Goal: Task Accomplishment & Management: Manage account settings

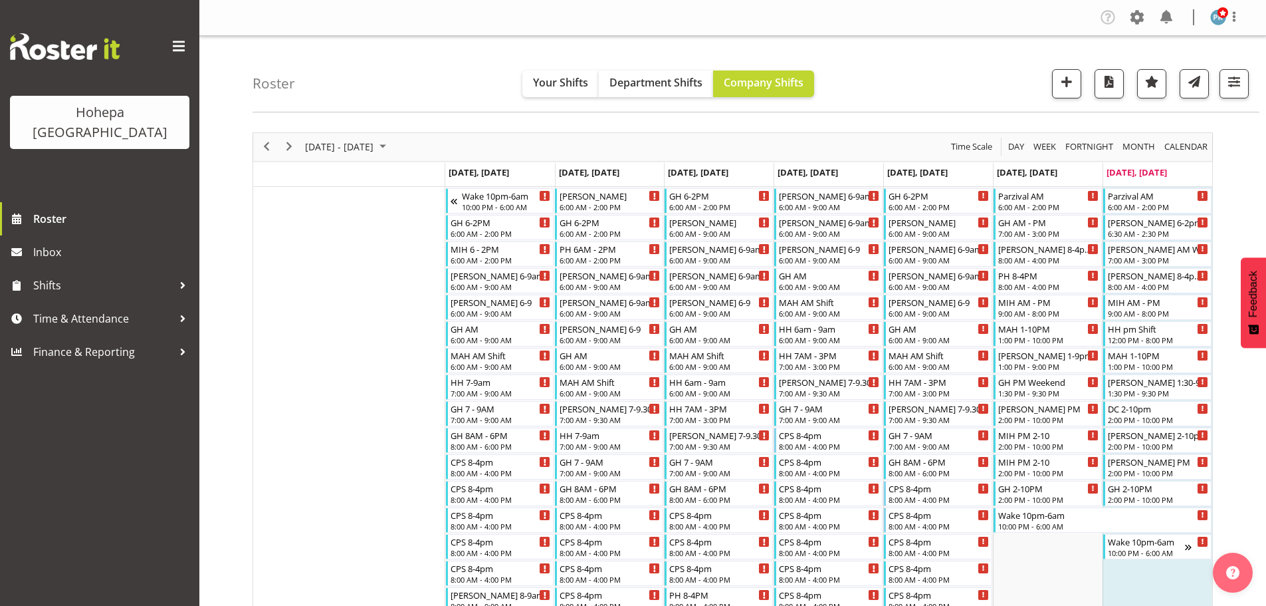
click at [1013, 142] on span "Day" at bounding box center [1016, 146] width 19 height 17
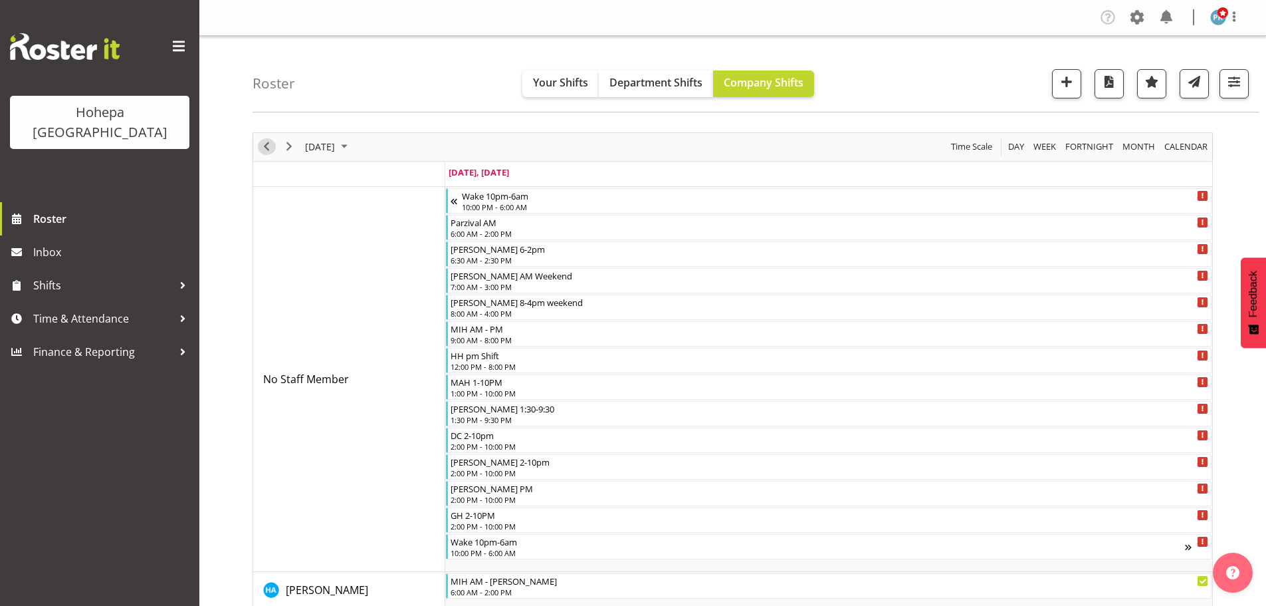
click at [268, 148] on span "Previous" at bounding box center [267, 146] width 16 height 17
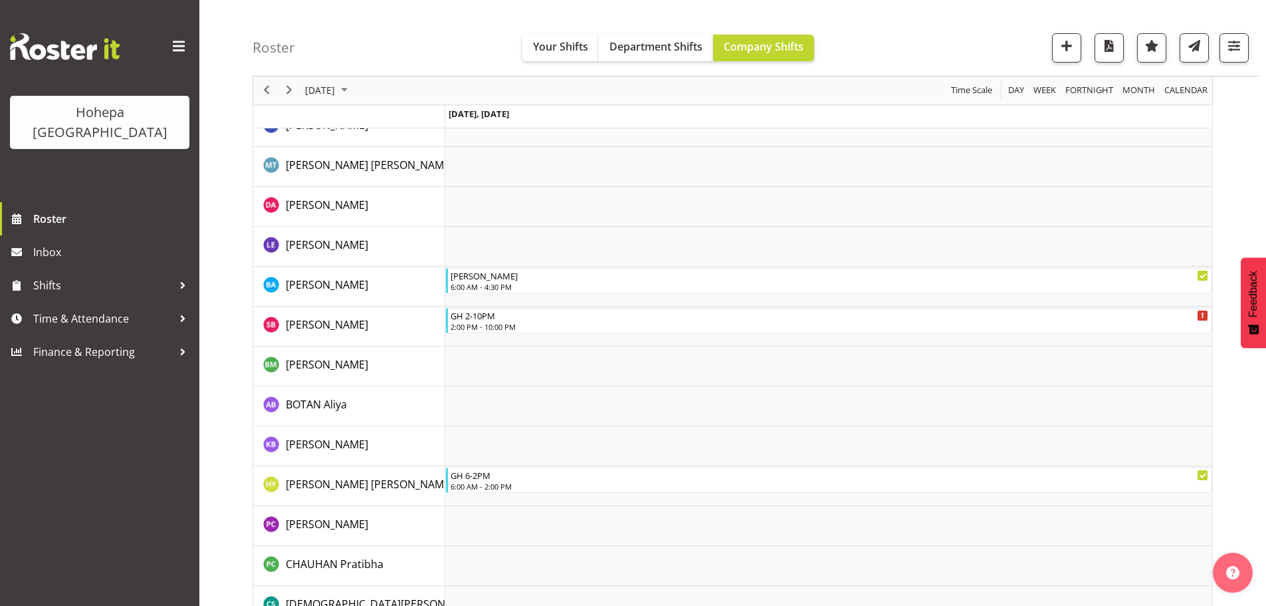
scroll to position [345, 0]
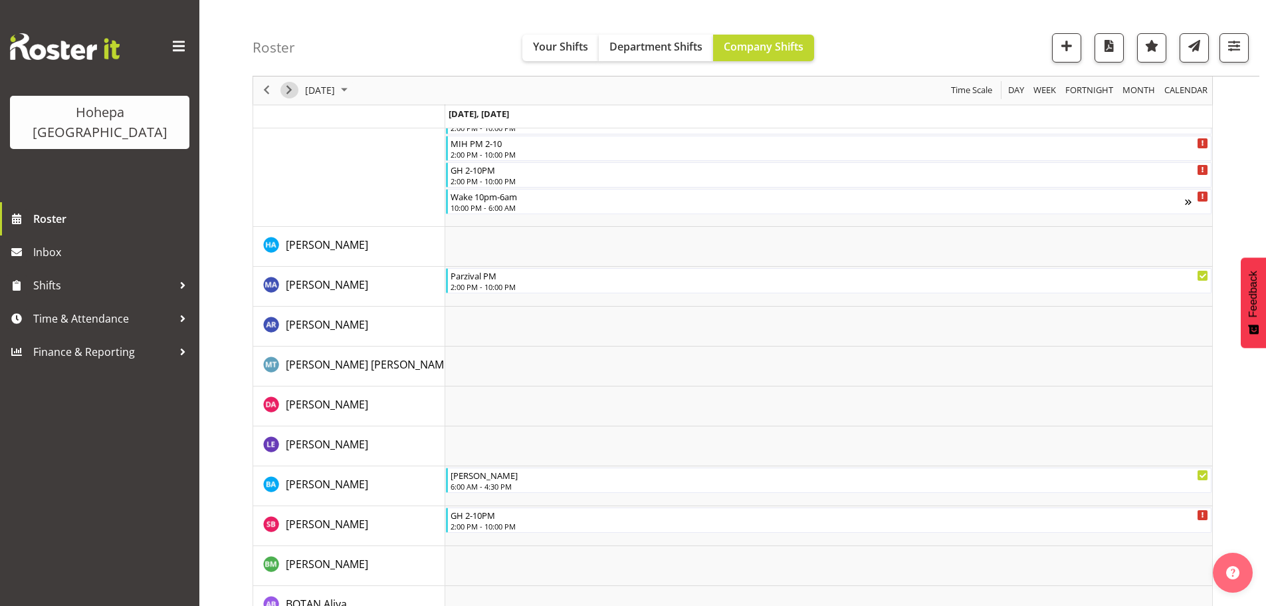
click at [289, 95] on span "Next" at bounding box center [289, 90] width 16 height 17
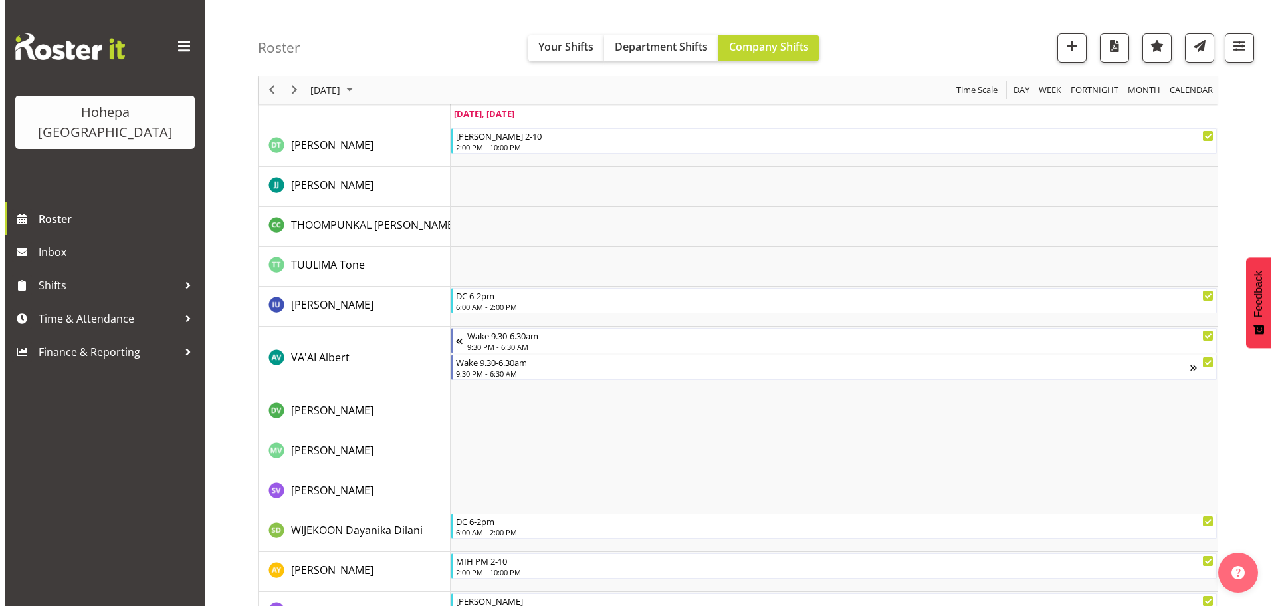
scroll to position [3337, 0]
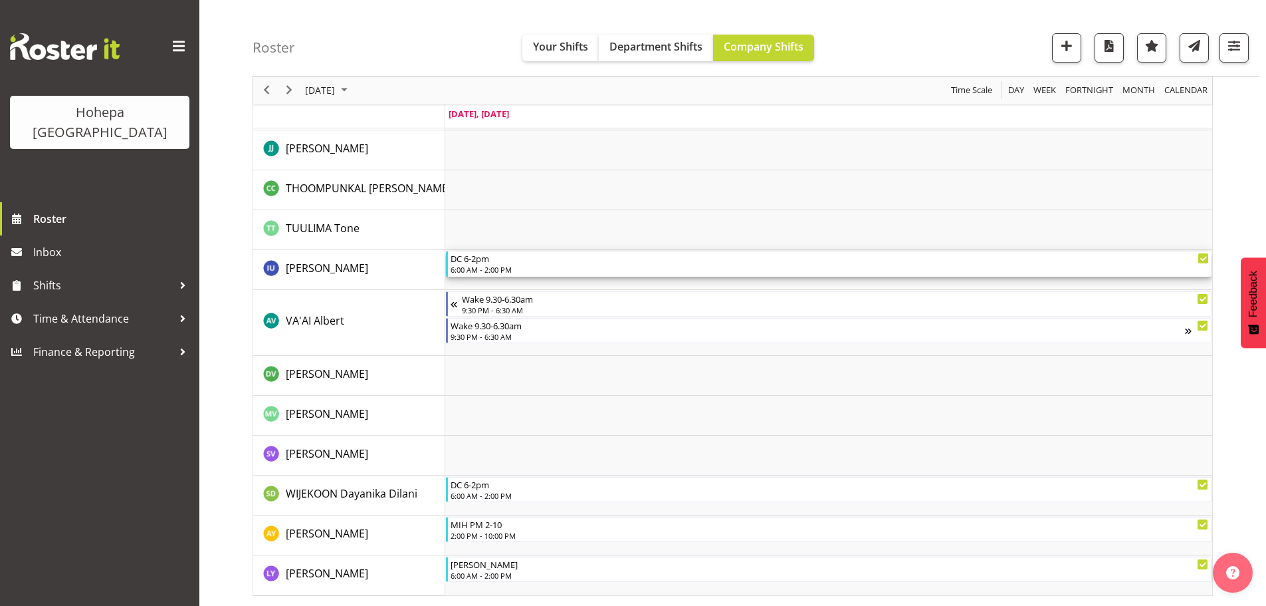
click at [492, 270] on div "6:00 AM - 2:00 PM" at bounding box center [830, 269] width 759 height 11
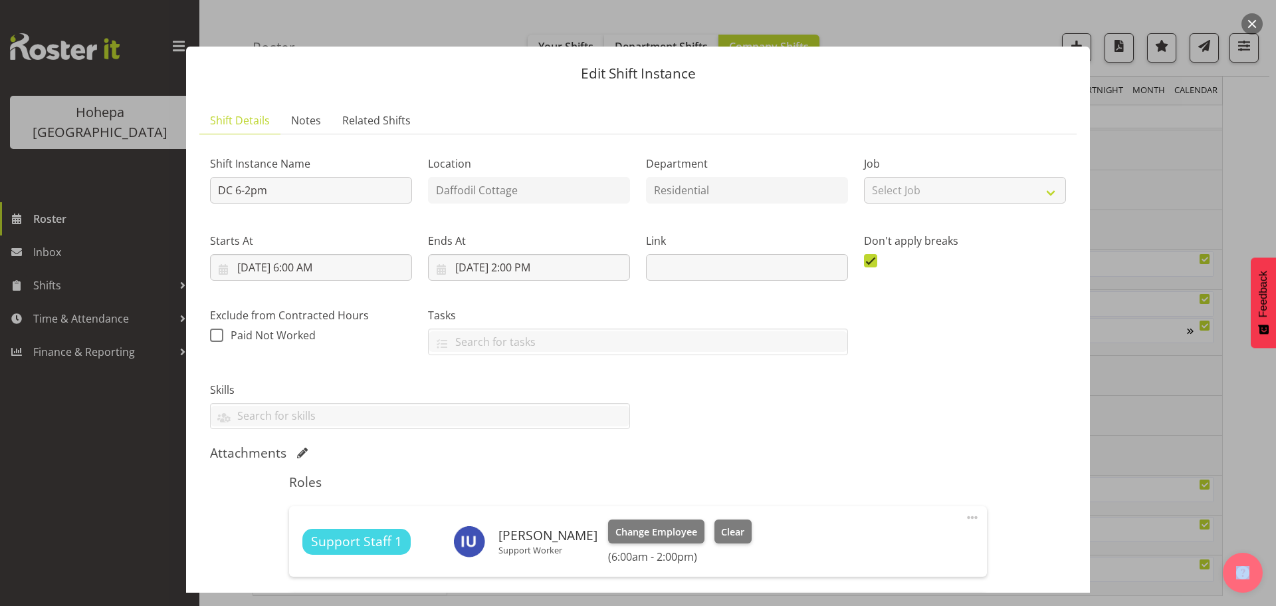
click at [965, 517] on span at bounding box center [973, 517] width 16 height 16
click at [867, 543] on link "Edit" at bounding box center [917, 547] width 128 height 24
select select "9"
select select "2025"
select select "6"
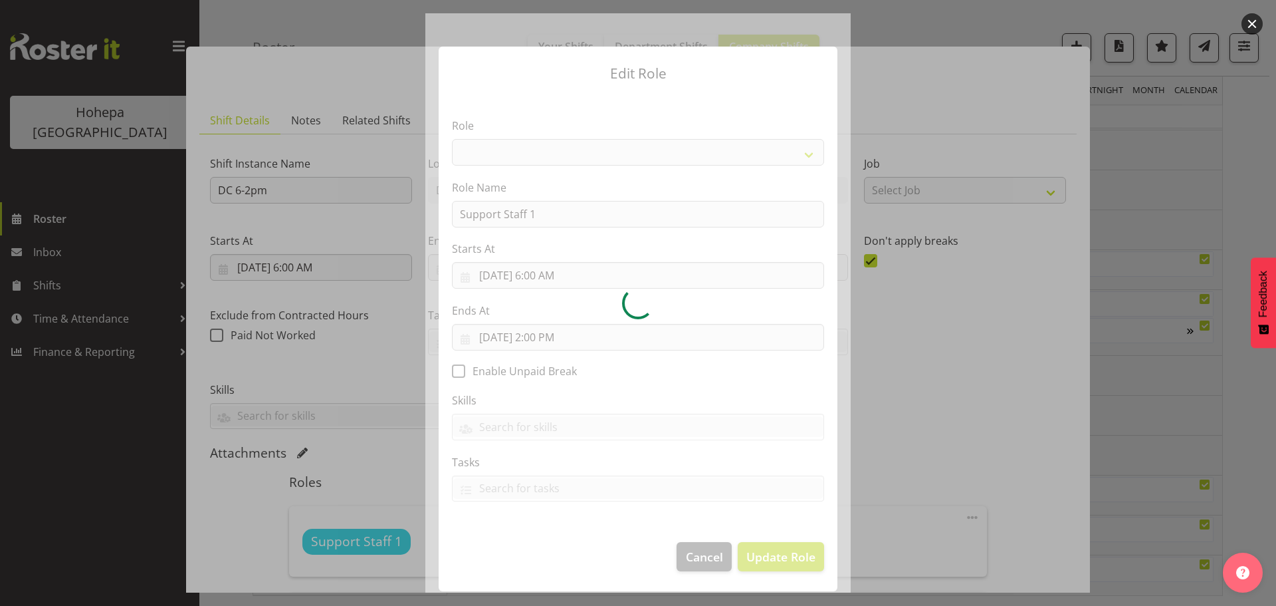
select select "1091"
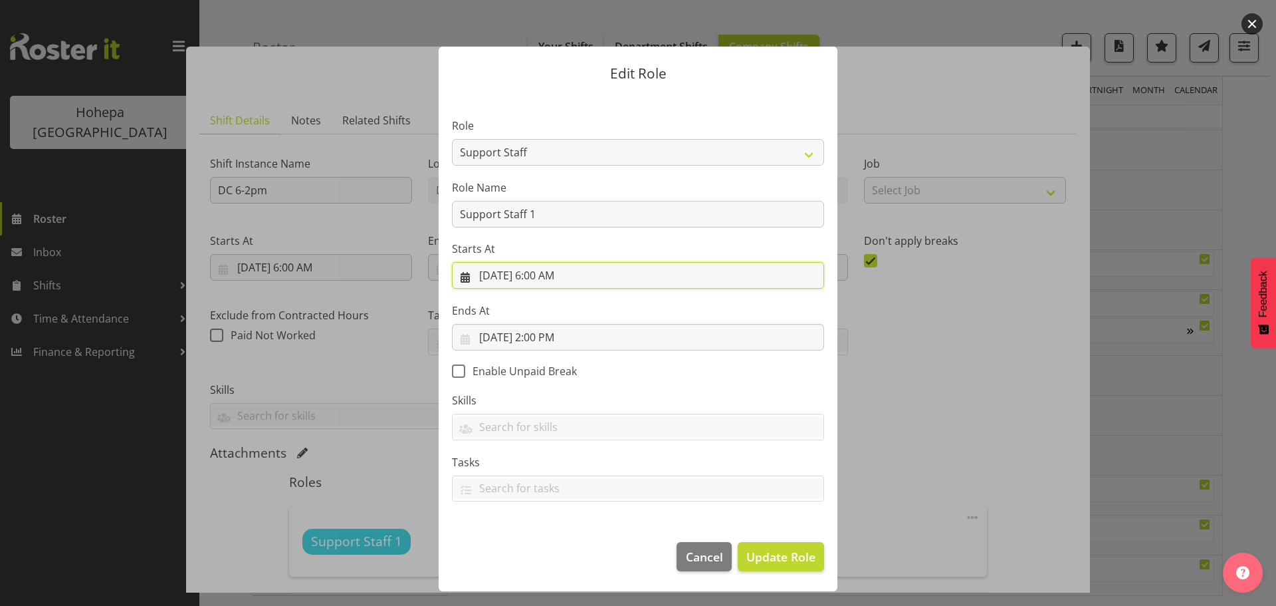
click at [548, 274] on input "[DATE] 6:00 AM" at bounding box center [638, 275] width 372 height 27
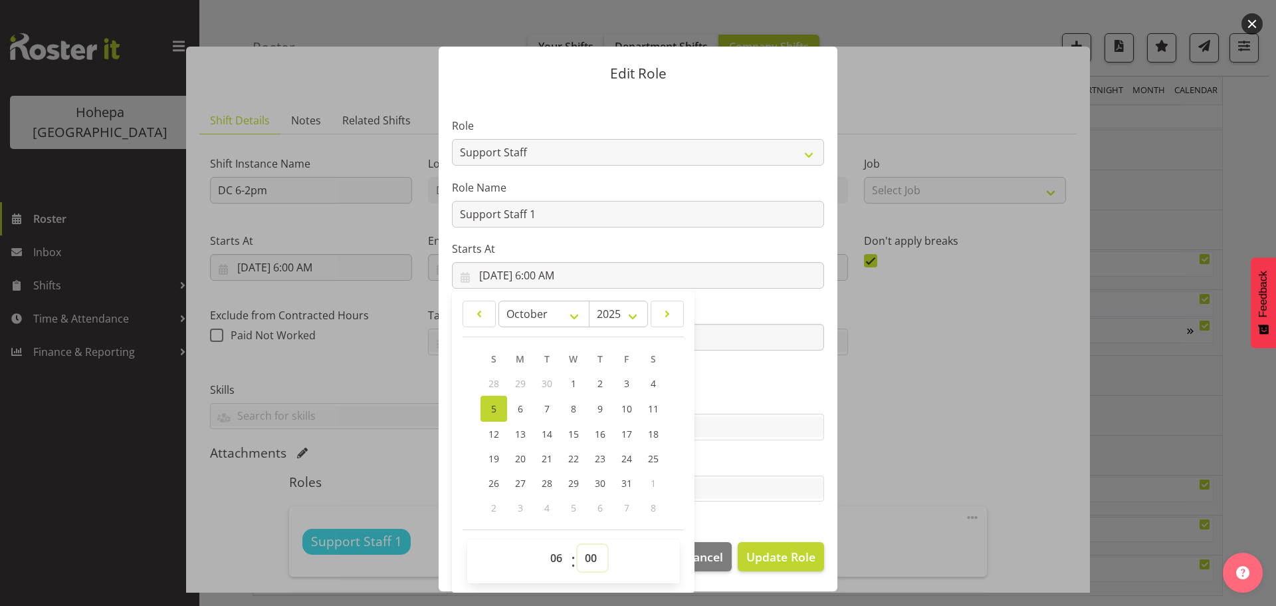
click at [586, 560] on select "00 01 02 03 04 05 06 07 08 09 10 11 12 13 14 15 16 17 18 19 20 21 22 23 24 25 2…" at bounding box center [593, 557] width 30 height 27
select select "30"
click at [578, 544] on select "00 01 02 03 04 05 06 07 08 09 10 11 12 13 14 15 16 17 18 19 20 21 22 23 24 25 2…" at bounding box center [593, 557] width 30 height 27
type input "[DATE] 6:30 AM"
click at [743, 454] on label "Tasks" at bounding box center [638, 462] width 372 height 16
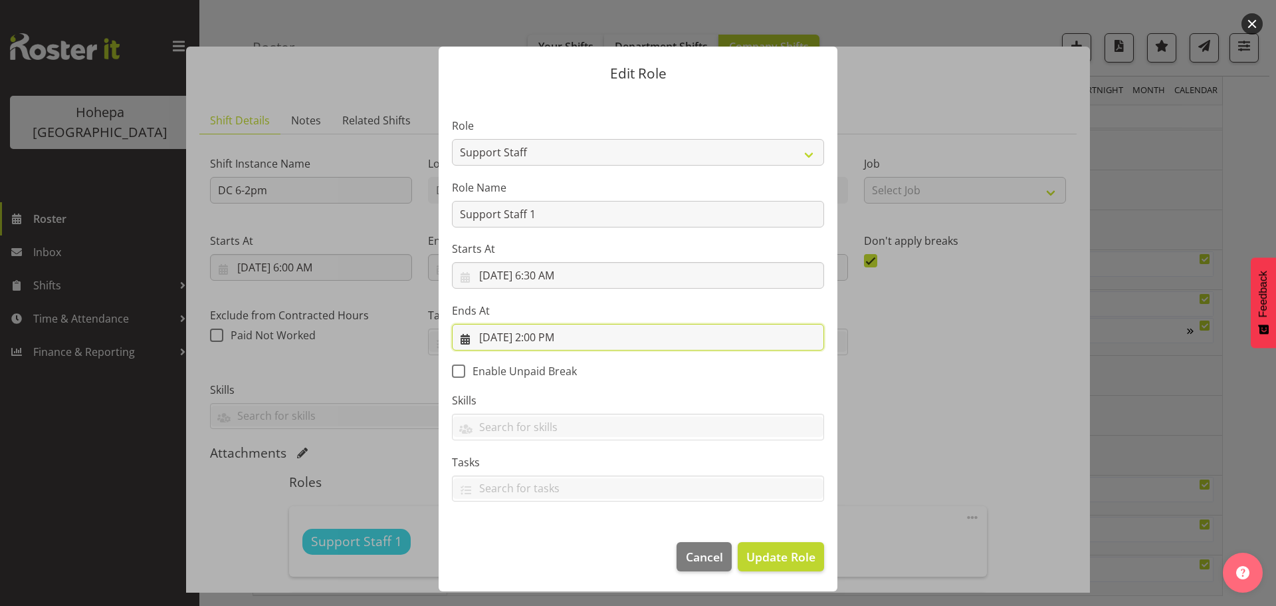
click at [540, 340] on input "[DATE] 2:00 PM" at bounding box center [638, 337] width 372 height 27
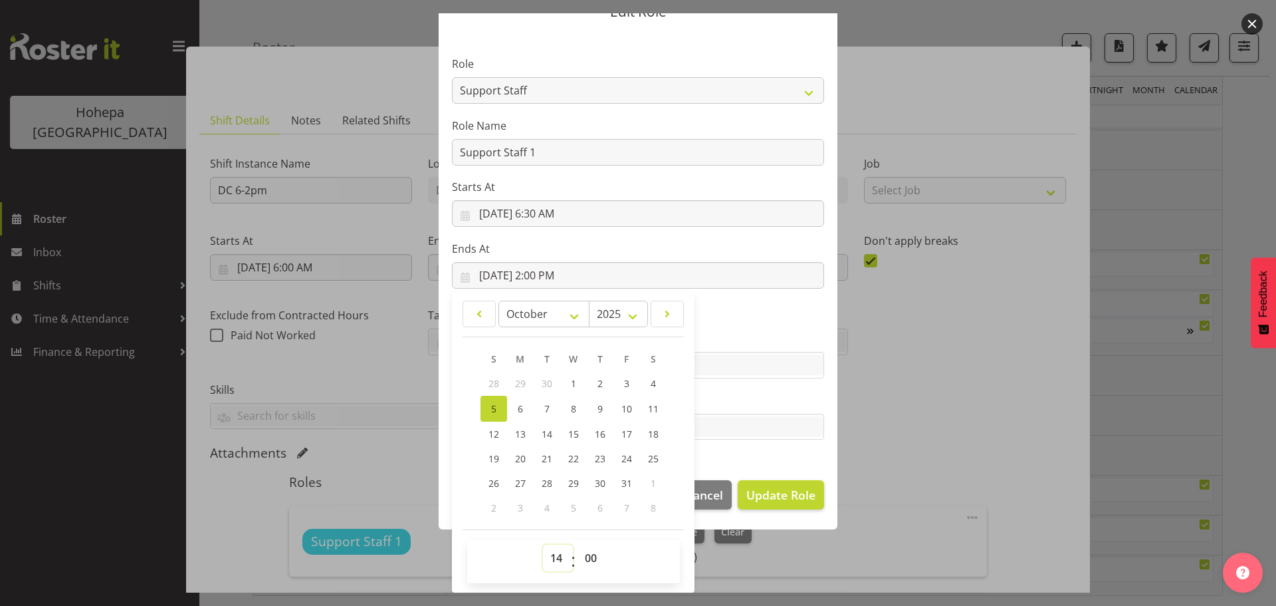
click at [552, 554] on select "00 01 02 03 04 05 06 07 08 09 10 11 12 13 14 15 16 17 18 19 20 21 22 23" at bounding box center [558, 557] width 30 height 27
select select "15"
click at [543, 544] on select "00 01 02 03 04 05 06 07 08 09 10 11 12 13 14 15 16 17 18 19 20 21 22 23" at bounding box center [558, 557] width 30 height 27
type input "[DATE] 3:00 PM"
drag, startPoint x: 759, startPoint y: 405, endPoint x: 767, endPoint y: 429, distance: 25.9
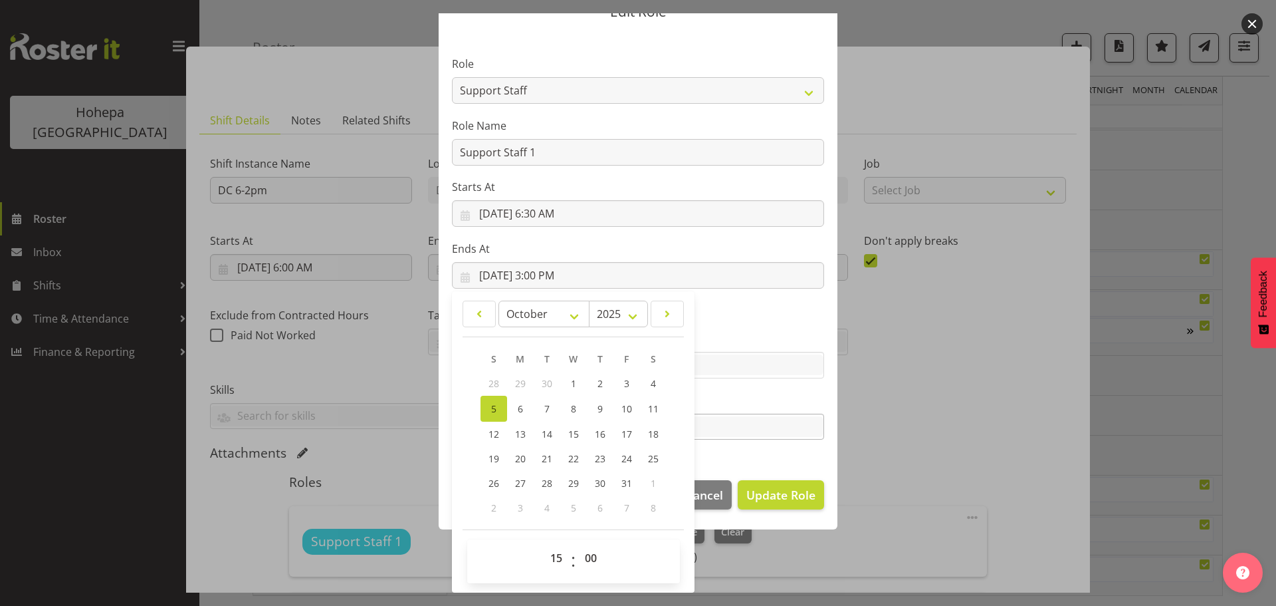
click at [759, 405] on label "Tasks" at bounding box center [638, 400] width 372 height 16
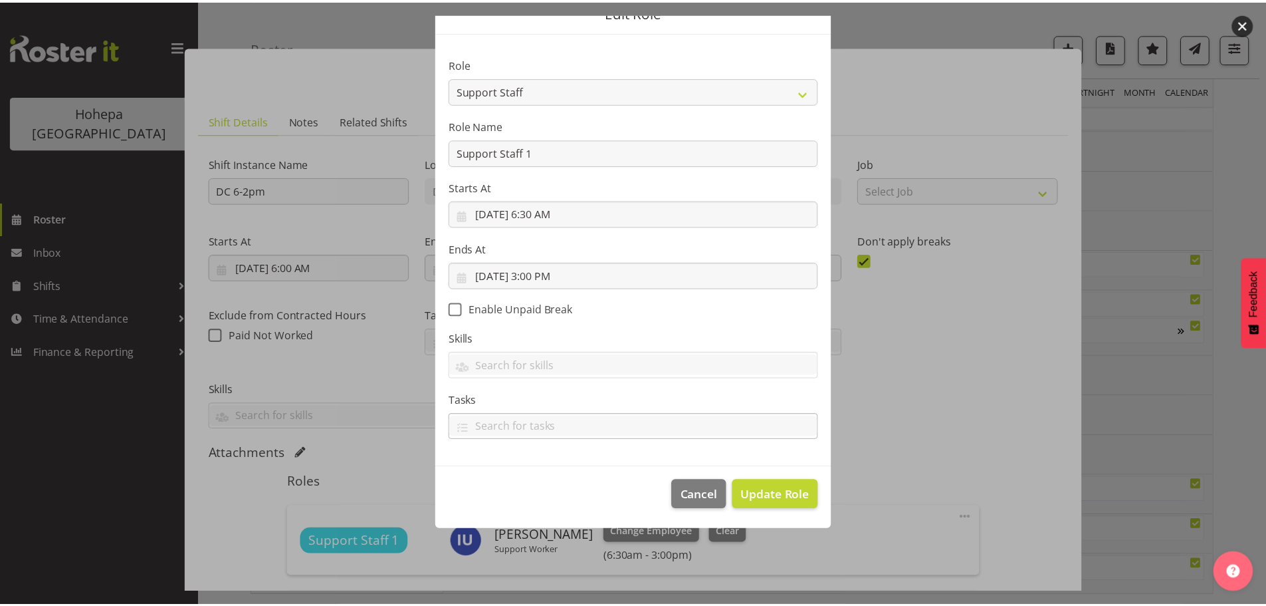
scroll to position [0, 0]
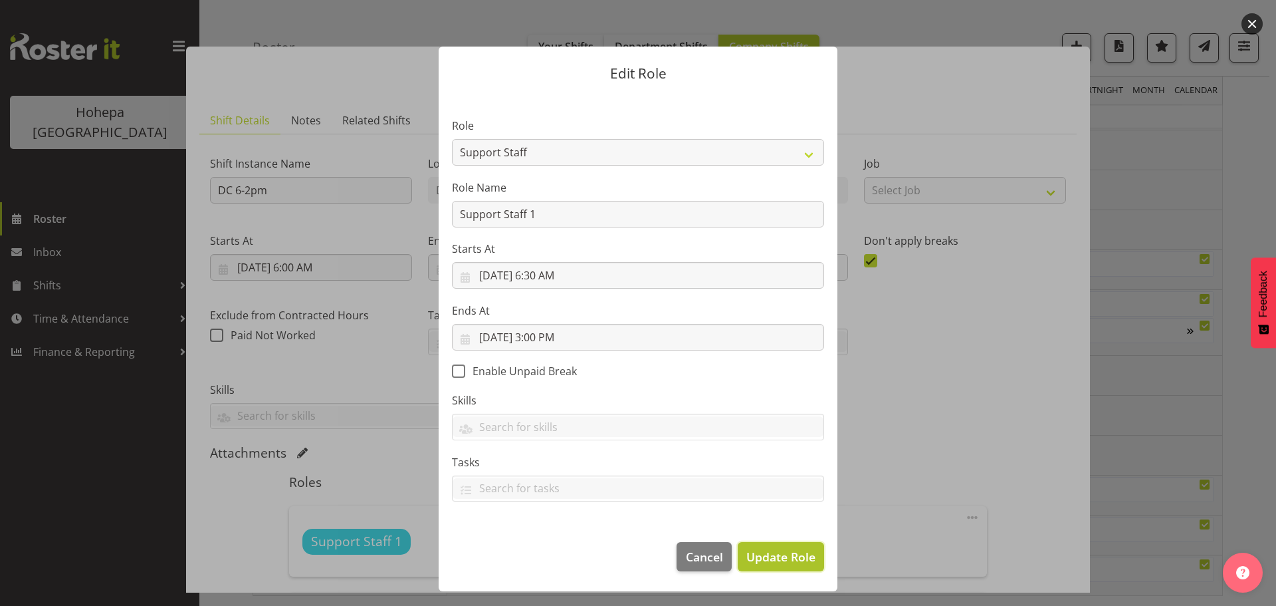
click at [780, 557] on span "Update Role" at bounding box center [781, 556] width 69 height 17
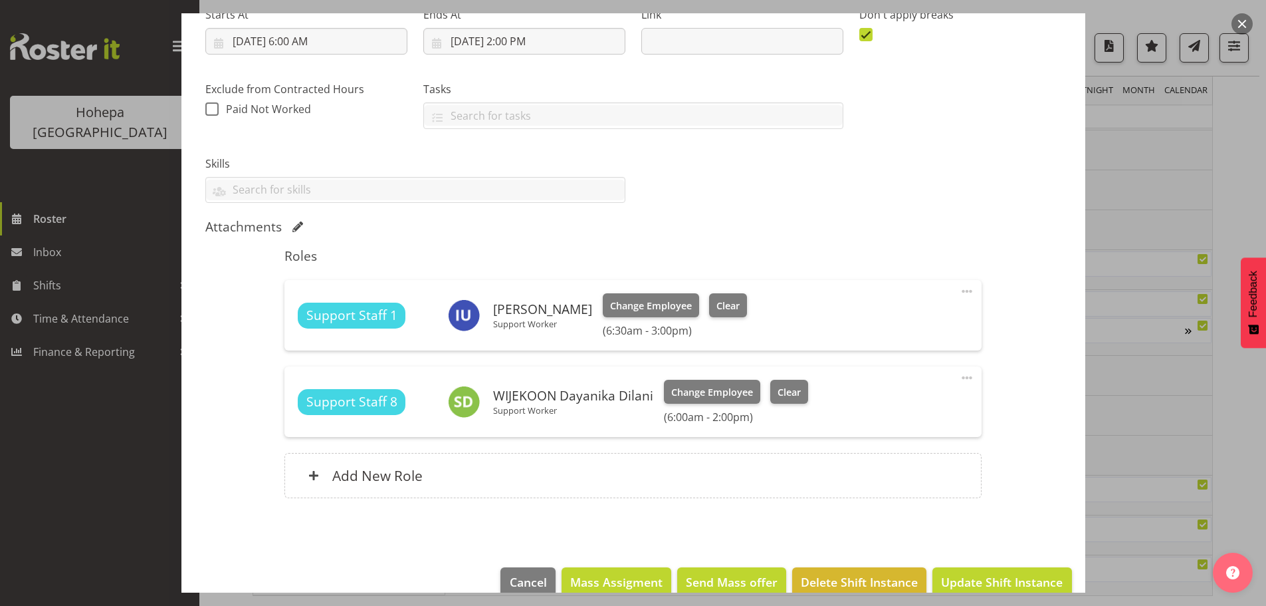
scroll to position [250, 0]
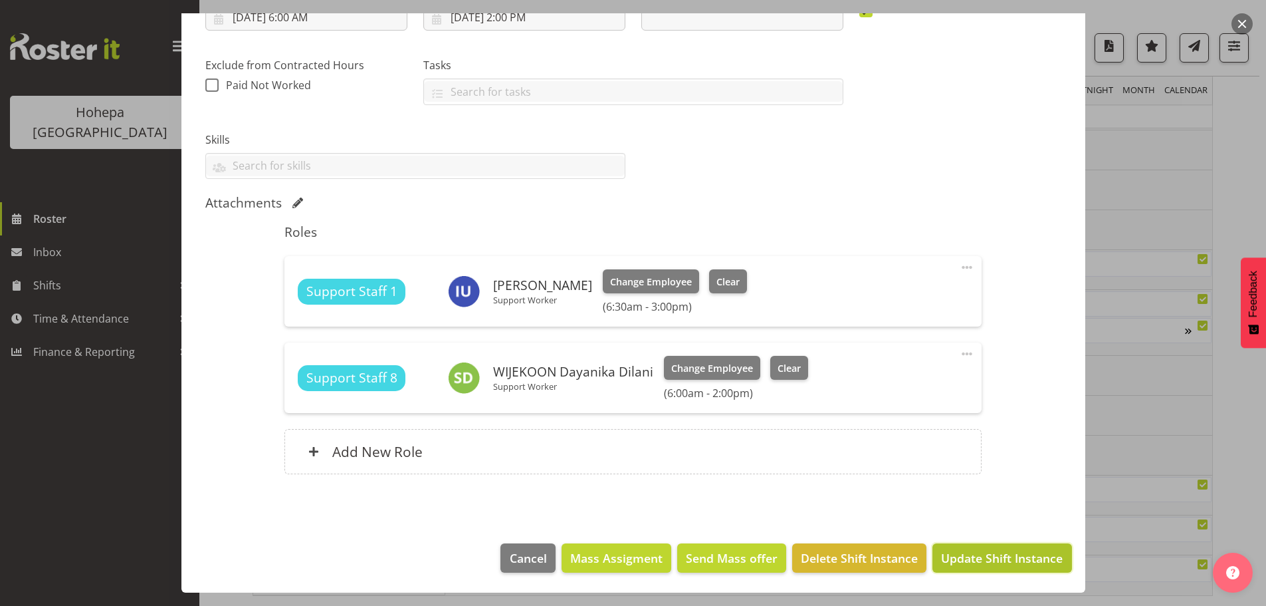
click at [981, 564] on span "Update Shift Instance" at bounding box center [1002, 557] width 122 height 17
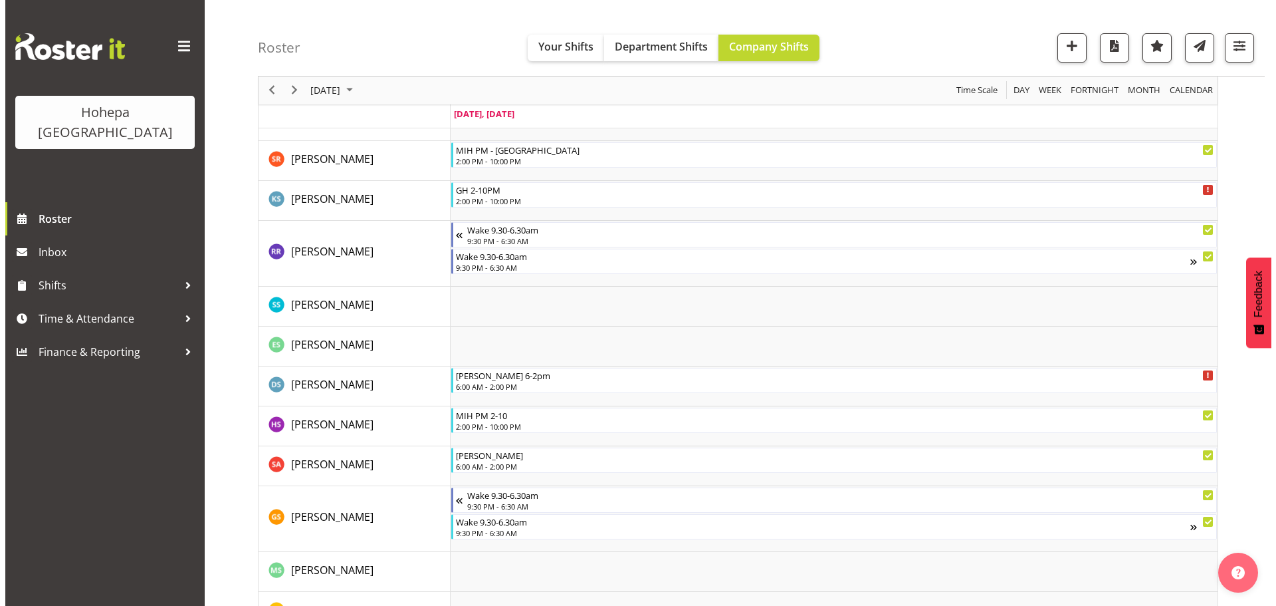
scroll to position [2739, 0]
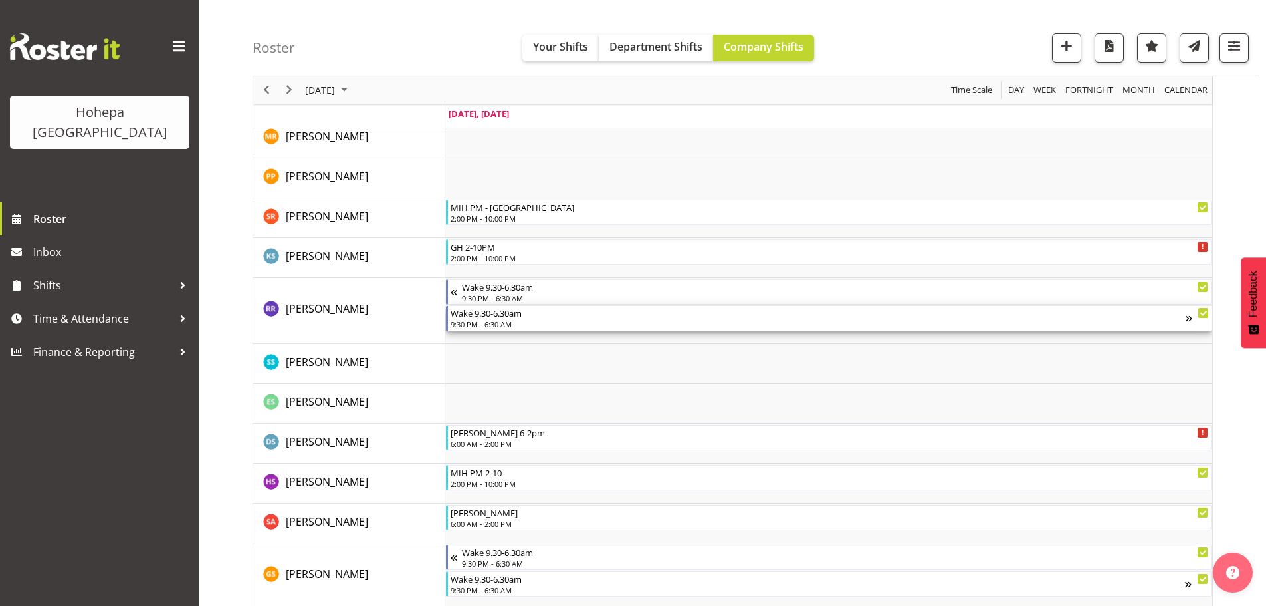
click at [482, 326] on div "9:30 PM - 6:30 AM" at bounding box center [818, 323] width 735 height 11
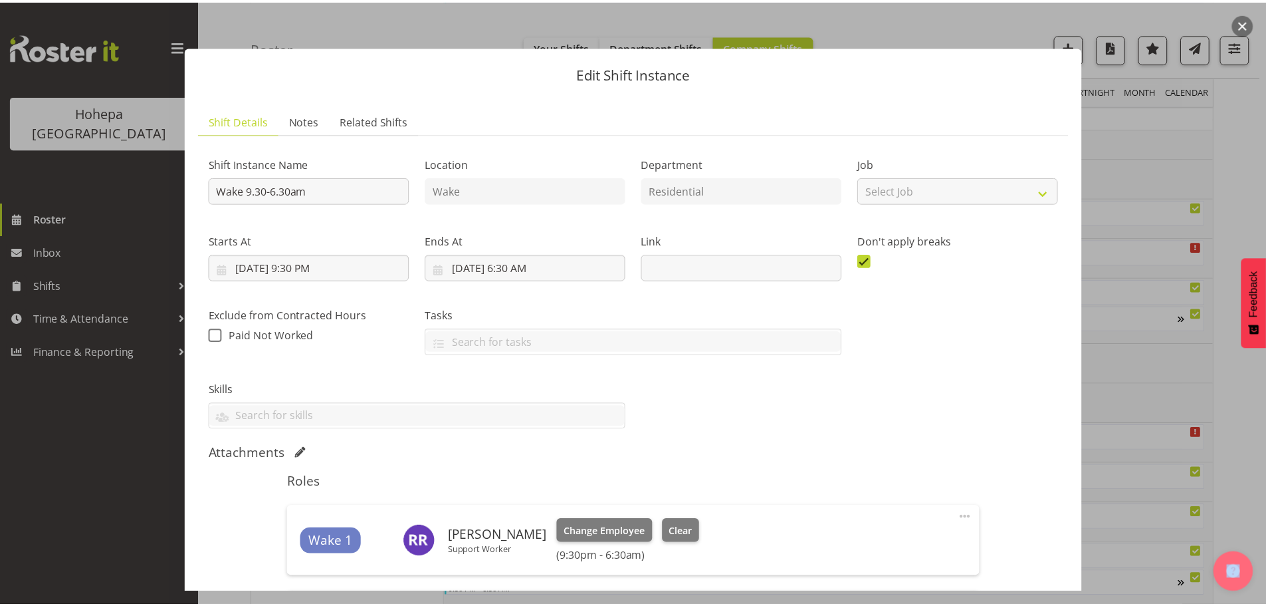
scroll to position [199, 0]
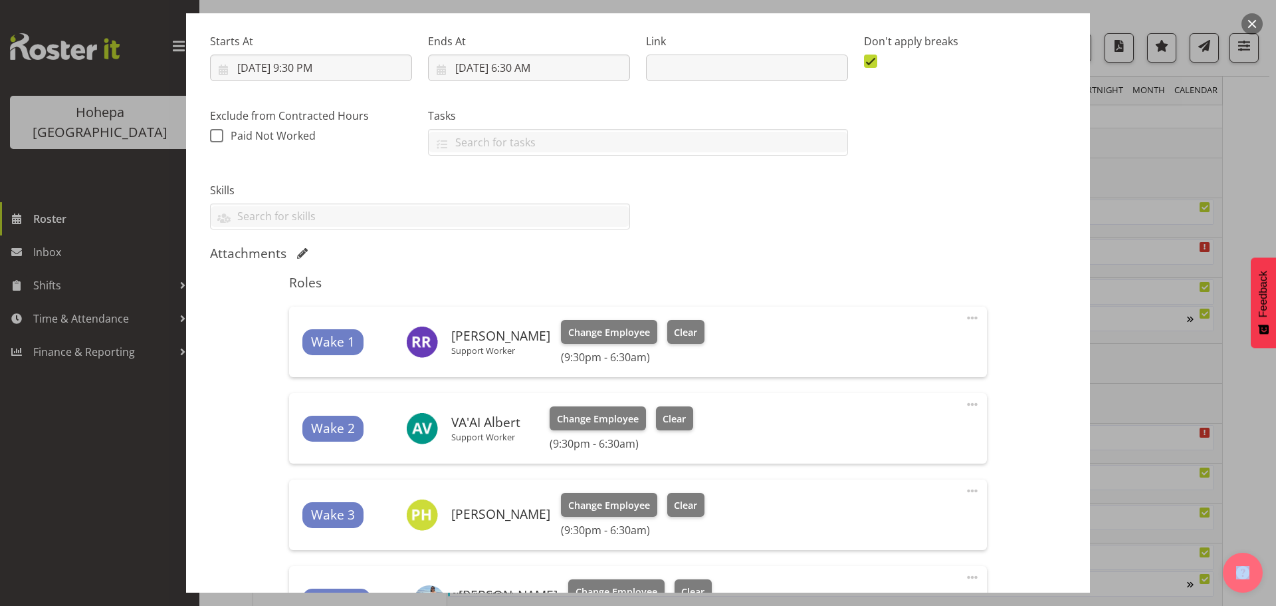
click at [965, 314] on span at bounding box center [973, 318] width 16 height 16
click at [854, 346] on link "Edit" at bounding box center [917, 347] width 128 height 24
select select "9"
select select "2025"
select select "21"
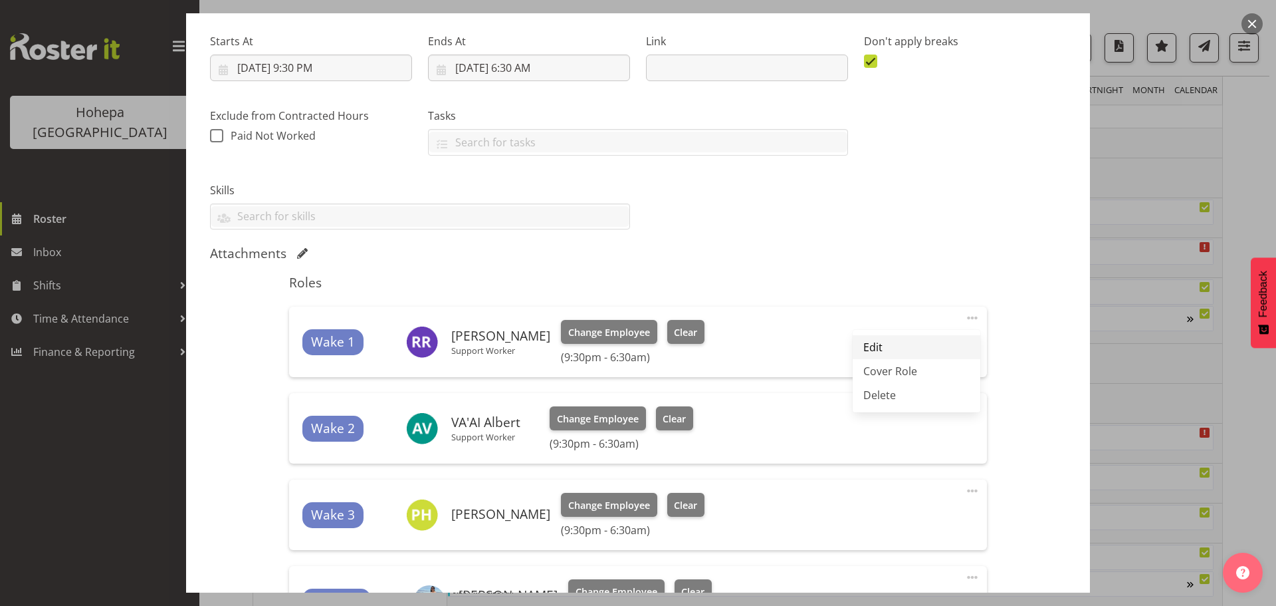
select select "30"
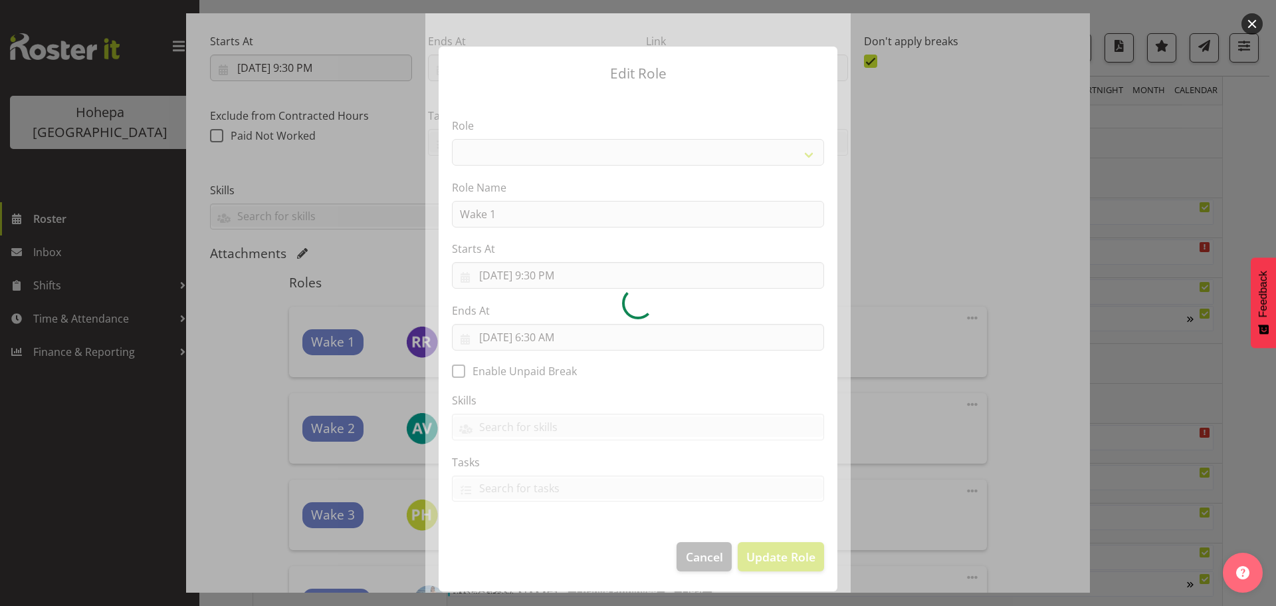
select select "1094"
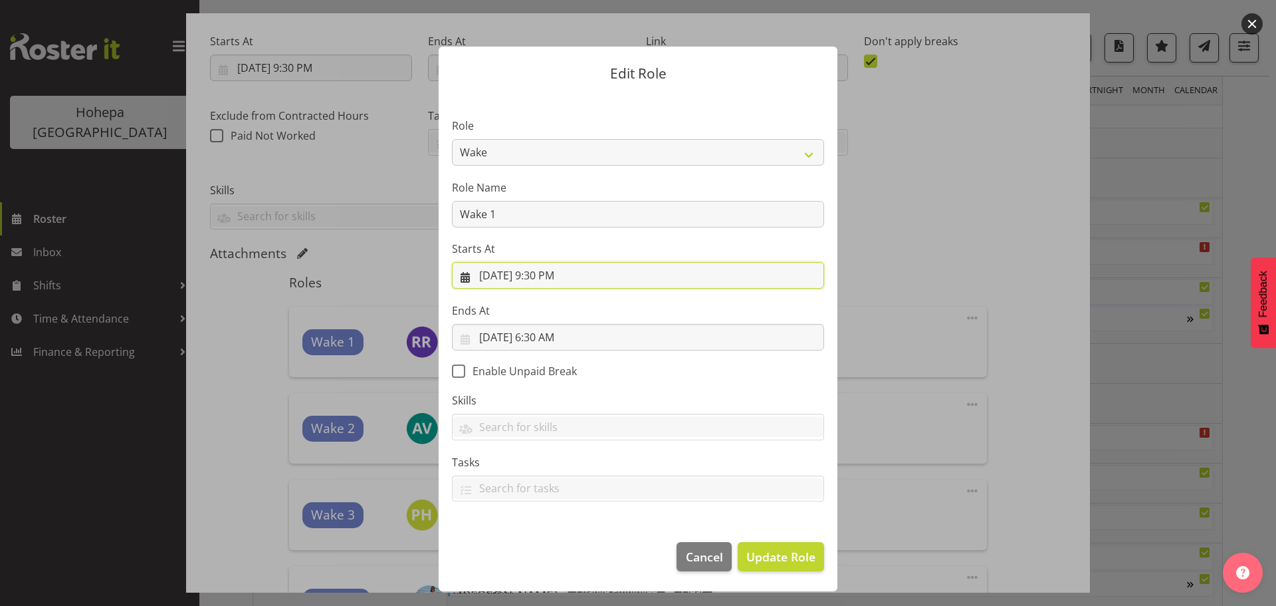
click at [541, 273] on input "[DATE] 9:30 PM" at bounding box center [638, 275] width 372 height 27
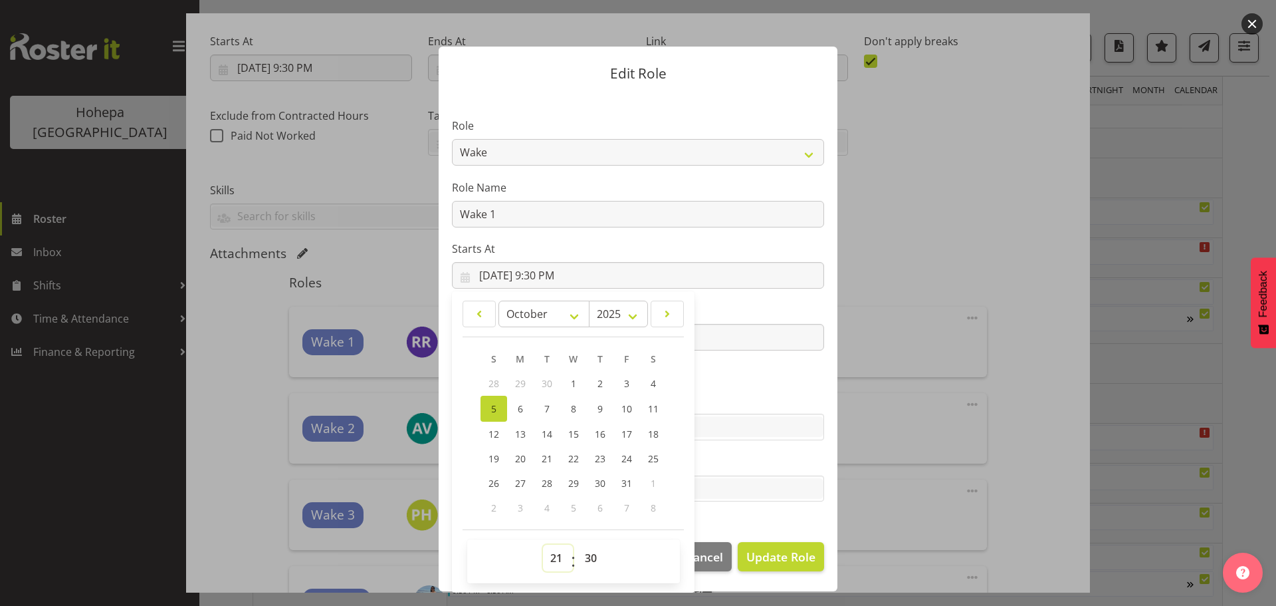
click at [550, 557] on select "00 01 02 03 04 05 06 07 08 09 10 11 12 13 14 15 16 17 18 19 20 21 22 23" at bounding box center [558, 557] width 30 height 27
select select "20"
click at [543, 544] on select "00 01 02 03 04 05 06 07 08 09 10 11 12 13 14 15 16 17 18 19 20 21 22 23" at bounding box center [558, 557] width 30 height 27
type input "[DATE] 8:30 PM"
click at [588, 559] on select "00 01 02 03 04 05 06 07 08 09 10 11 12 13 14 15 16 17 18 19 20 21 22 23 24 25 2…" at bounding box center [593, 557] width 30 height 27
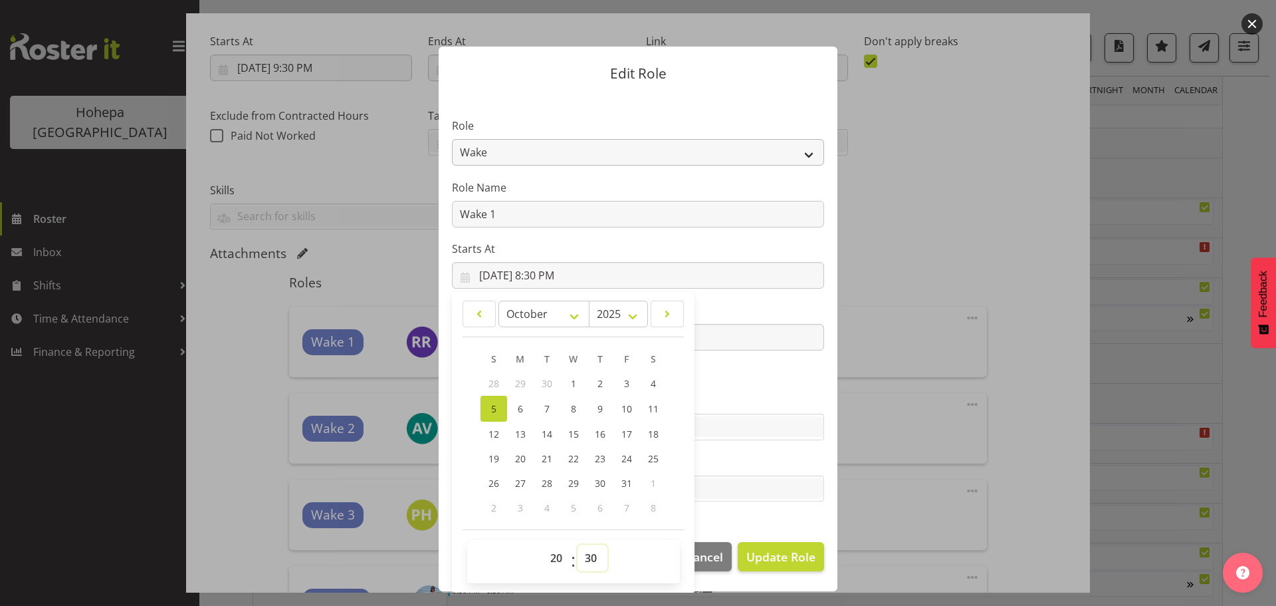
select select "0"
click at [578, 544] on select "00 01 02 03 04 05 06 07 08 09 10 11 12 13 14 15 16 17 18 19 20 21 22 23 24 25 2…" at bounding box center [593, 557] width 30 height 27
type input "[DATE] 8:00 PM"
click at [771, 558] on span "Update Role" at bounding box center [781, 556] width 69 height 17
select select
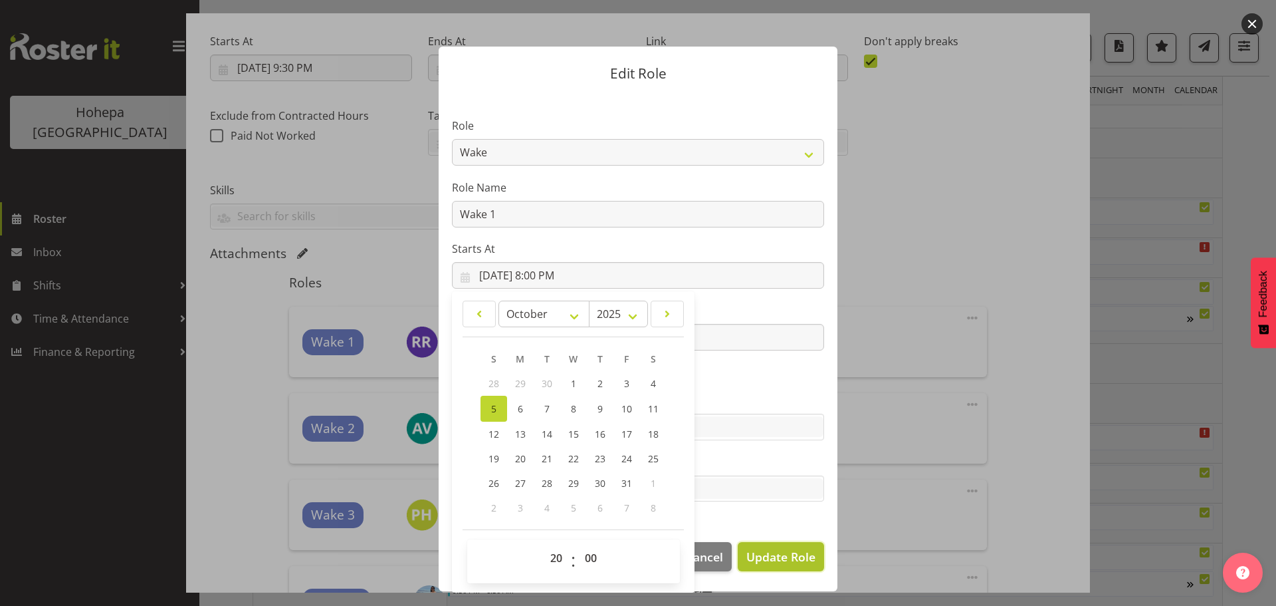
select select
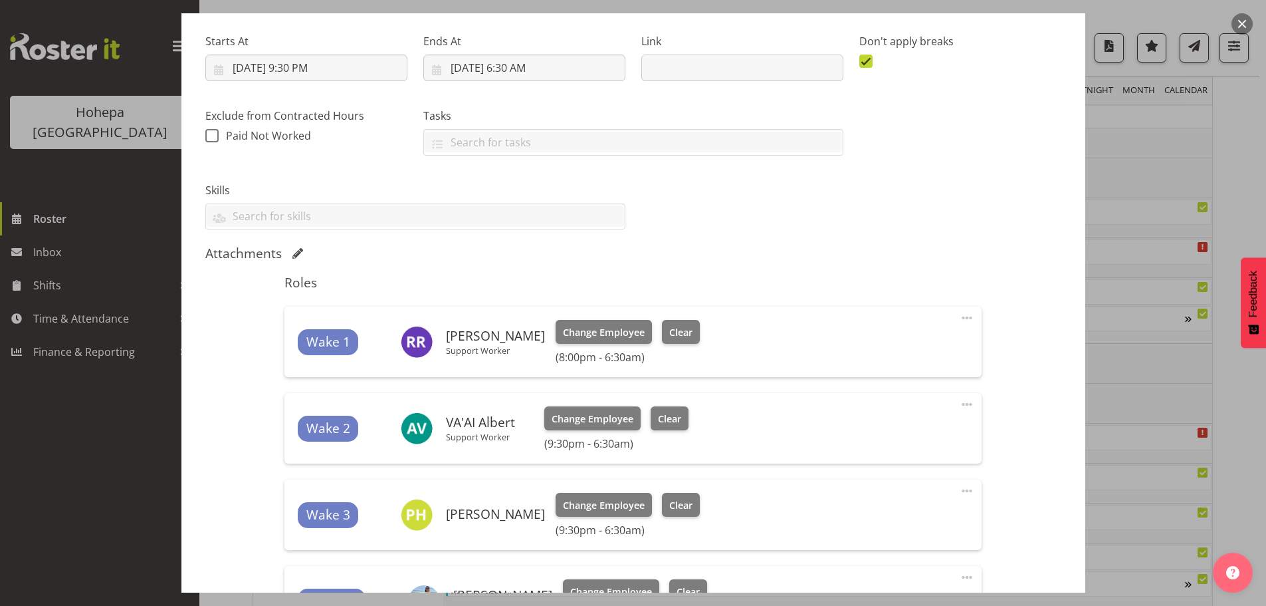
scroll to position [509, 0]
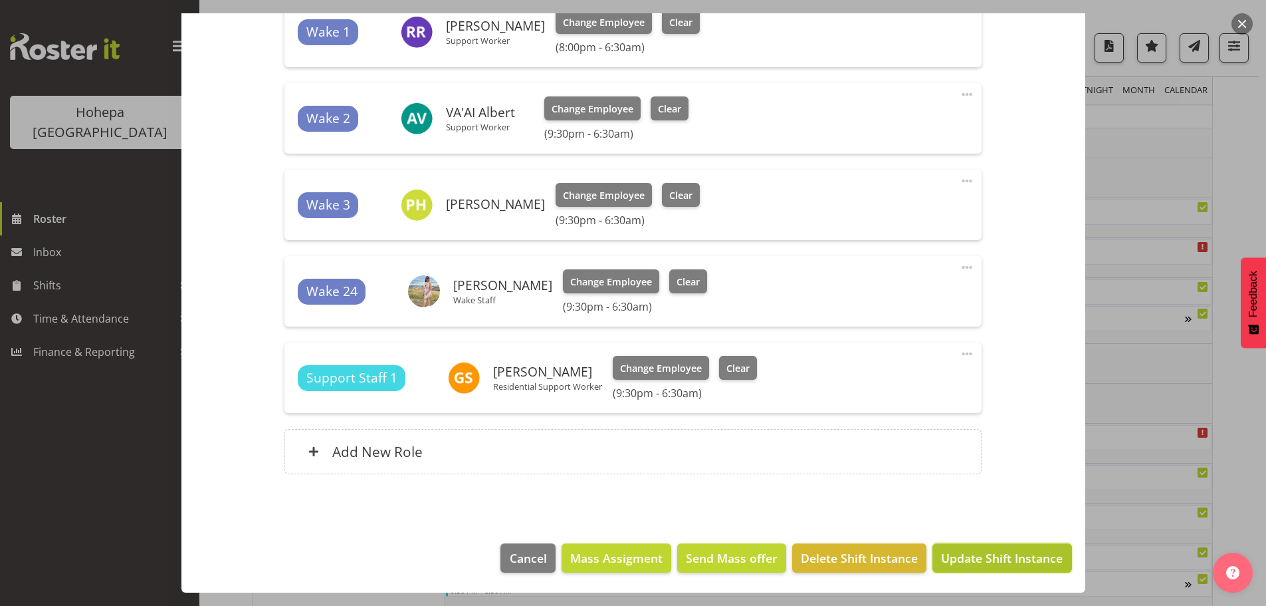
click at [953, 554] on span "Update Shift Instance" at bounding box center [1002, 557] width 122 height 17
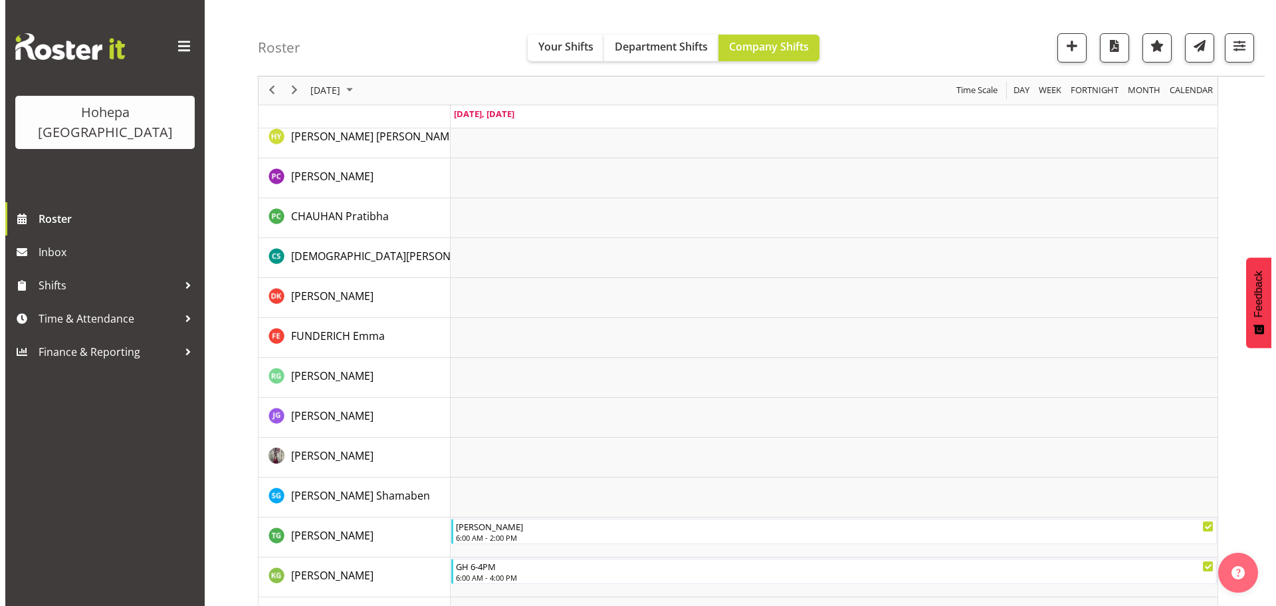
scroll to position [493, 0]
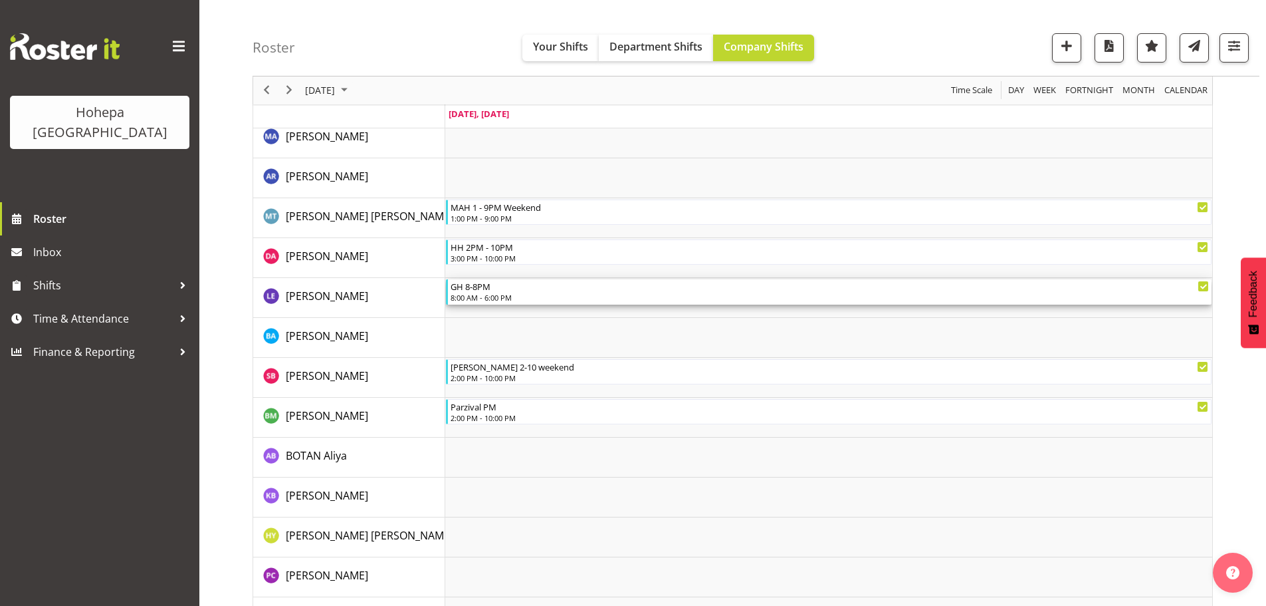
click at [504, 297] on div "8:00 AM - 6:00 PM" at bounding box center [830, 297] width 759 height 11
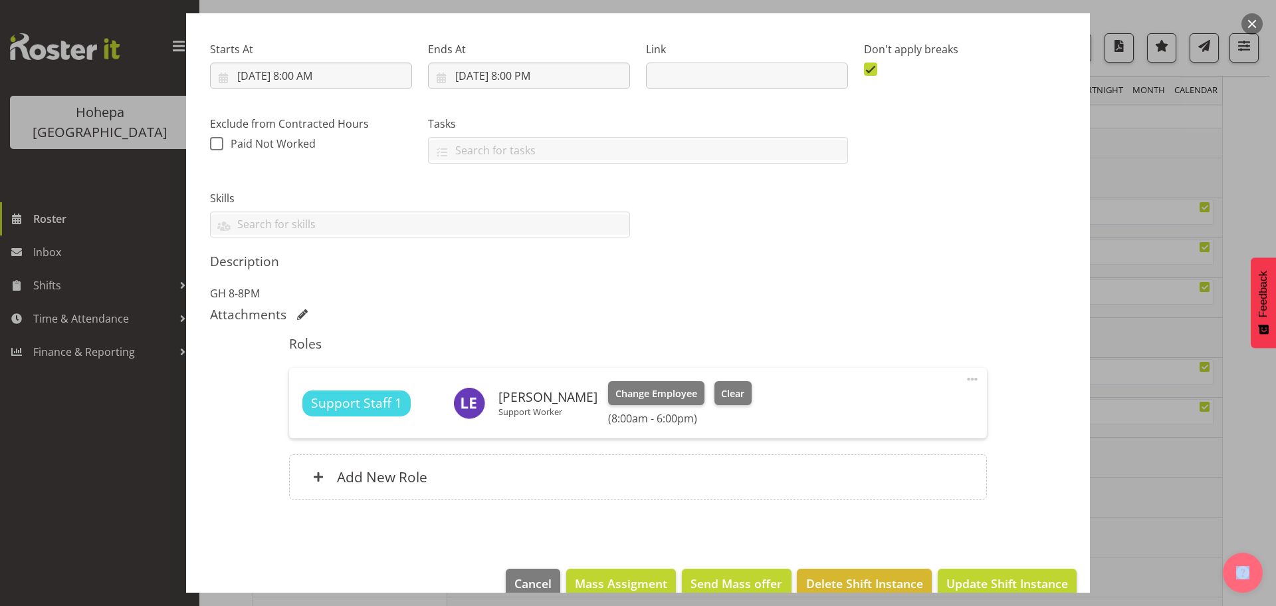
scroll to position [217, 0]
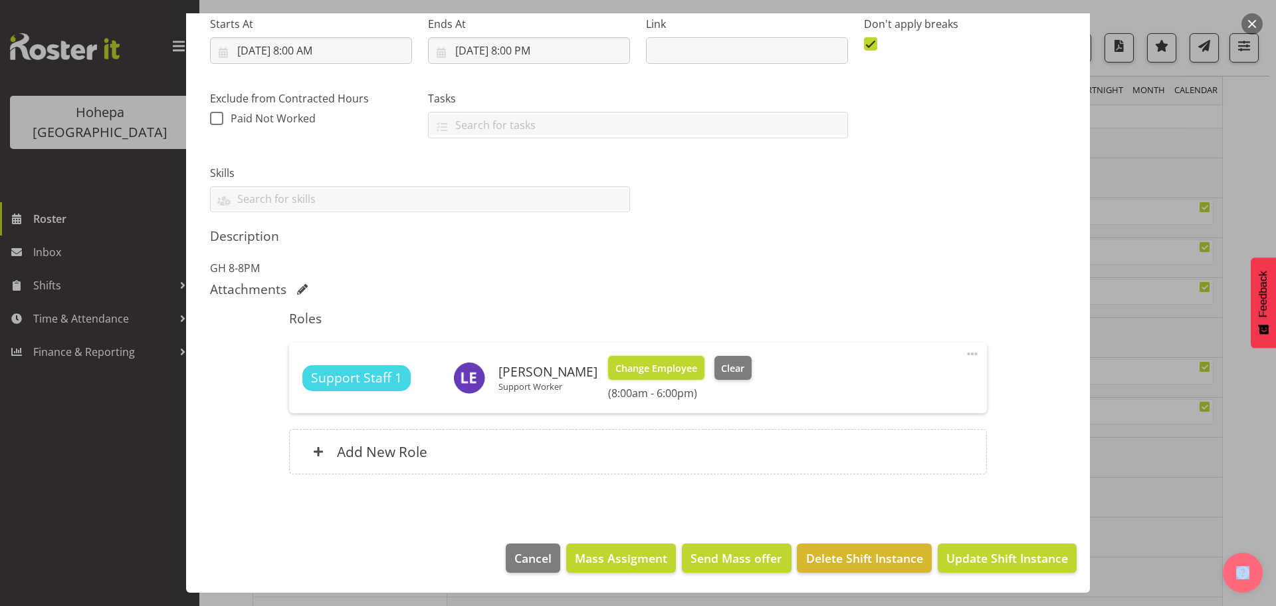
click at [660, 376] on button "Change Employee" at bounding box center [656, 368] width 96 height 24
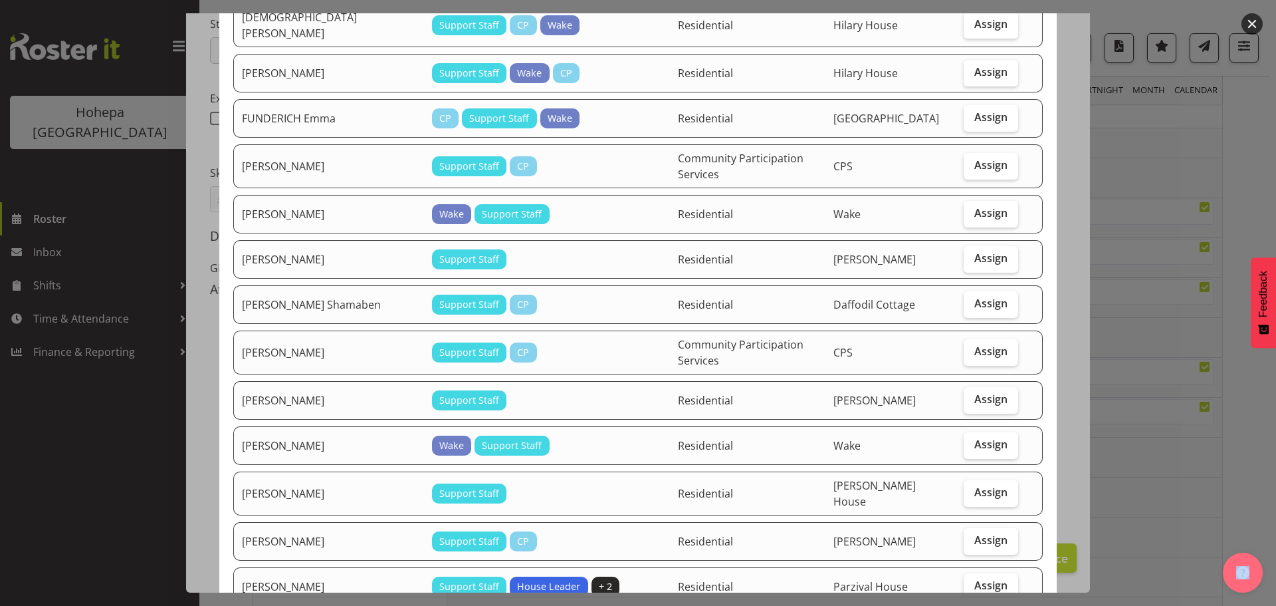
scroll to position [598, 0]
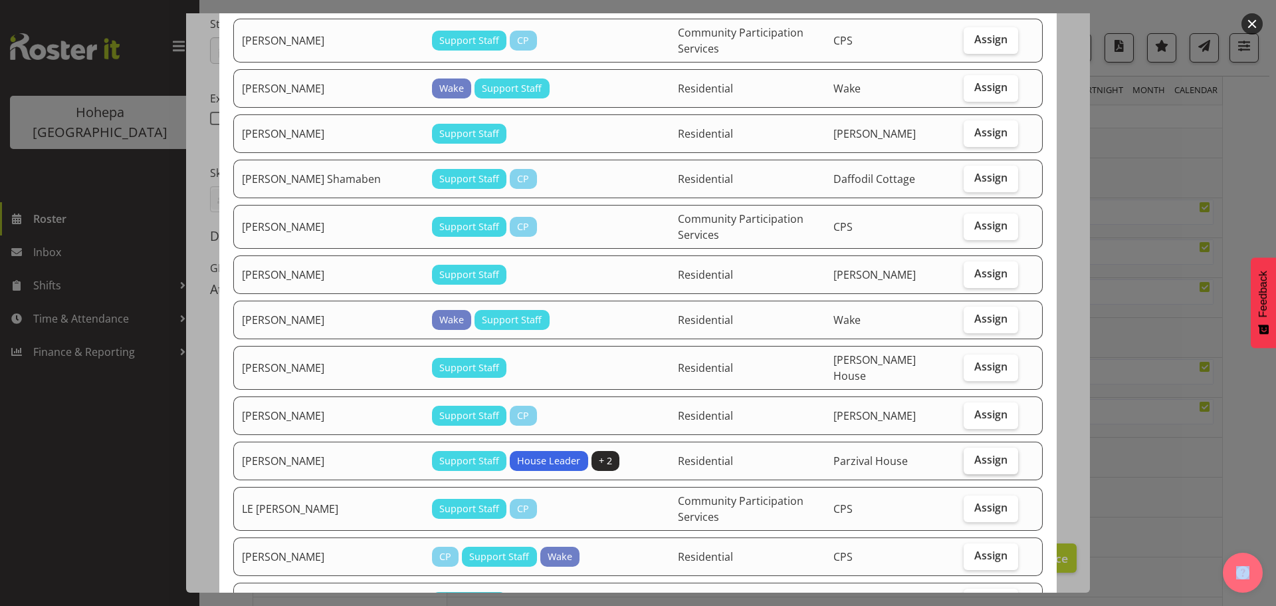
click at [977, 456] on span "Assign" at bounding box center [991, 459] width 33 height 13
click at [973, 456] on input "Assign" at bounding box center [968, 459] width 9 height 9
checkbox input "true"
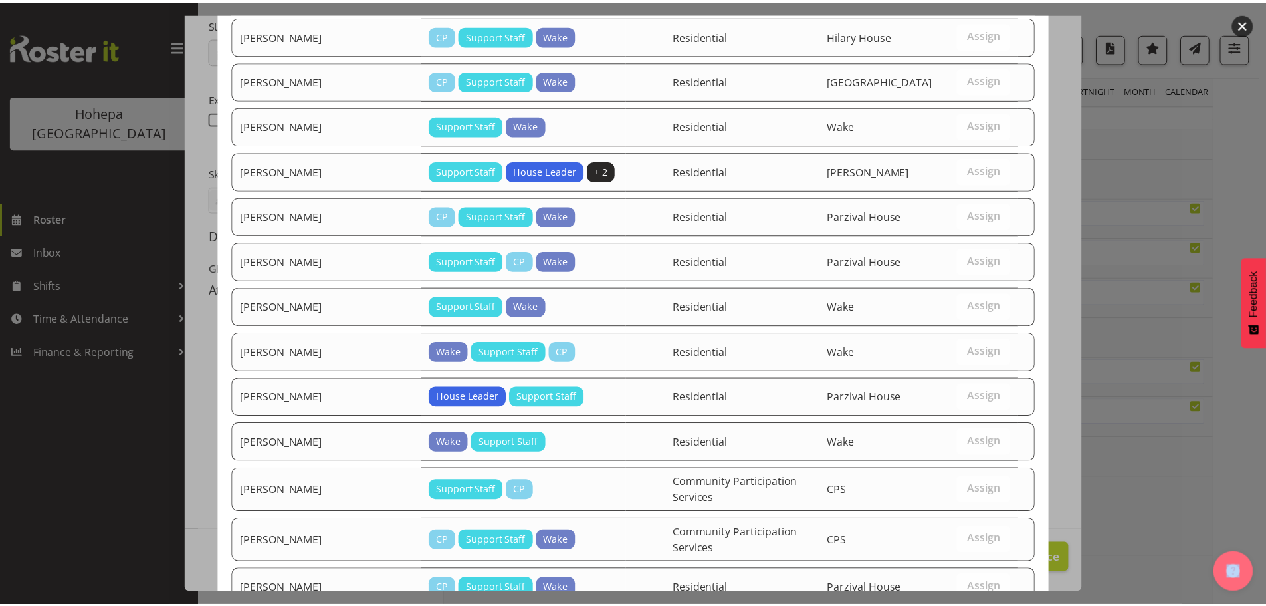
scroll to position [1726, 0]
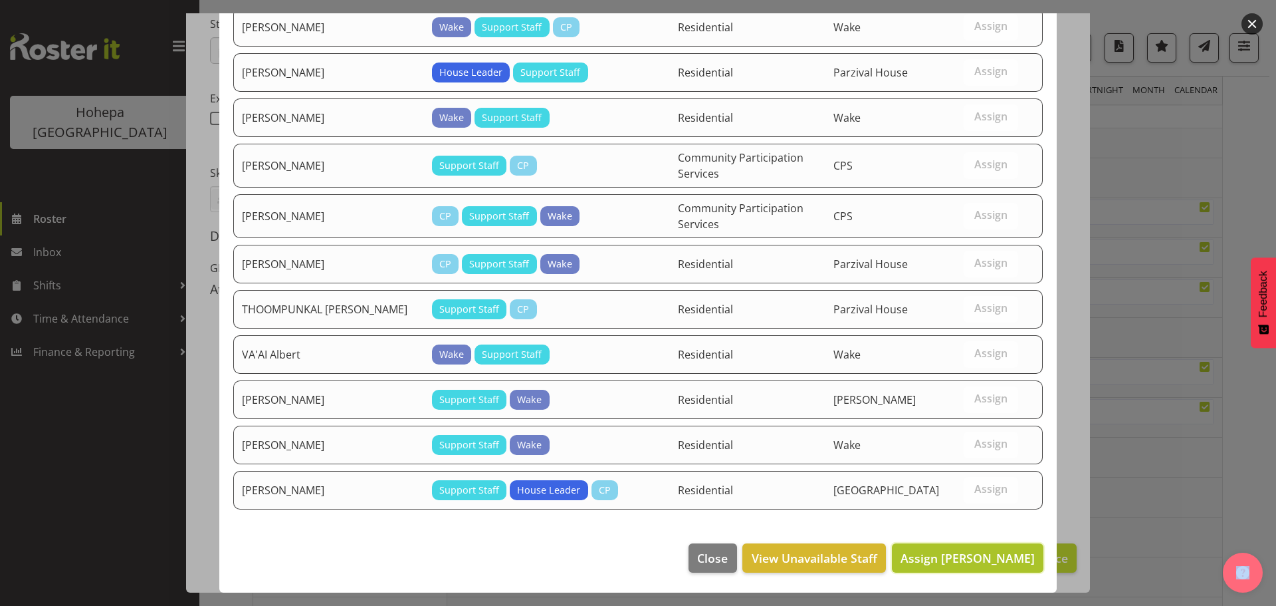
click at [953, 563] on span "Assign [PERSON_NAME]" at bounding box center [968, 558] width 134 height 16
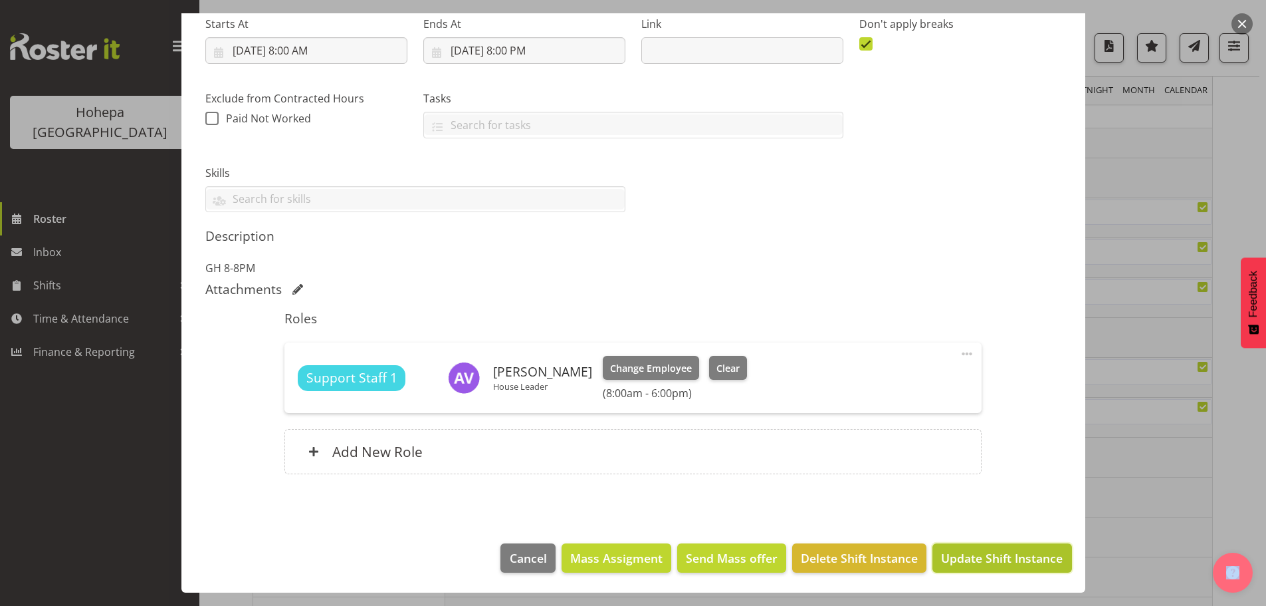
click at [957, 558] on span "Update Shift Instance" at bounding box center [1002, 557] width 122 height 17
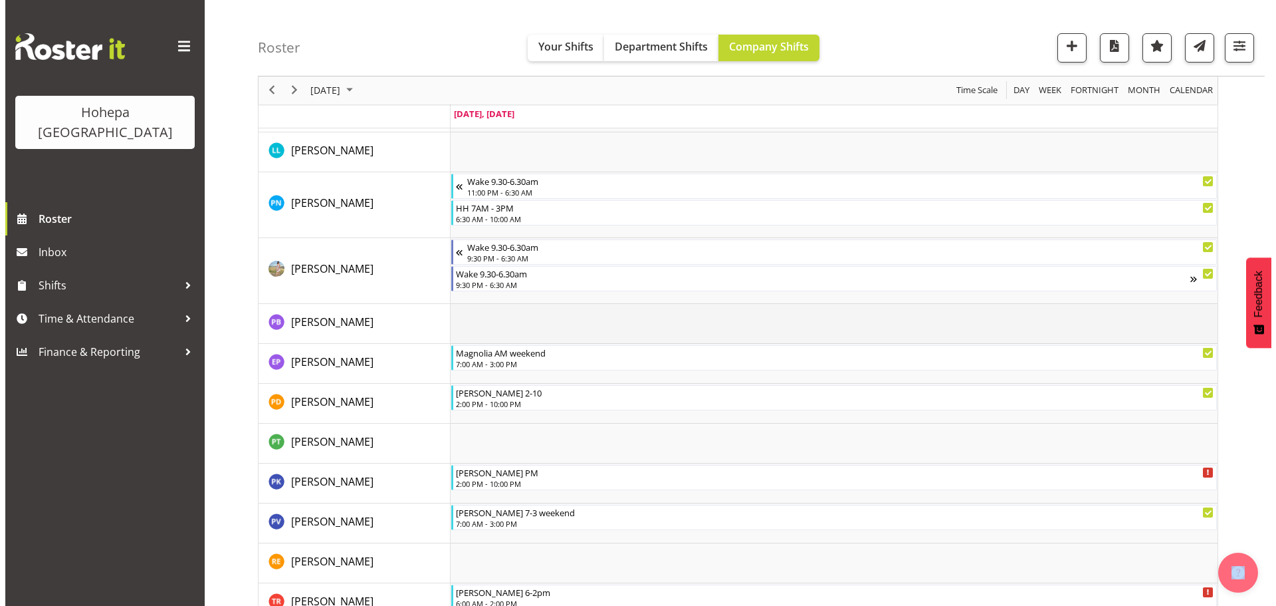
scroll to position [2633, 0]
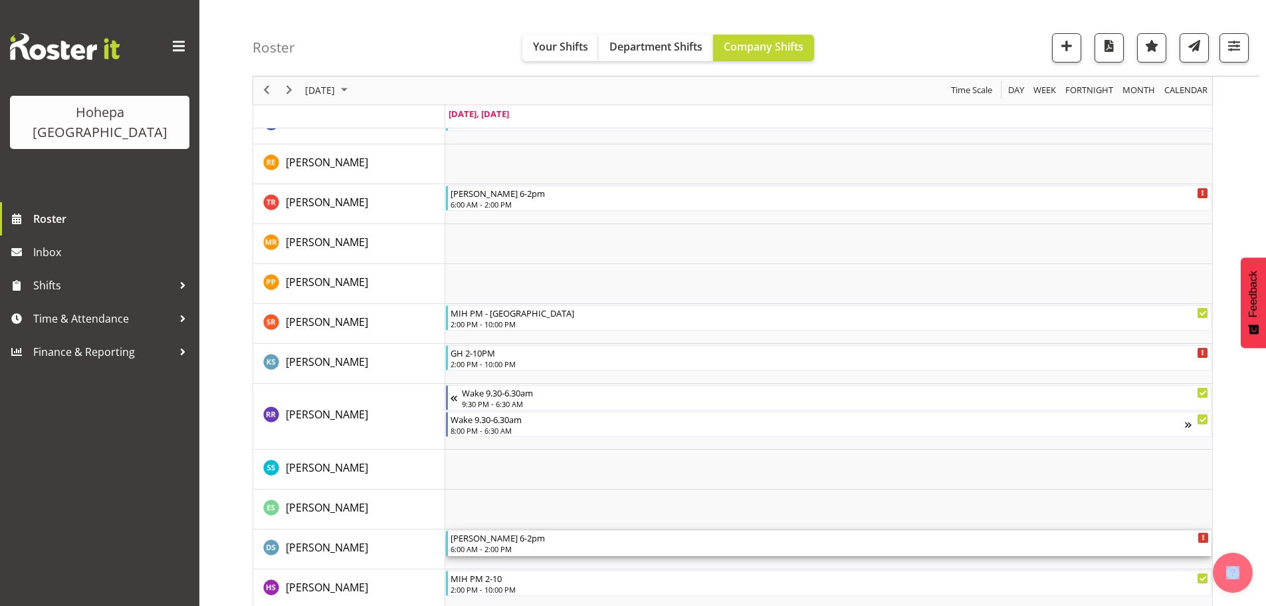
click at [496, 545] on div "6:00 AM - 2:00 PM" at bounding box center [830, 548] width 759 height 11
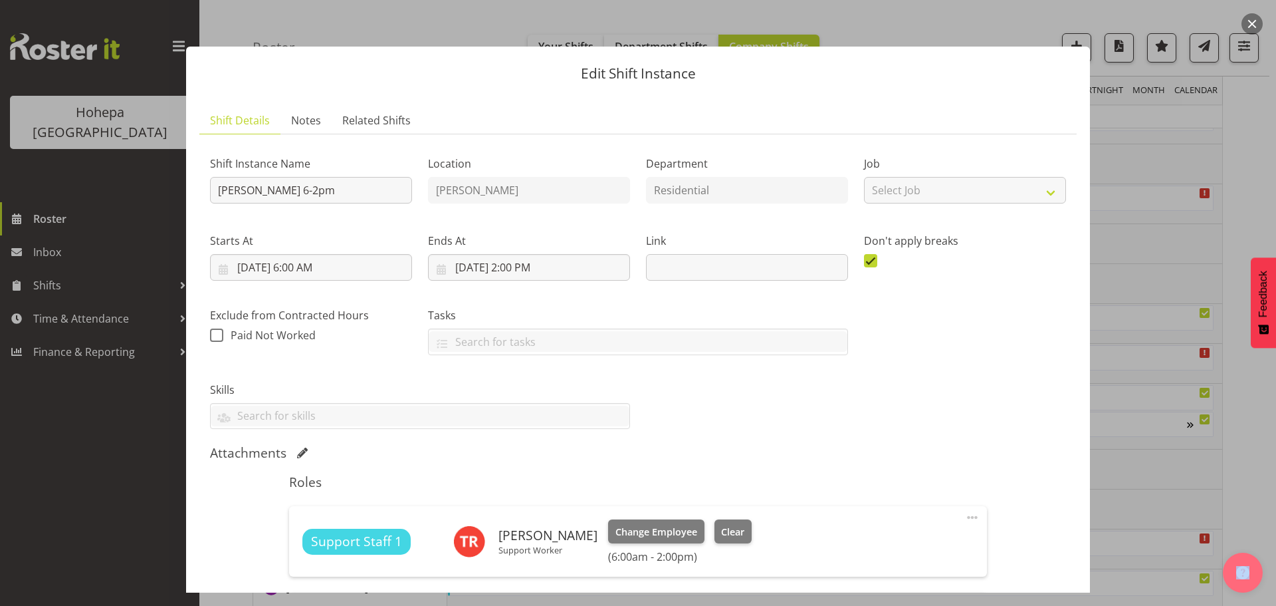
scroll to position [318, 0]
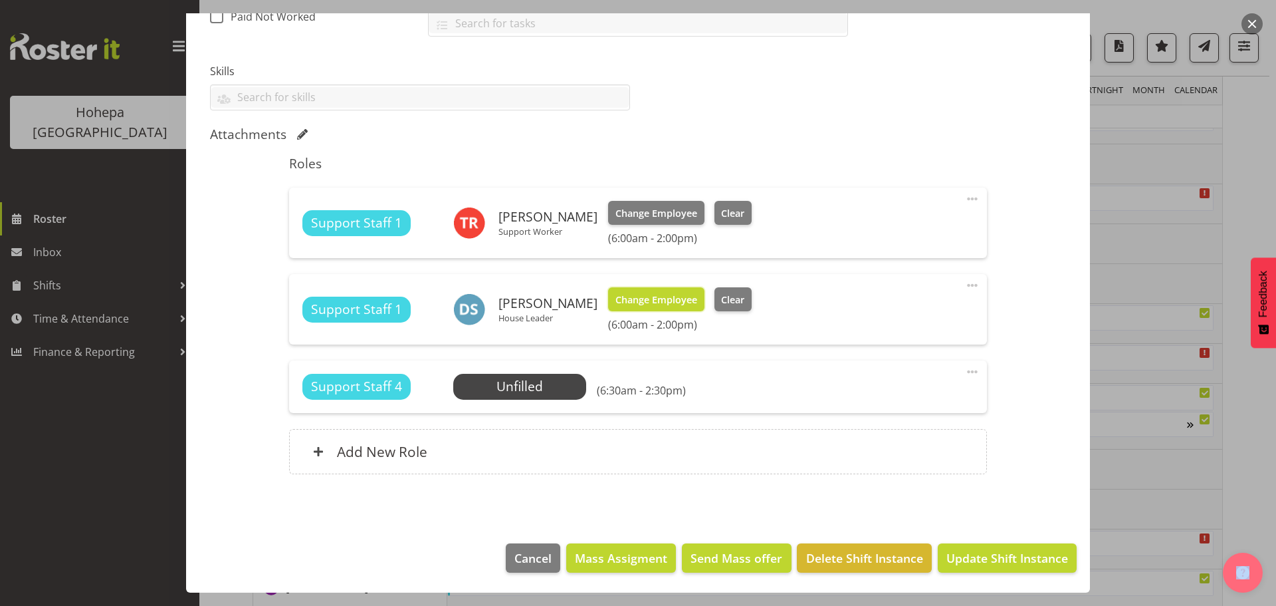
click at [636, 301] on span "Change Employee" at bounding box center [657, 300] width 82 height 15
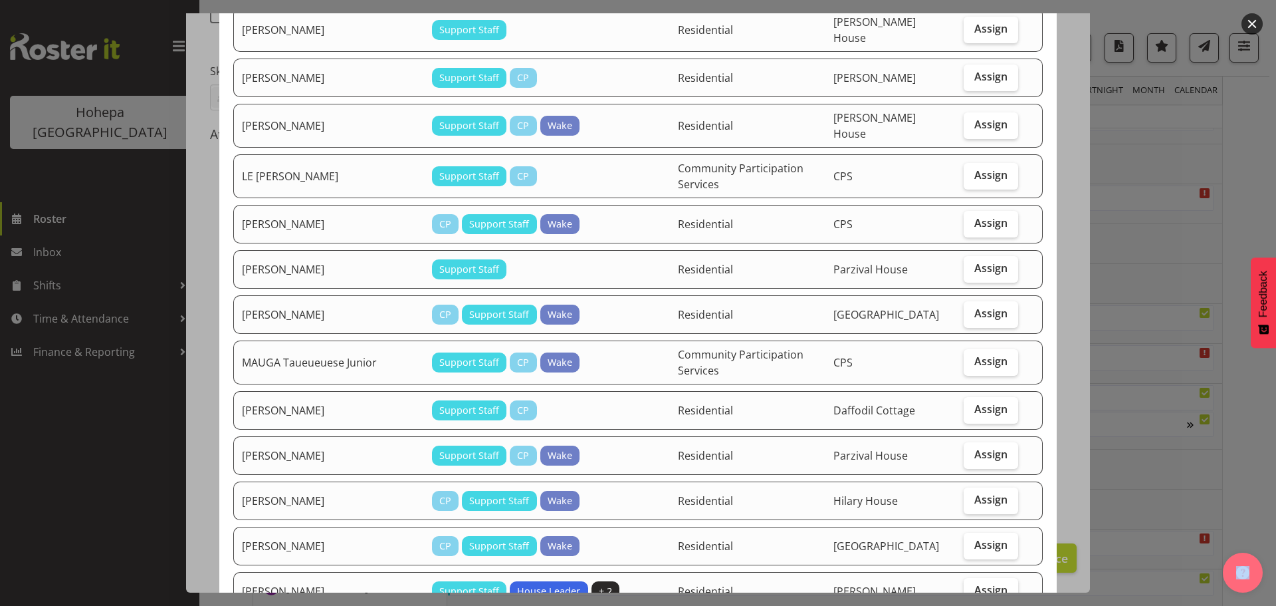
scroll to position [1197, 0]
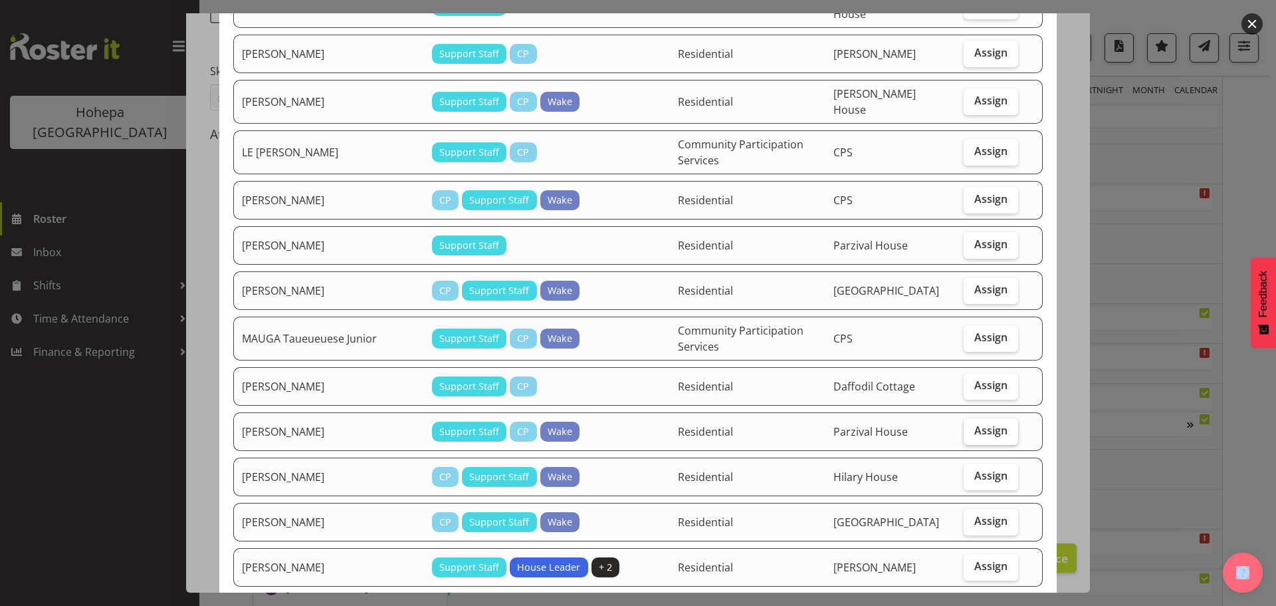
click at [985, 423] on span "Assign" at bounding box center [991, 429] width 33 height 13
click at [973, 426] on input "Assign" at bounding box center [968, 430] width 9 height 9
checkbox input "true"
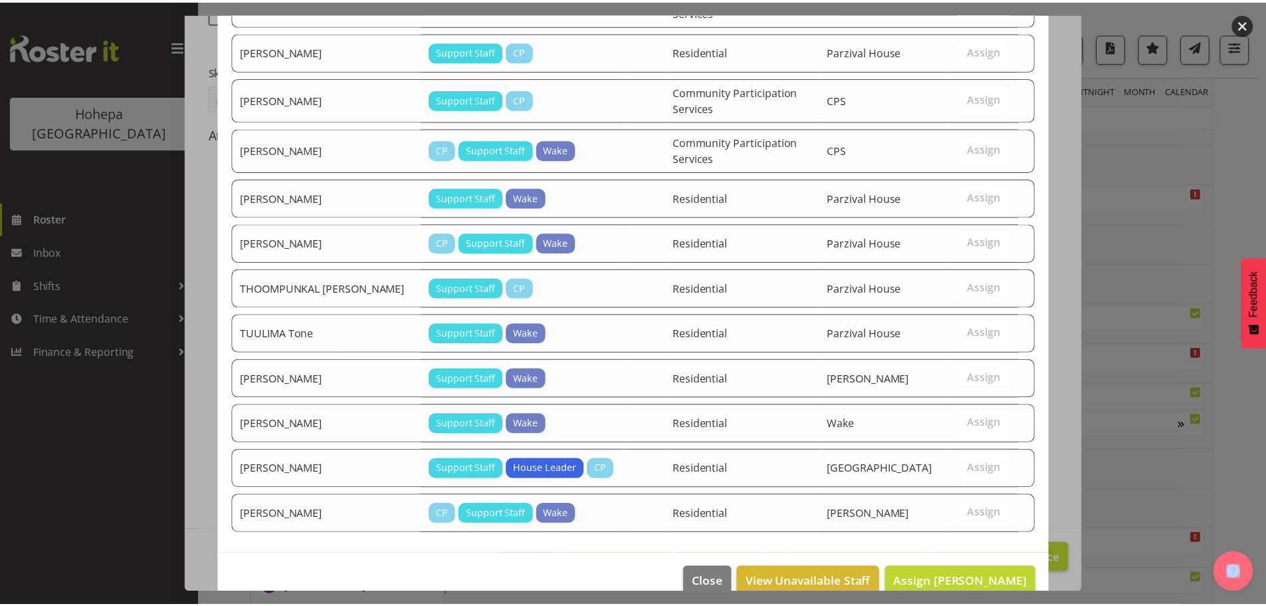
scroll to position [2149, 0]
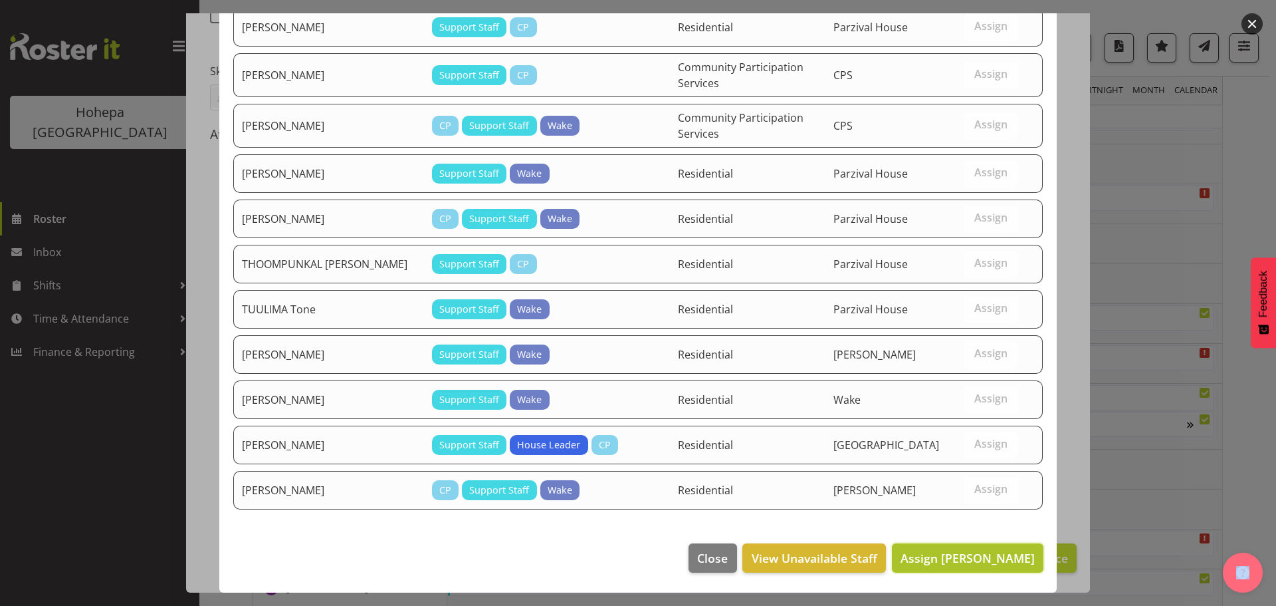
click at [926, 565] on span "Assign [PERSON_NAME]" at bounding box center [968, 558] width 134 height 16
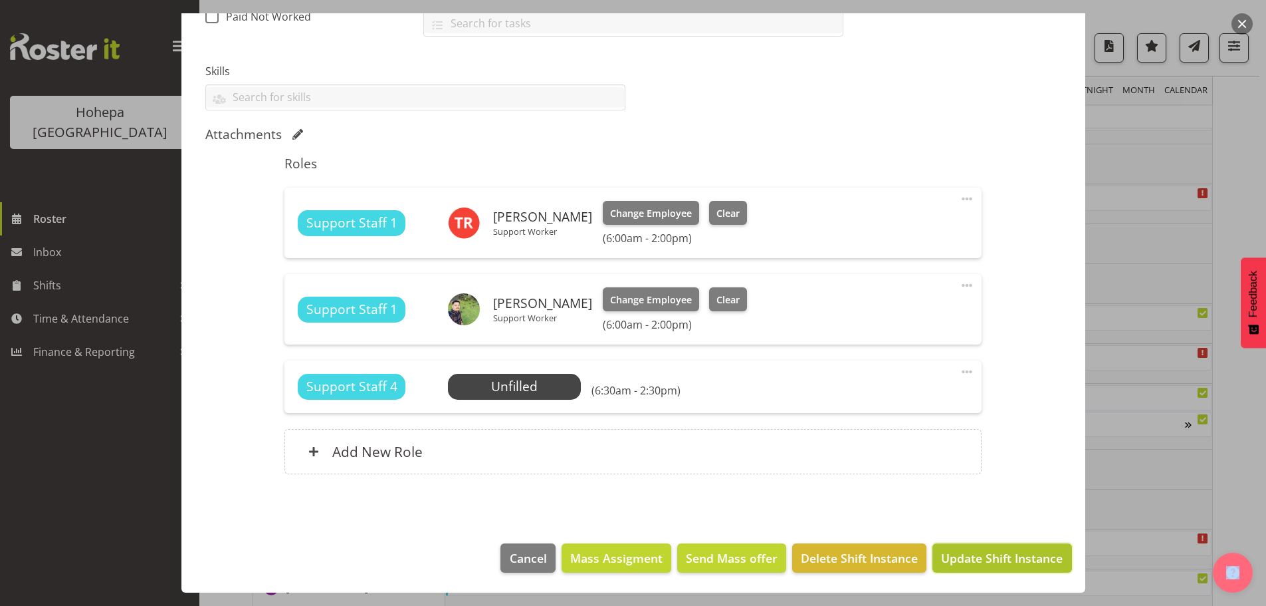
click at [963, 560] on span "Update Shift Instance" at bounding box center [1002, 557] width 122 height 17
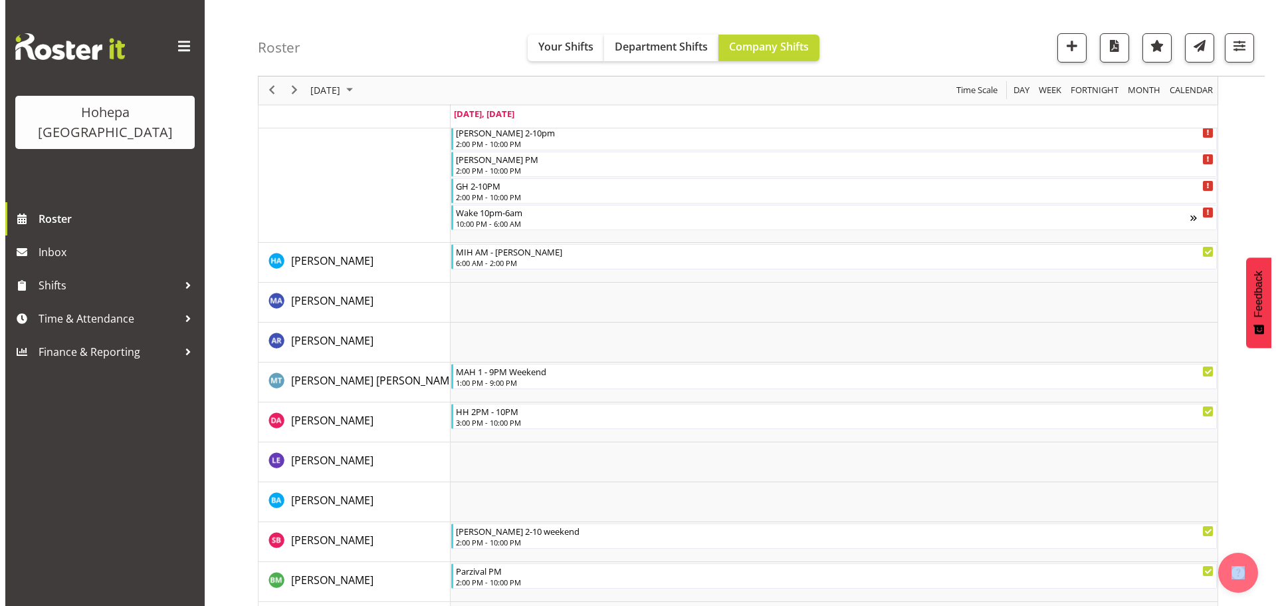
scroll to position [399, 0]
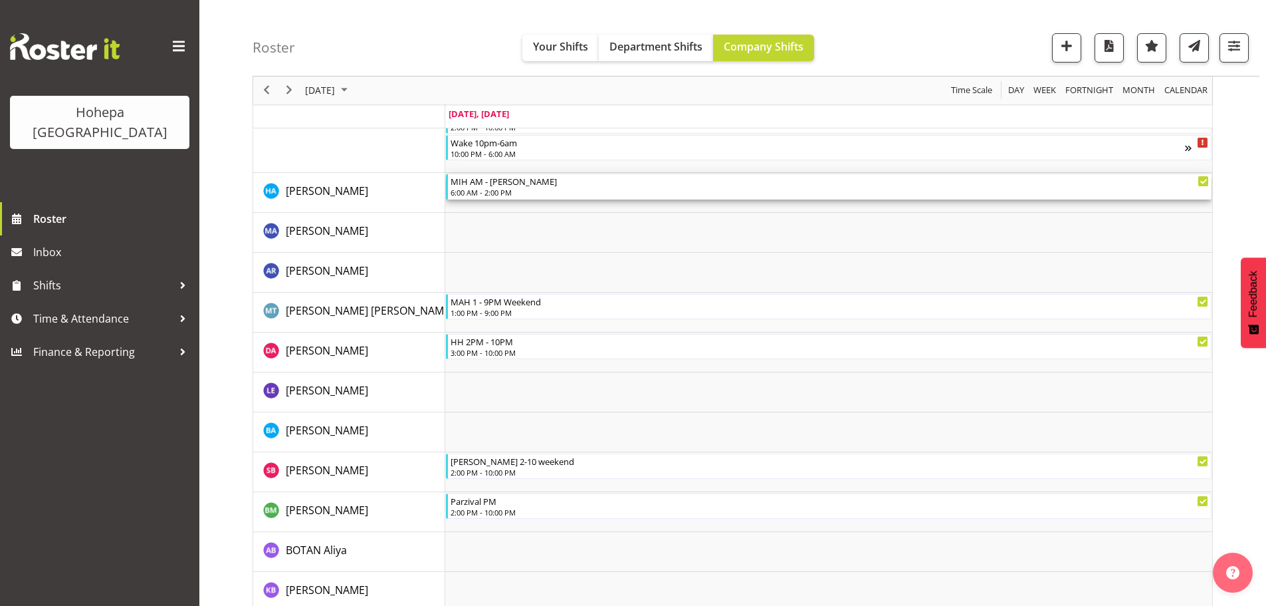
click at [520, 187] on div "MIH AM - [PERSON_NAME] 6:00 AM - 2:00 PM" at bounding box center [830, 186] width 759 height 25
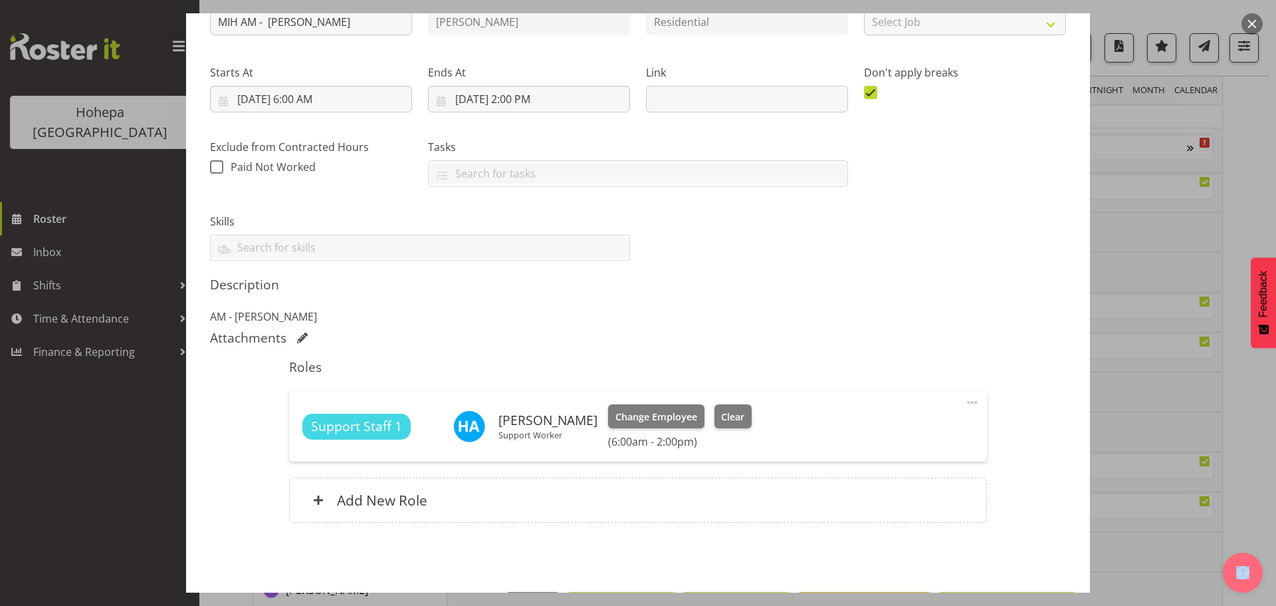
scroll to position [217, 0]
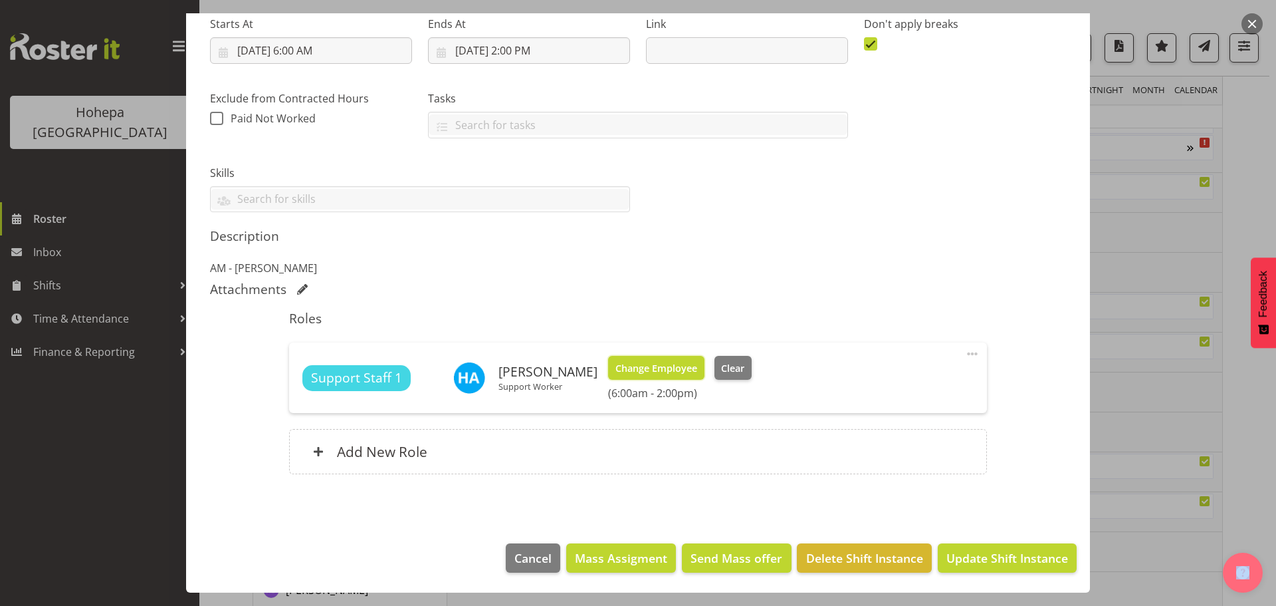
click at [651, 371] on span "Change Employee" at bounding box center [657, 368] width 82 height 15
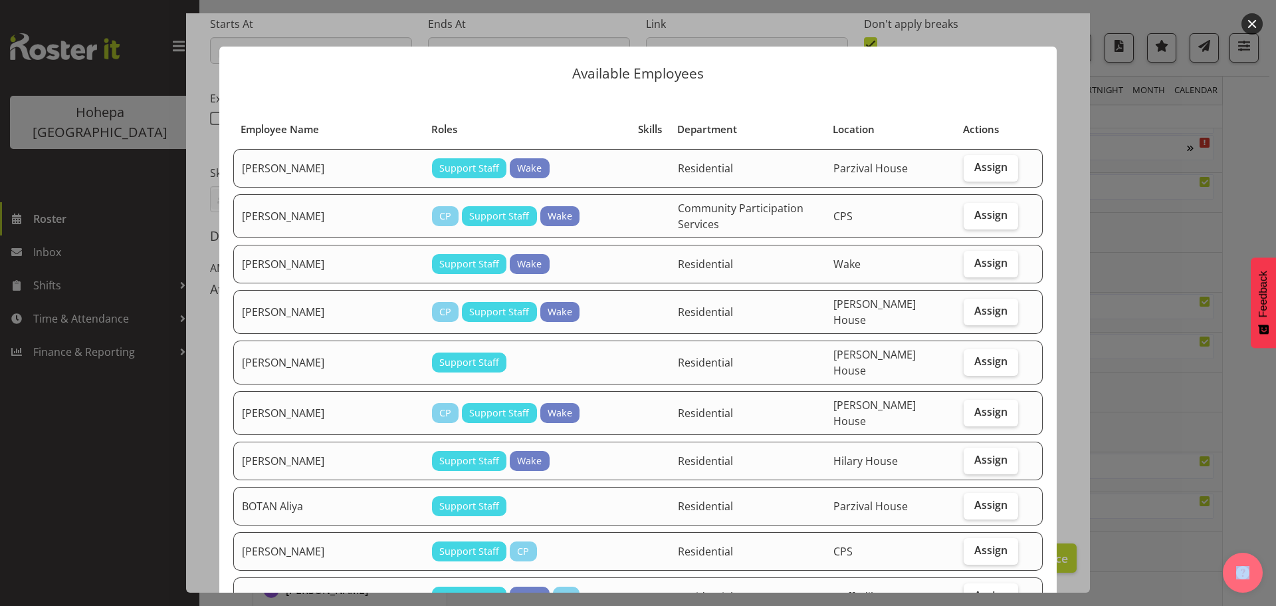
scroll to position [199, 0]
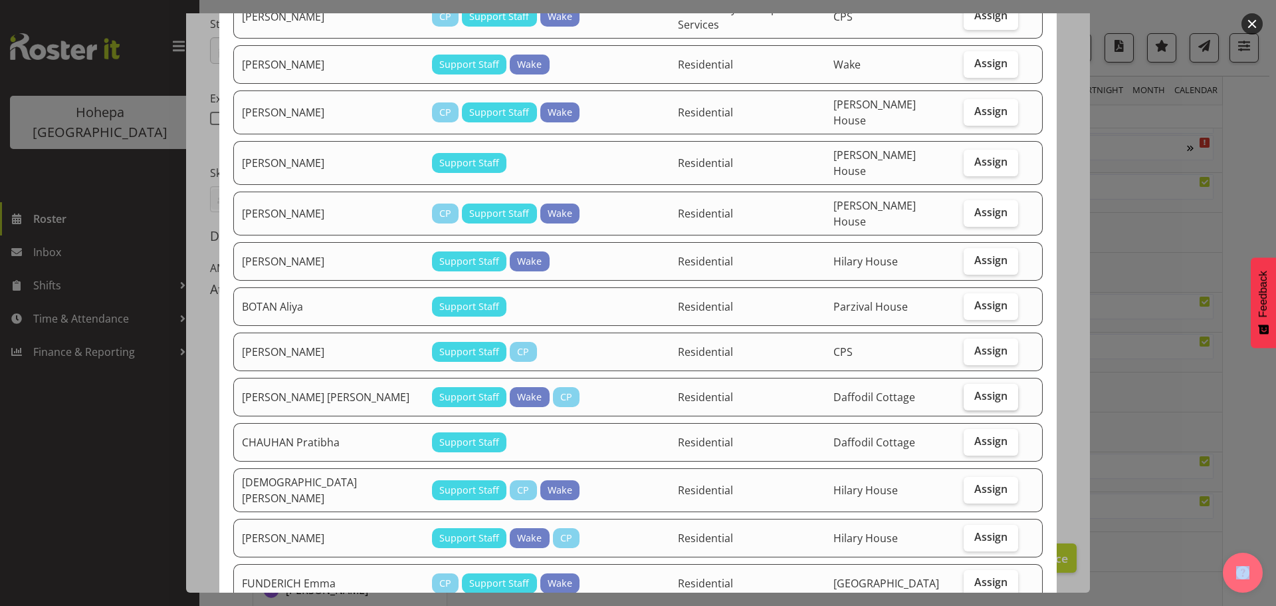
click at [975, 389] on span "Assign" at bounding box center [991, 395] width 33 height 13
click at [973, 392] on input "Assign" at bounding box center [968, 396] width 9 height 9
checkbox input "true"
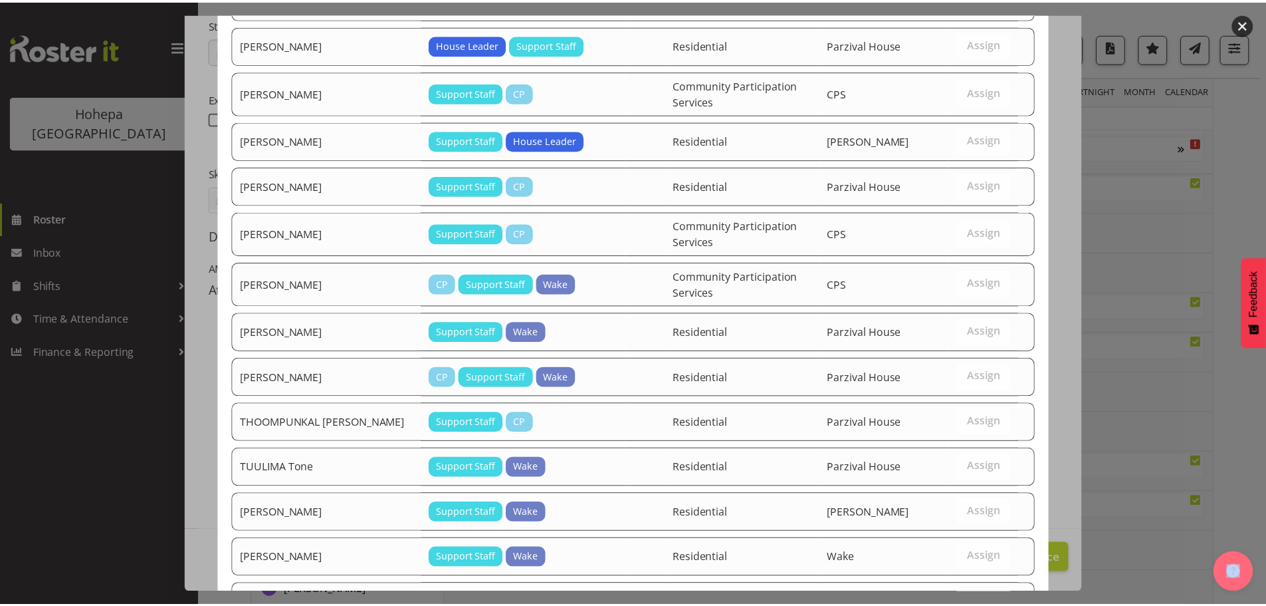
scroll to position [2149, 0]
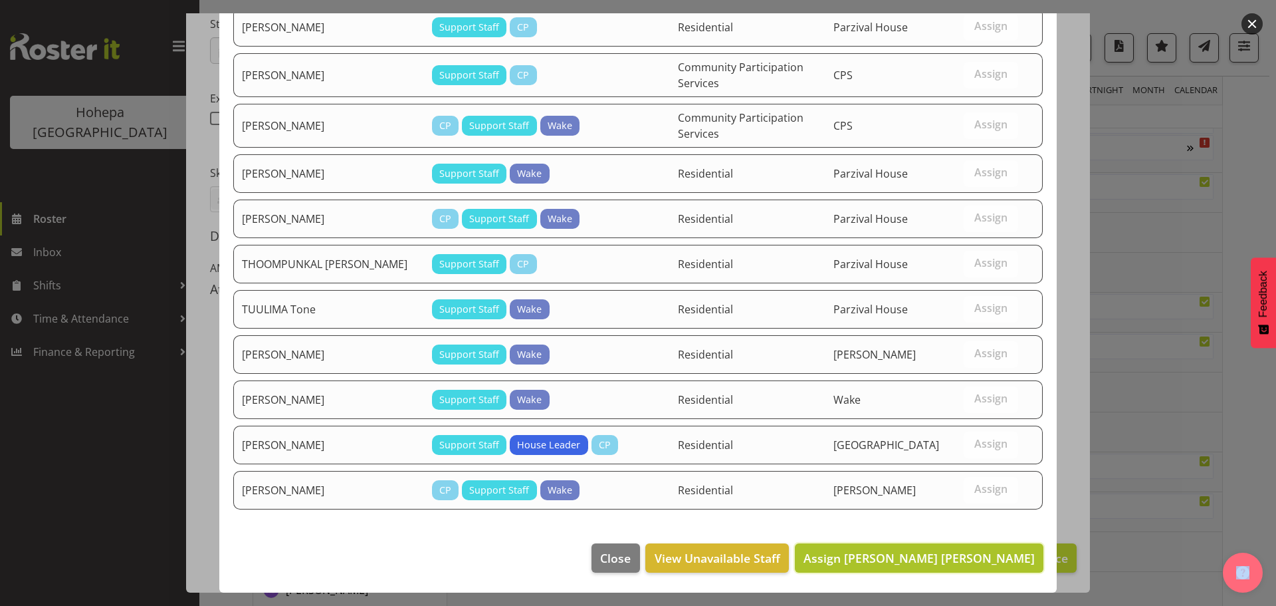
click at [888, 551] on span "Assign [PERSON_NAME] [PERSON_NAME]" at bounding box center [919, 558] width 231 height 16
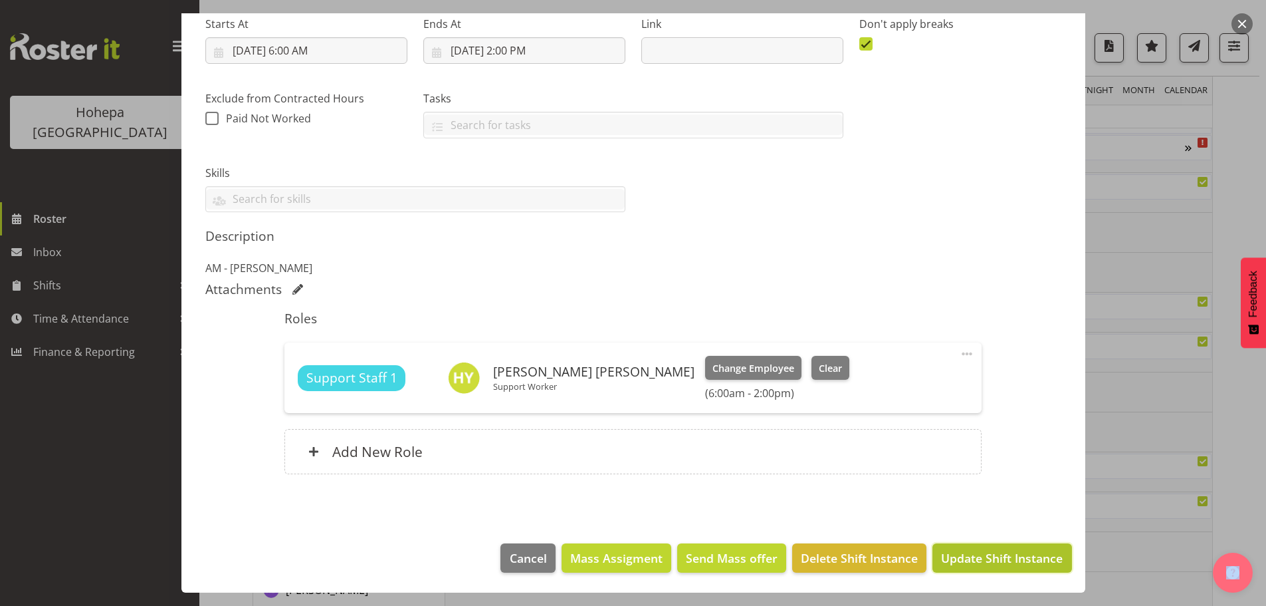
click at [956, 559] on span "Update Shift Instance" at bounding box center [1002, 557] width 122 height 17
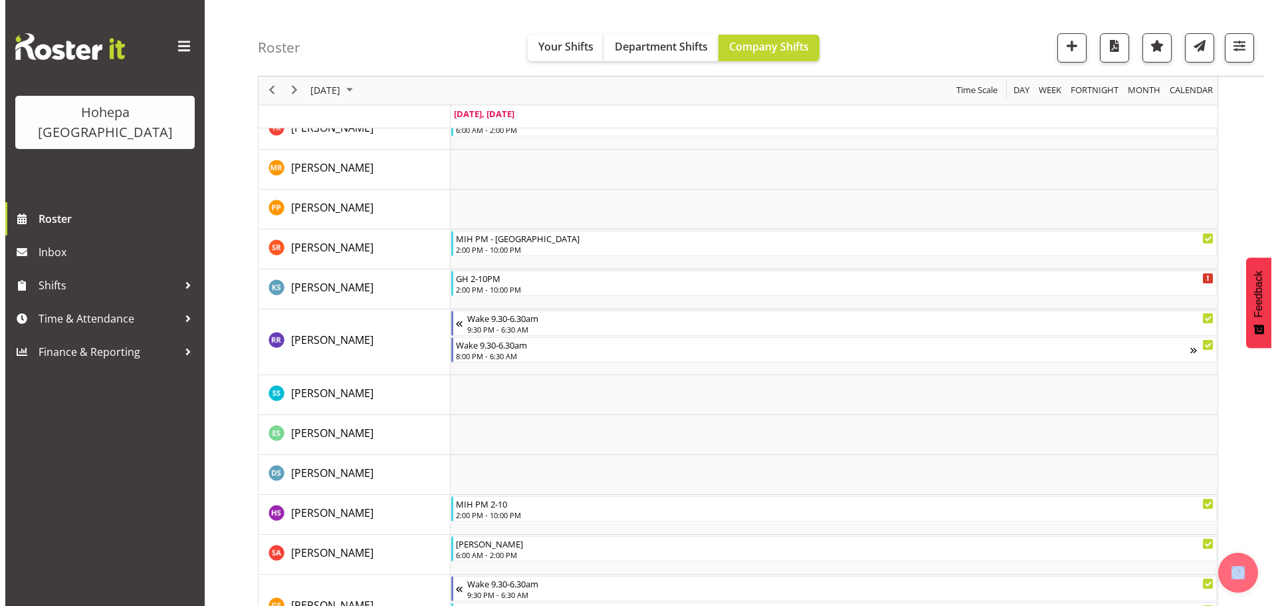
scroll to position [2738, 0]
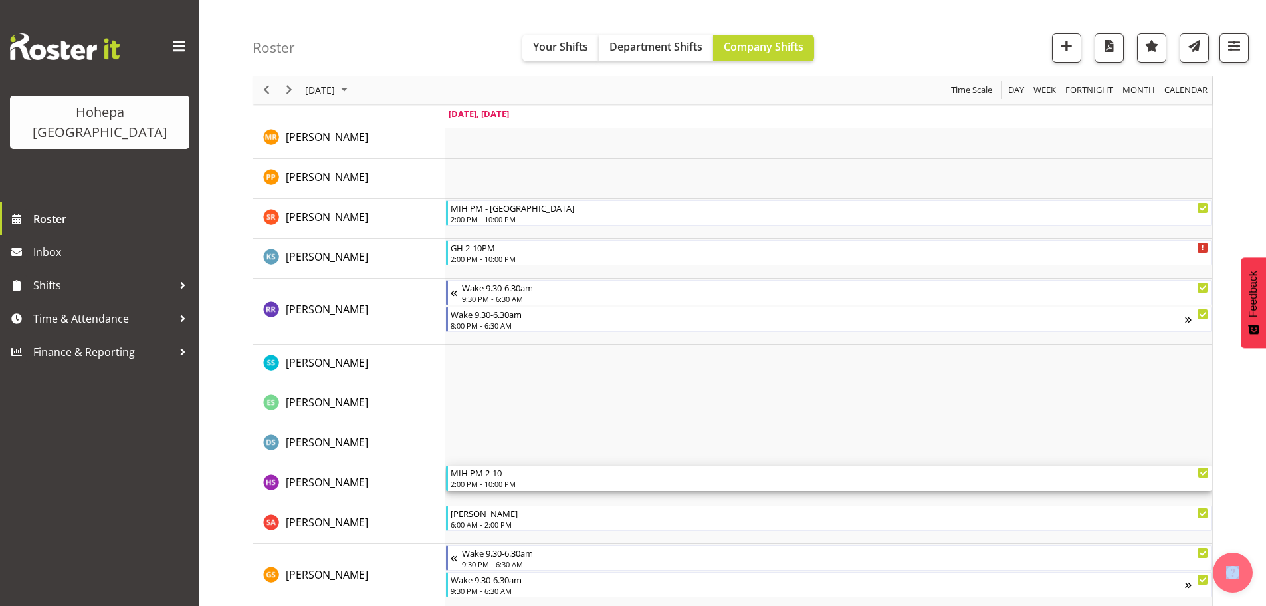
click at [493, 481] on div "2:00 PM - 10:00 PM" at bounding box center [830, 483] width 759 height 11
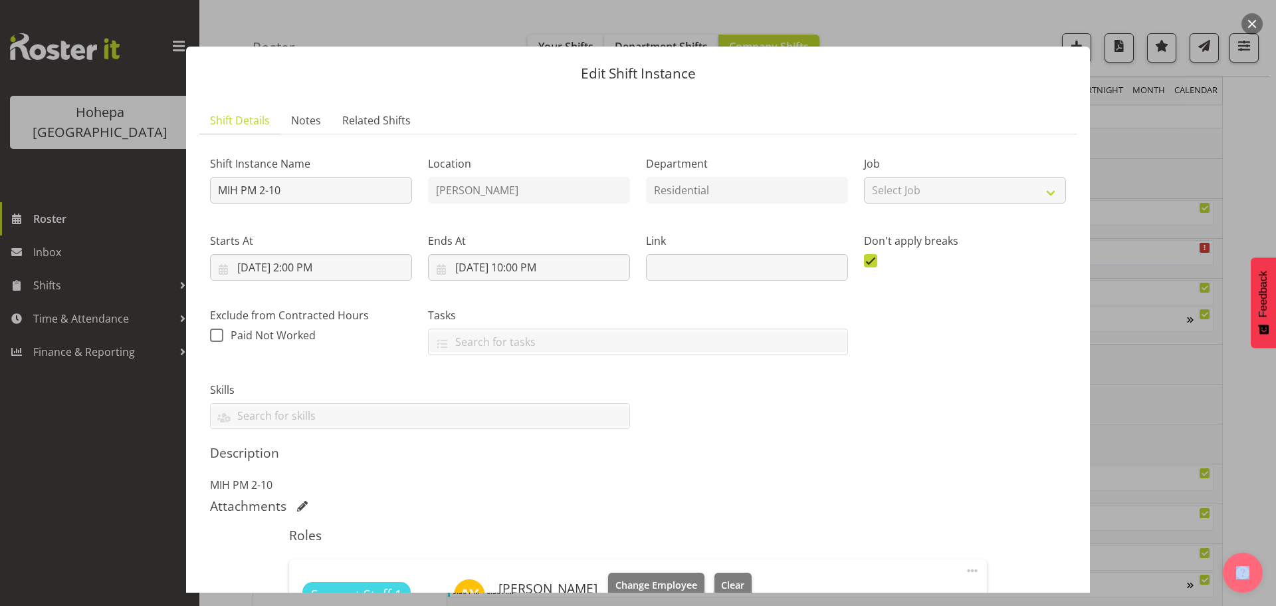
scroll to position [303, 0]
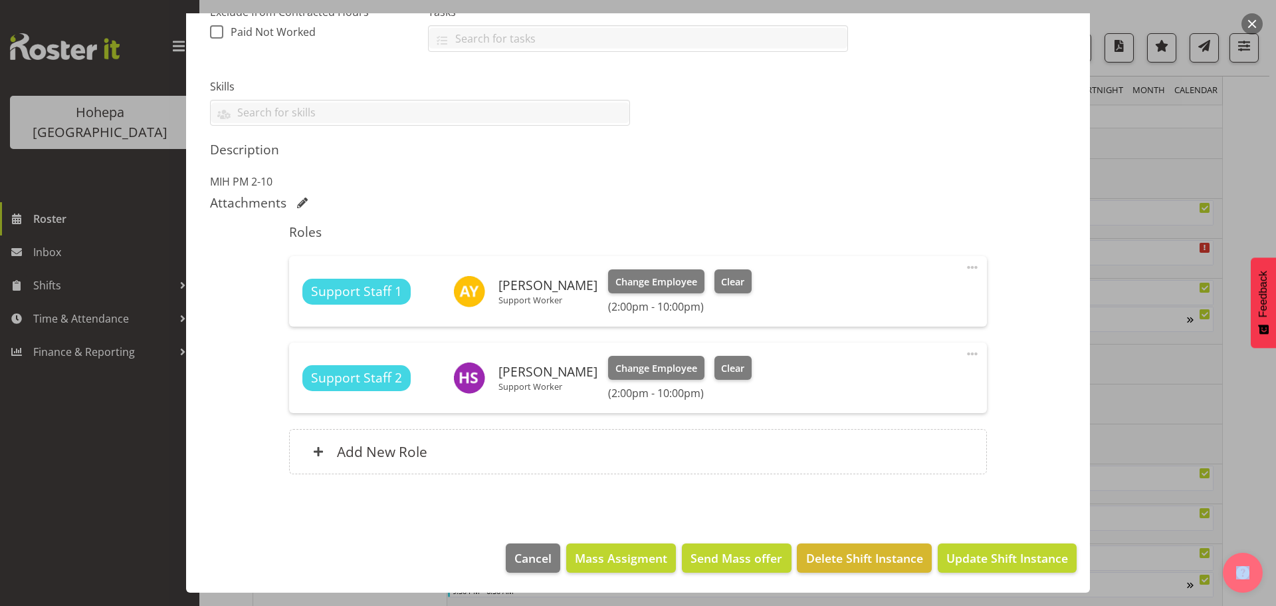
click at [965, 354] on span at bounding box center [973, 354] width 16 height 16
click at [854, 382] on link "Edit" at bounding box center [917, 383] width 128 height 24
select select "9"
select select "2025"
select select "14"
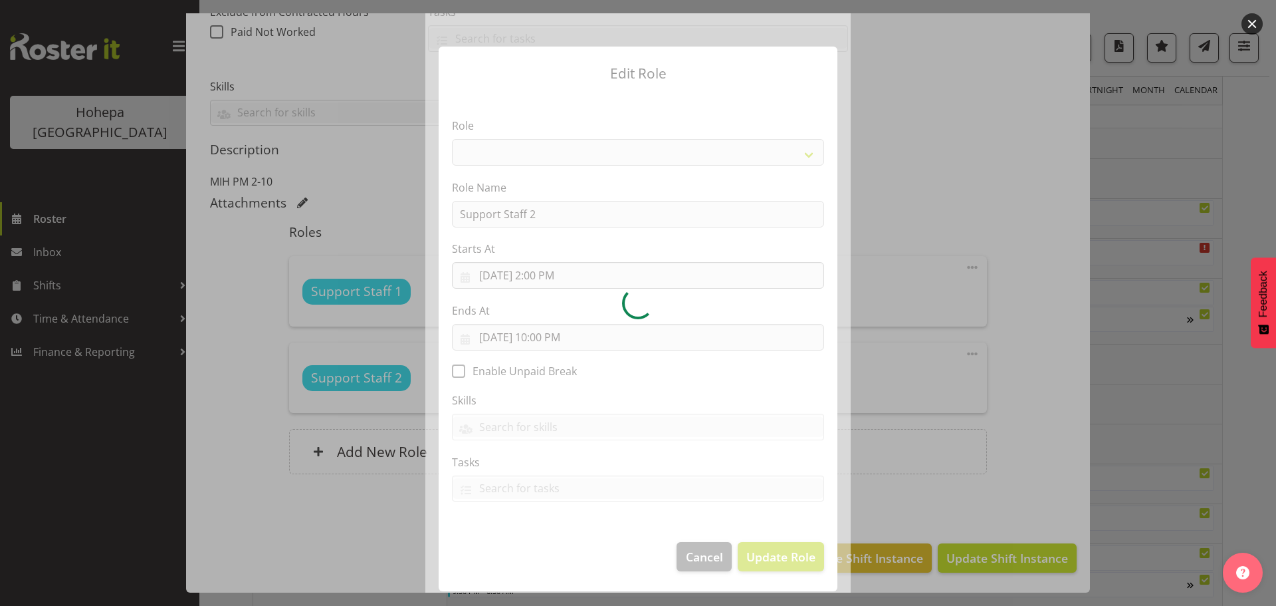
select select "1091"
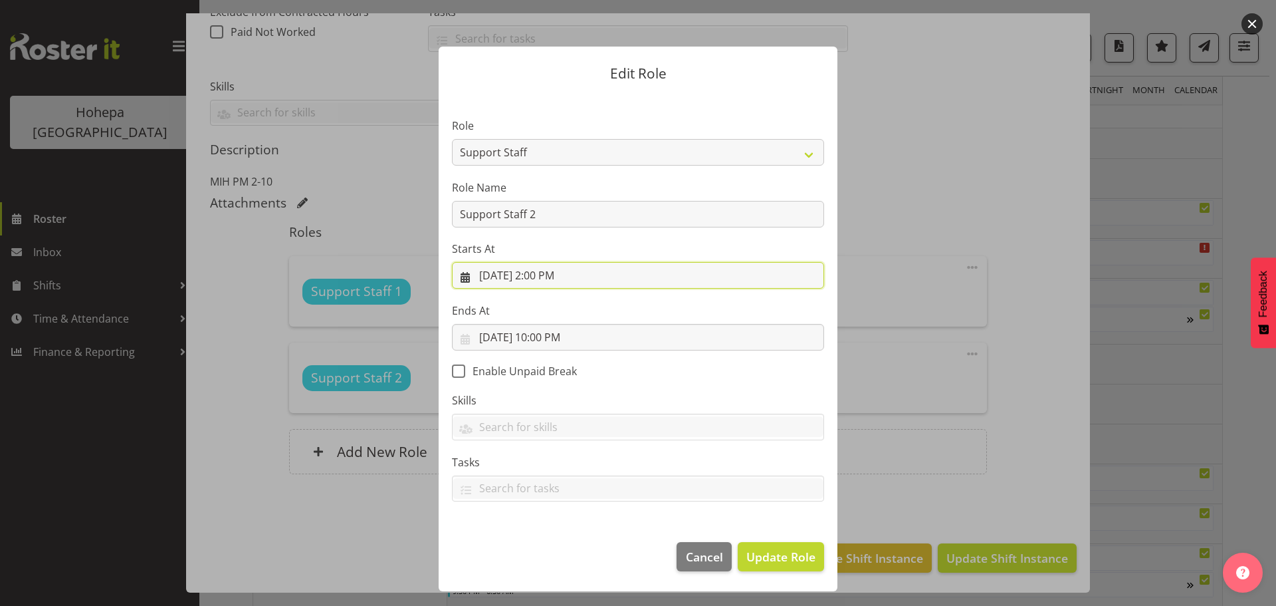
click at [551, 275] on input "[DATE] 2:00 PM" at bounding box center [638, 275] width 372 height 27
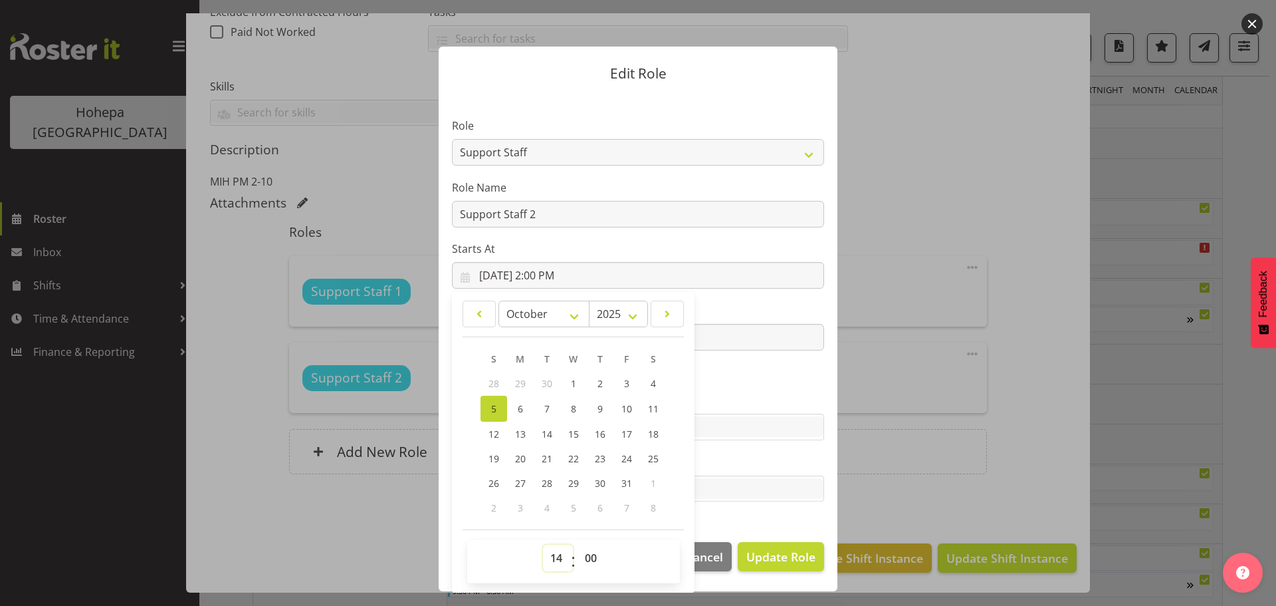
click at [557, 558] on select "00 01 02 03 04 05 06 07 08 09 10 11 12 13 14 15 16 17 18 19 20 21 22 23" at bounding box center [558, 557] width 30 height 27
select select "13"
click at [543, 544] on select "00 01 02 03 04 05 06 07 08 09 10 11 12 13 14 15 16 17 18 19 20 21 22 23" at bounding box center [558, 557] width 30 height 27
type input "[DATE] 1:00 PM"
click at [731, 393] on label "Skills" at bounding box center [638, 400] width 372 height 16
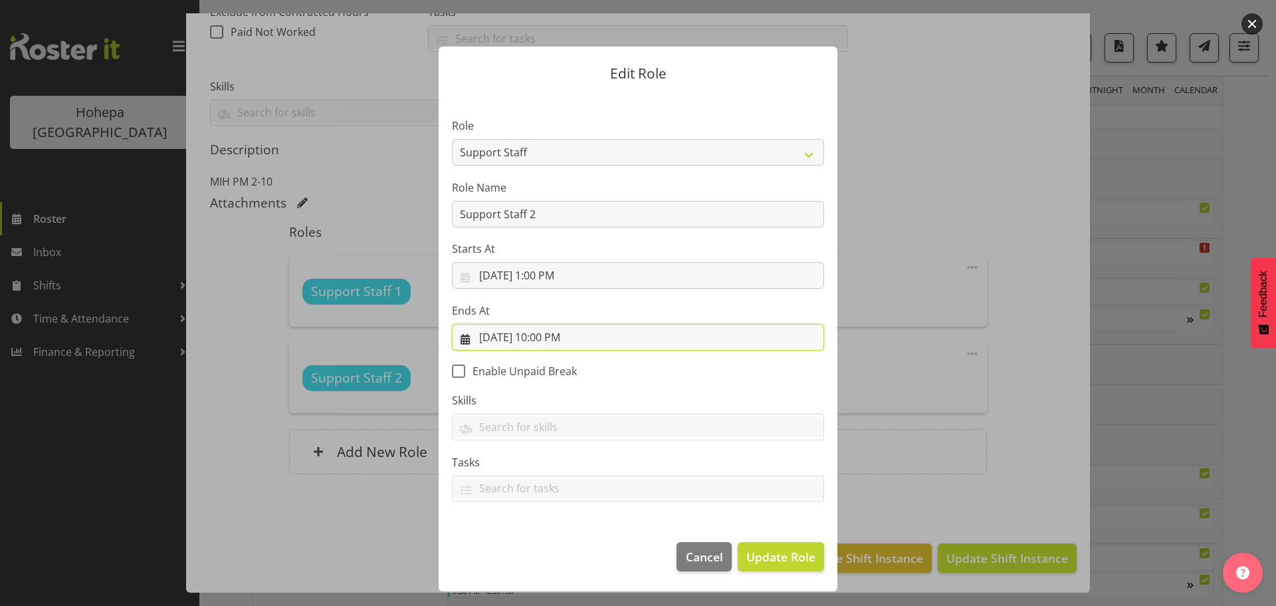
click at [546, 338] on input "[DATE] 10:00 PM" at bounding box center [638, 337] width 372 height 27
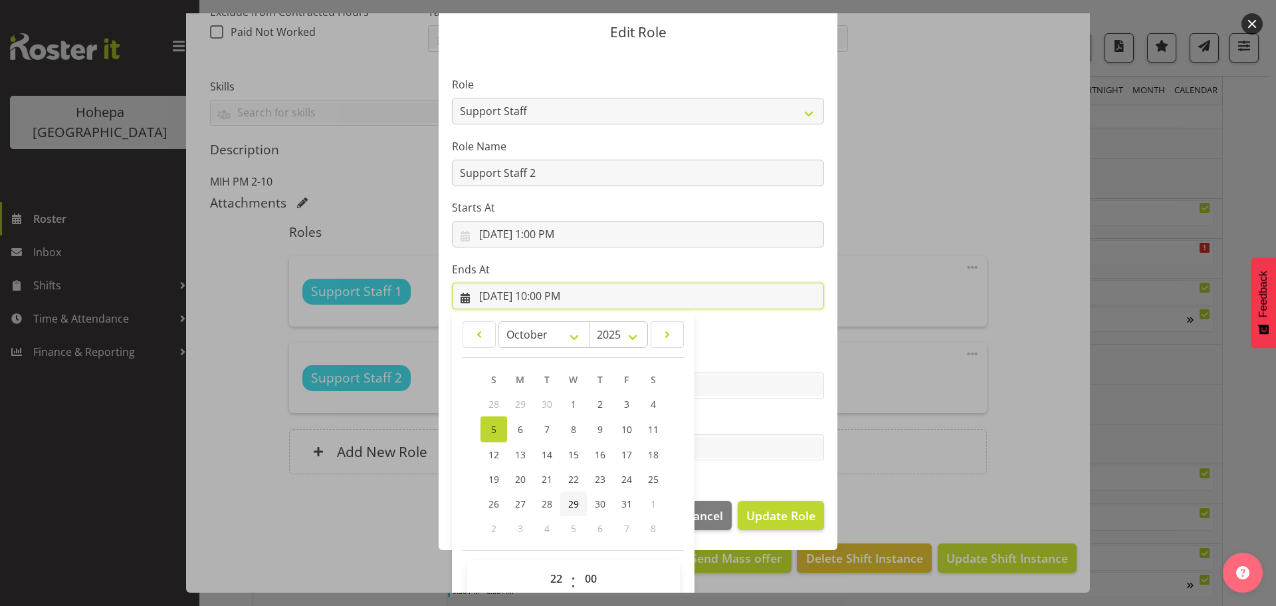
scroll to position [62, 0]
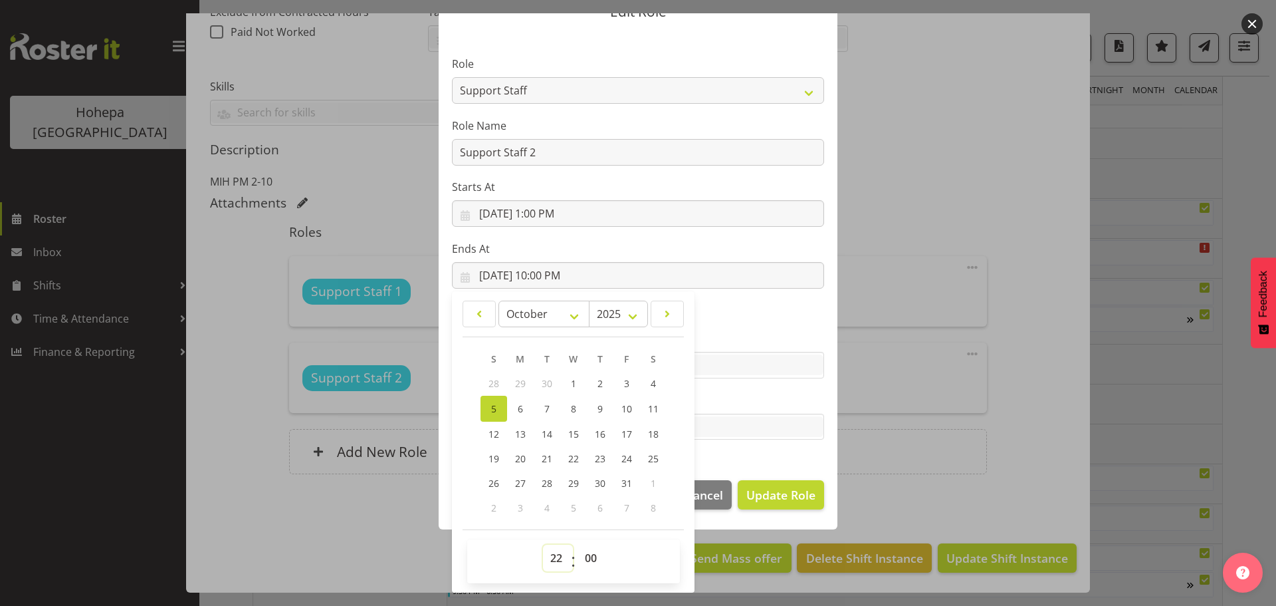
click at [552, 555] on select "00 01 02 03 04 05 06 07 08 09 10 11 12 13 14 15 16 17 18 19 20 21 22 23" at bounding box center [558, 557] width 30 height 27
select select "21"
click at [543, 544] on select "00 01 02 03 04 05 06 07 08 09 10 11 12 13 14 15 16 17 18 19 20 21 22 23" at bounding box center [558, 557] width 30 height 27
type input "[DATE] 9:00 PM"
click at [727, 455] on section "Role CP House Leader Support Staff Wake Role Name Support Staff 2 Starts At [DA…" at bounding box center [638, 249] width 399 height 435
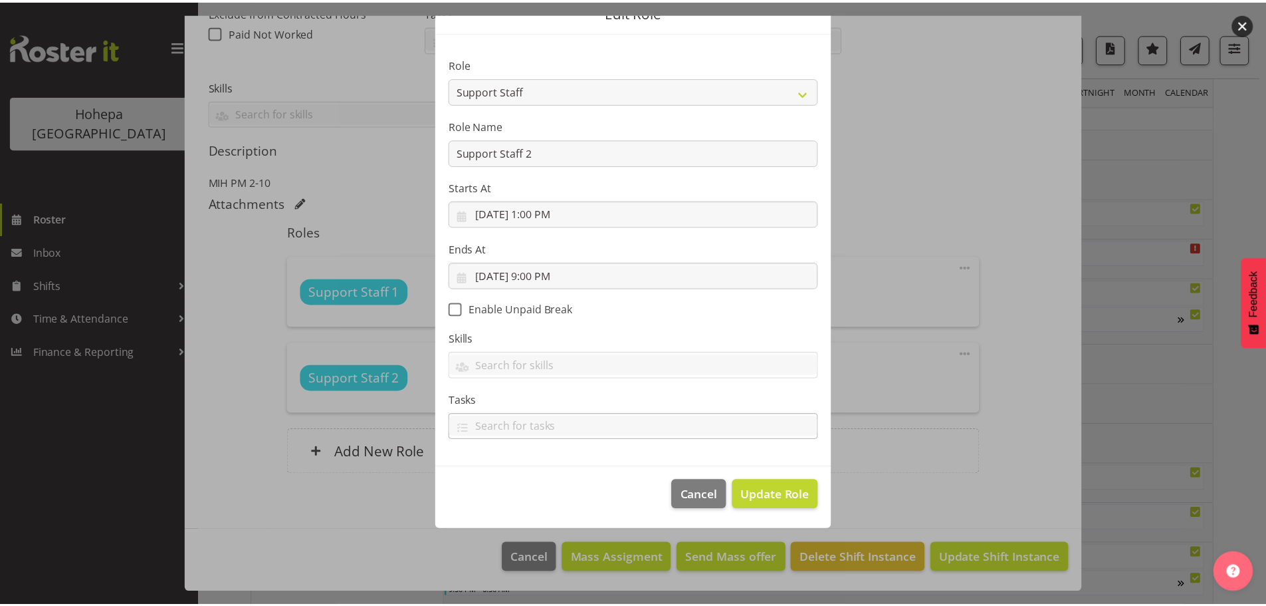
scroll to position [0, 0]
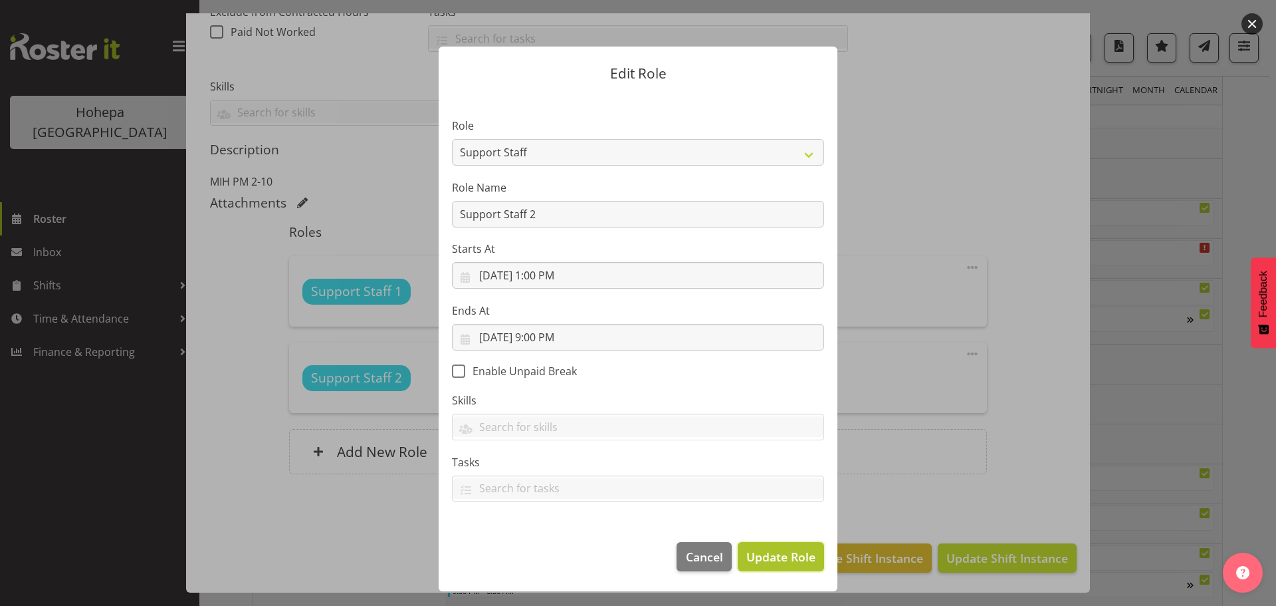
click at [785, 550] on span "Update Role" at bounding box center [781, 556] width 69 height 17
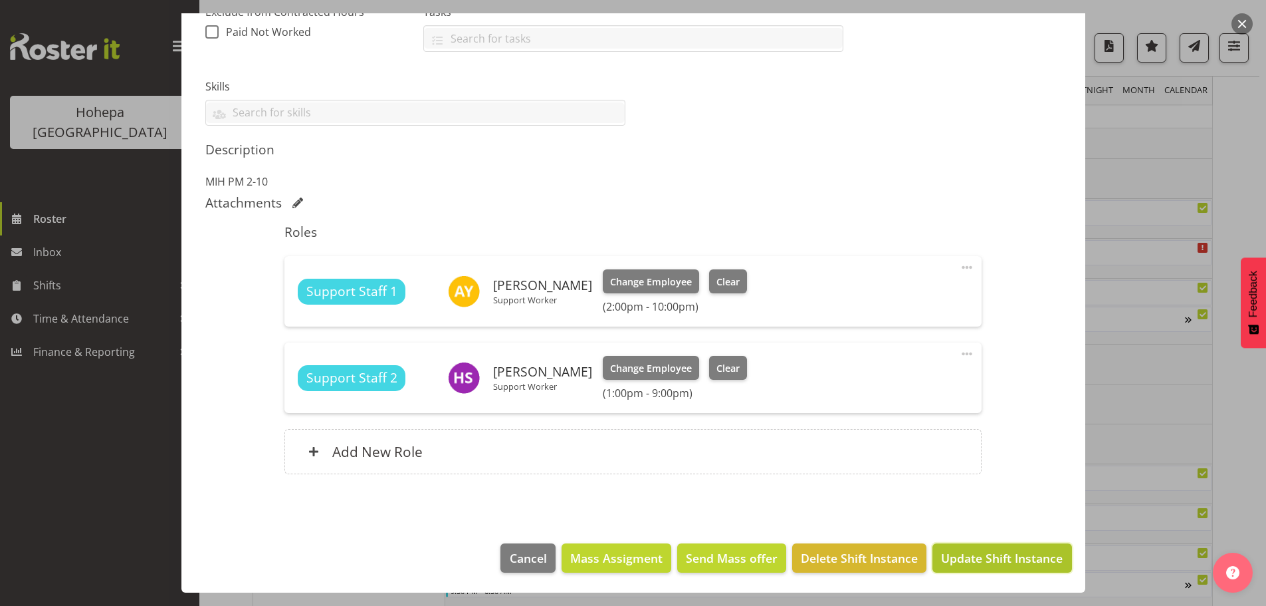
click at [958, 557] on span "Update Shift Instance" at bounding box center [1002, 557] width 122 height 17
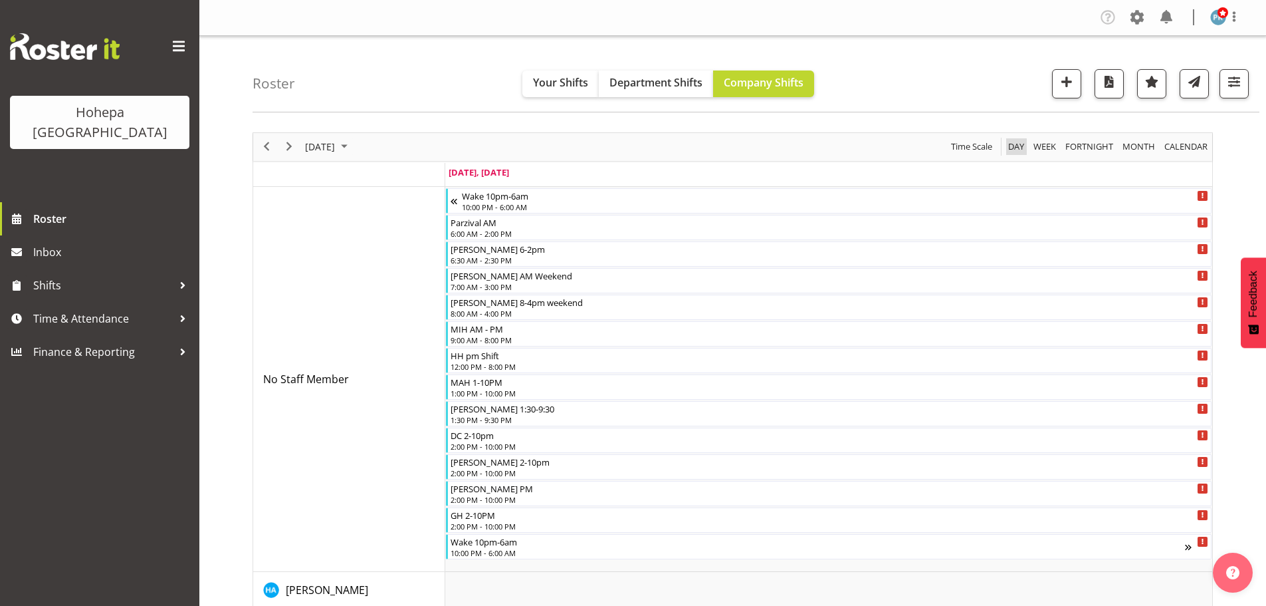
click at [1013, 148] on span "Day" at bounding box center [1016, 146] width 19 height 17
click at [267, 148] on span "Previous" at bounding box center [267, 146] width 16 height 17
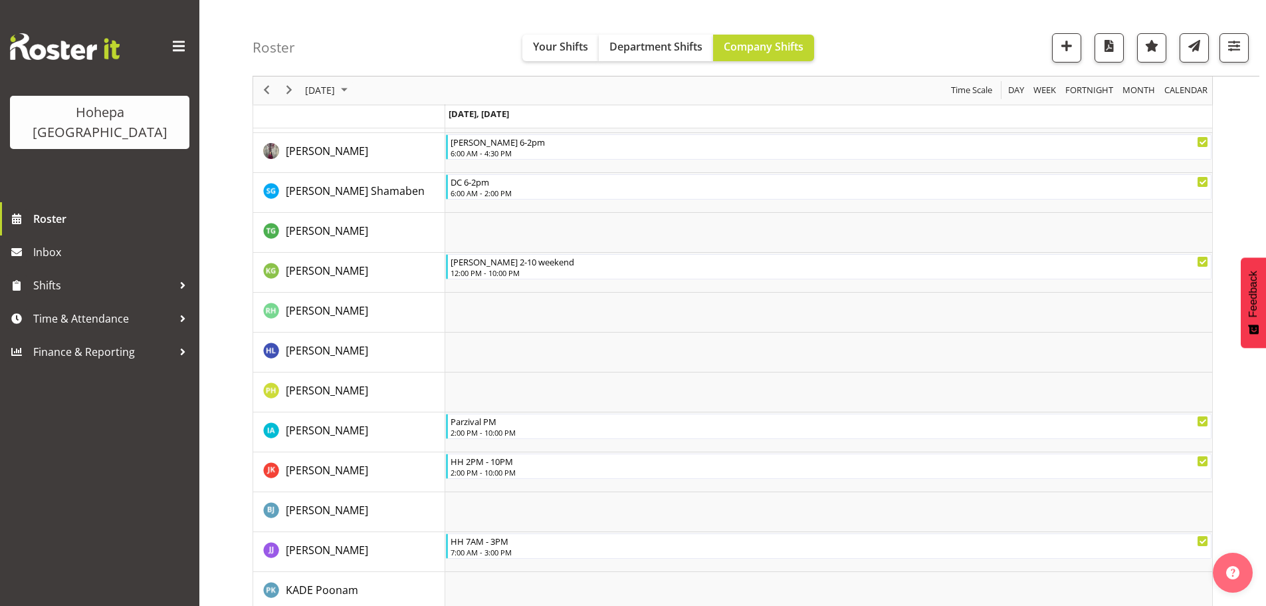
scroll to position [997, 0]
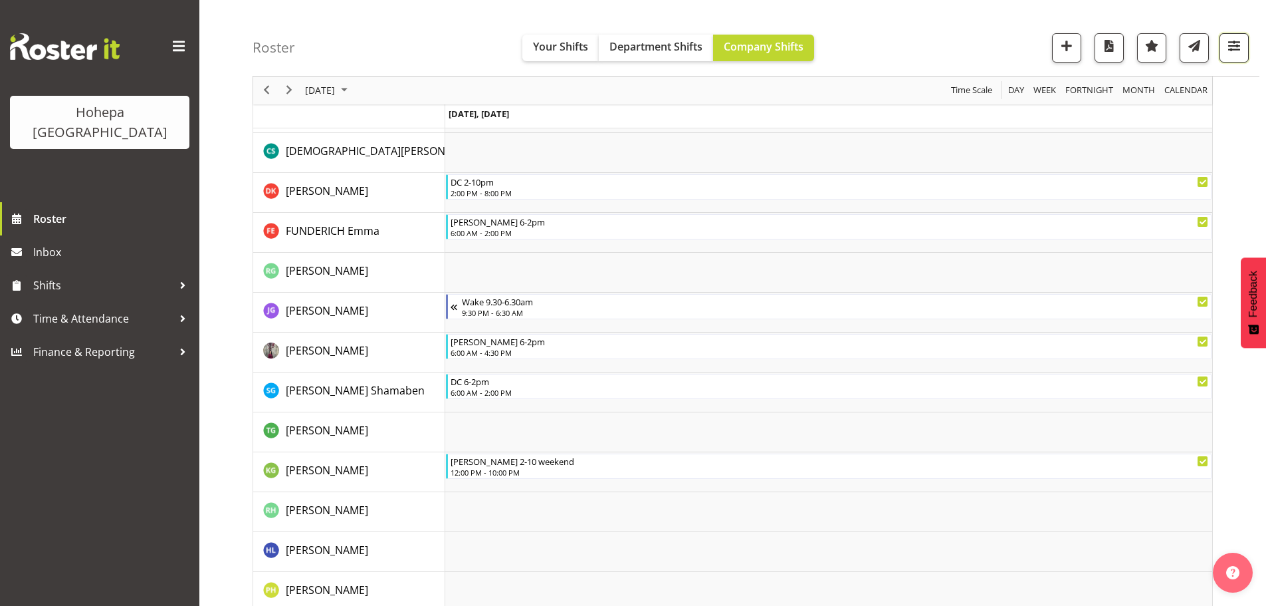
click at [1233, 48] on span "button" at bounding box center [1234, 45] width 17 height 17
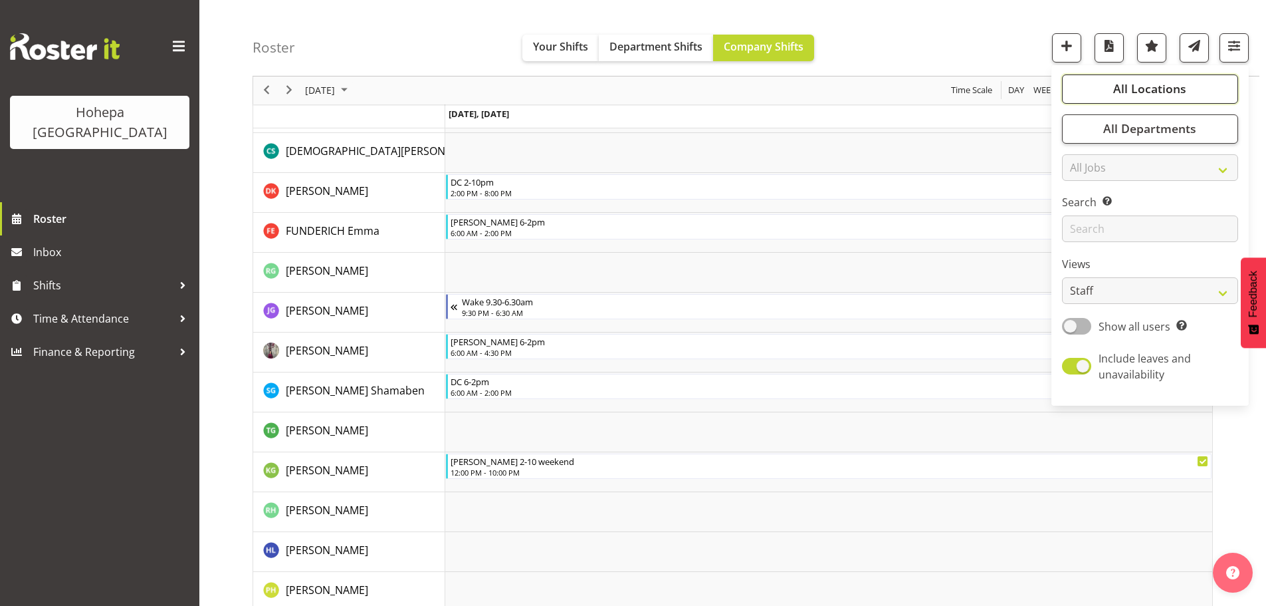
click at [1166, 87] on span "All Locations" at bounding box center [1150, 89] width 73 height 16
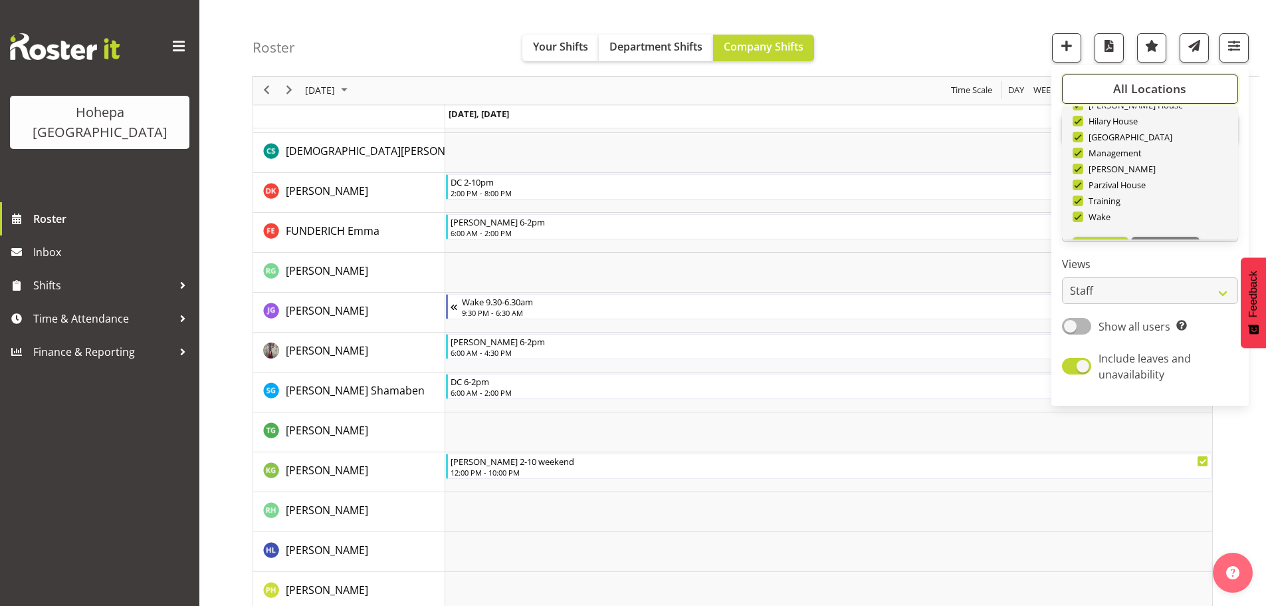
scroll to position [128, 0]
click at [1161, 220] on span "Deselect All" at bounding box center [1166, 217] width 54 height 13
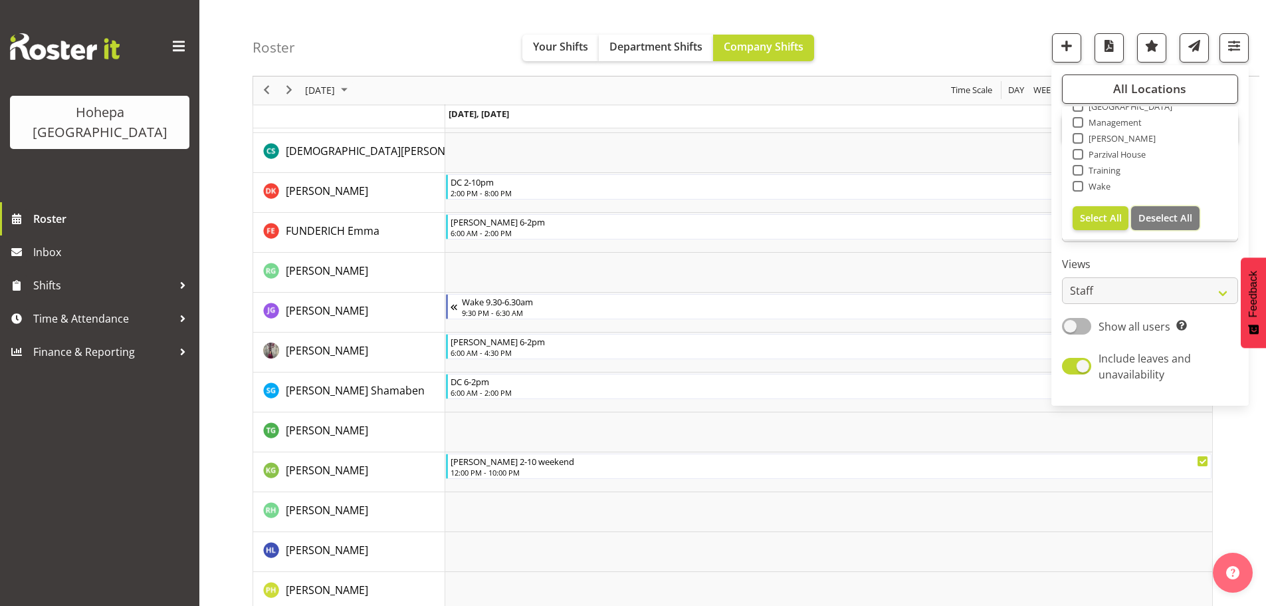
checkbox input "false"
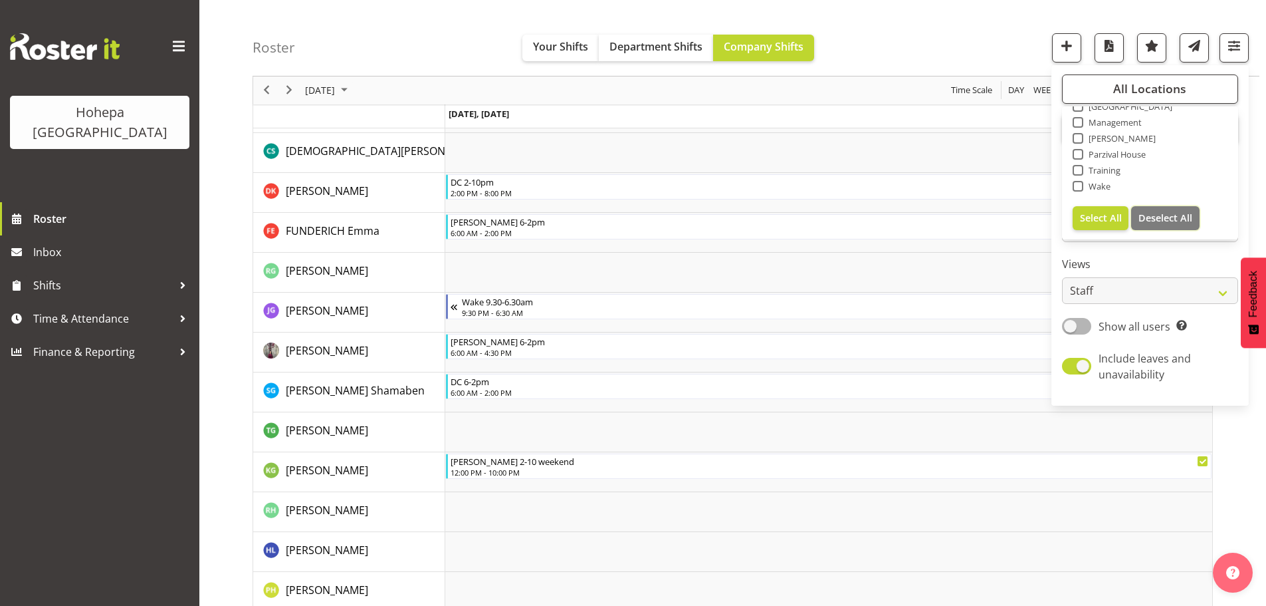
checkbox input "false"
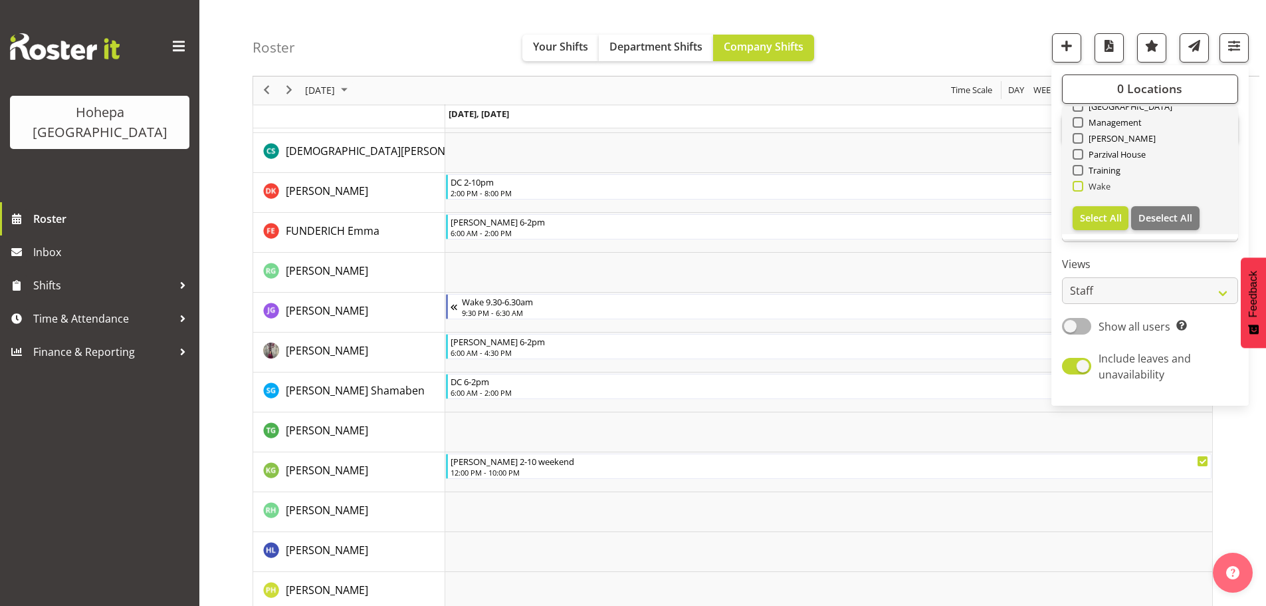
click at [1080, 189] on span at bounding box center [1078, 186] width 11 height 11
click at [1080, 189] on input "Wake" at bounding box center [1077, 186] width 9 height 9
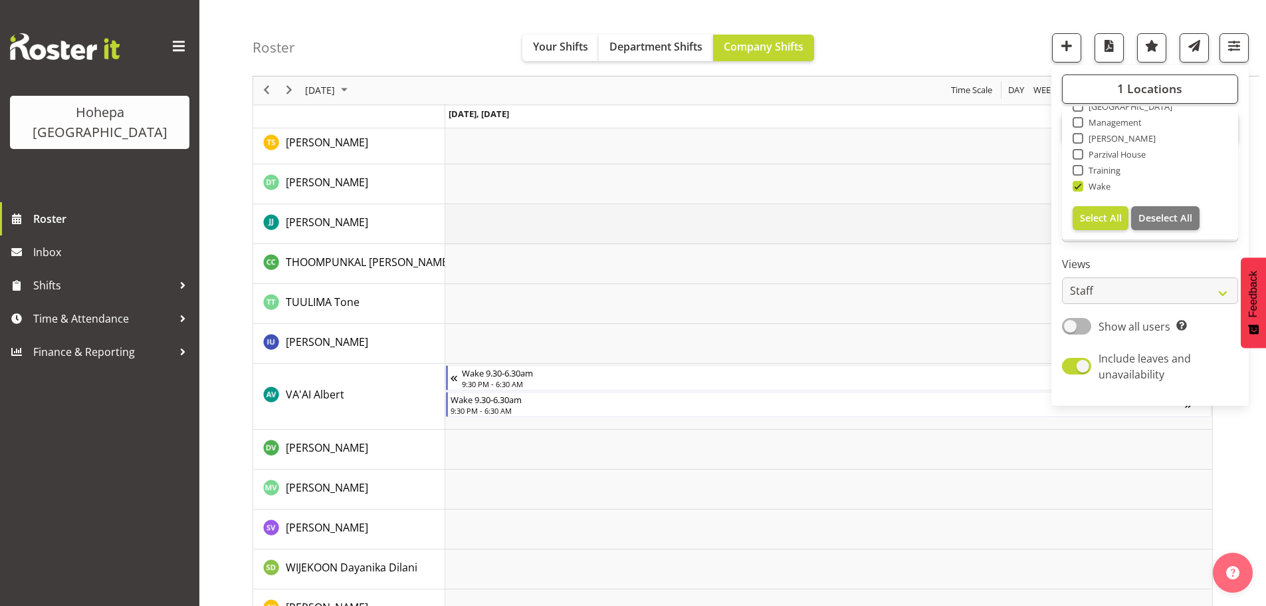
scroll to position [2966, 0]
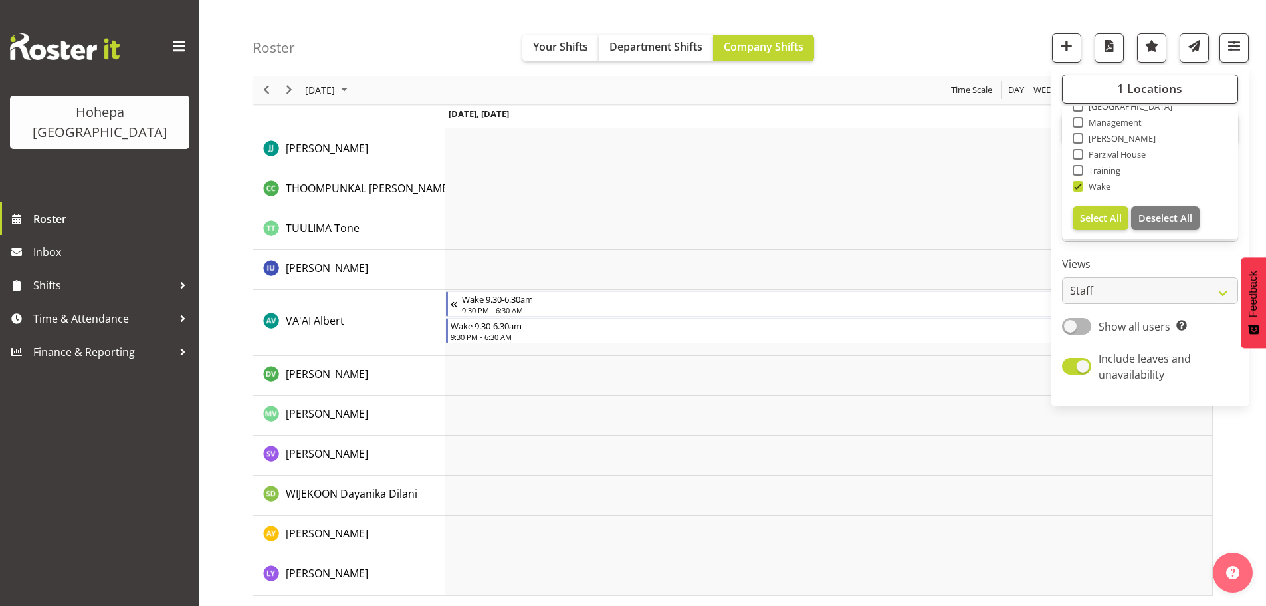
drag, startPoint x: 1076, startPoint y: 186, endPoint x: 1068, endPoint y: 139, distance: 48.0
click at [1076, 186] on span at bounding box center [1078, 186] width 11 height 11
click at [1076, 186] on input "Wake" at bounding box center [1077, 186] width 9 height 9
checkbox input "false"
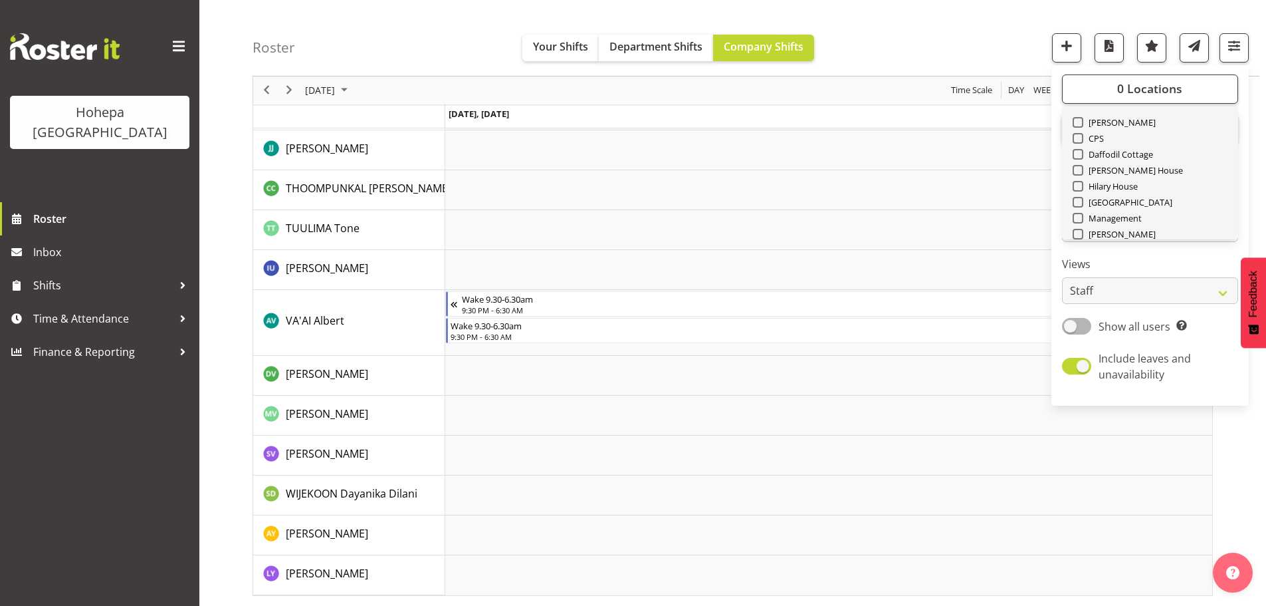
scroll to position [0, 0]
click at [1079, 156] on span at bounding box center [1078, 154] width 11 height 11
click at [1079, 156] on input "[PERSON_NAME]" at bounding box center [1077, 154] width 9 height 9
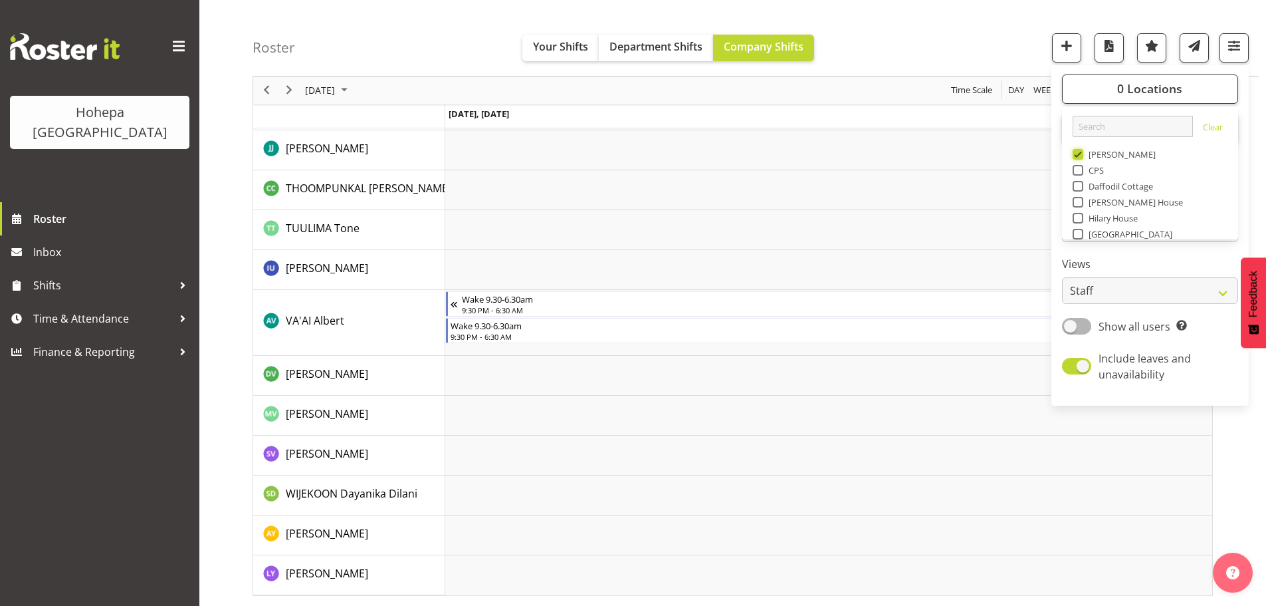
scroll to position [2863, 0]
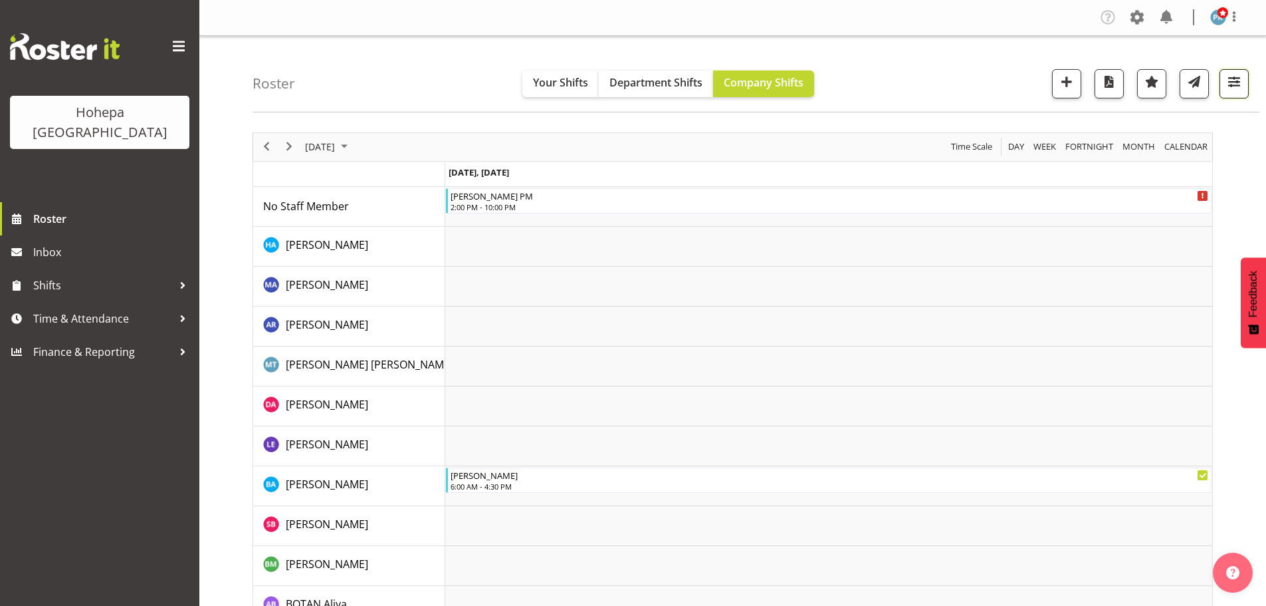
click at [1233, 82] on span "button" at bounding box center [1234, 81] width 17 height 17
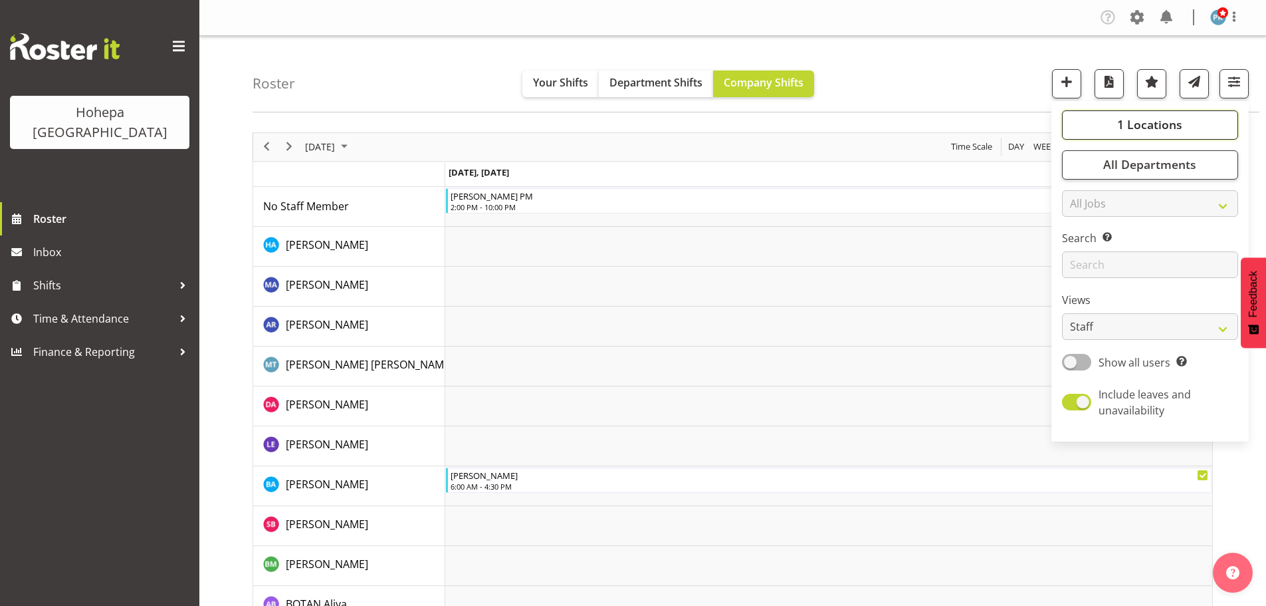
click at [1149, 119] on span "1 Locations" at bounding box center [1150, 124] width 65 height 16
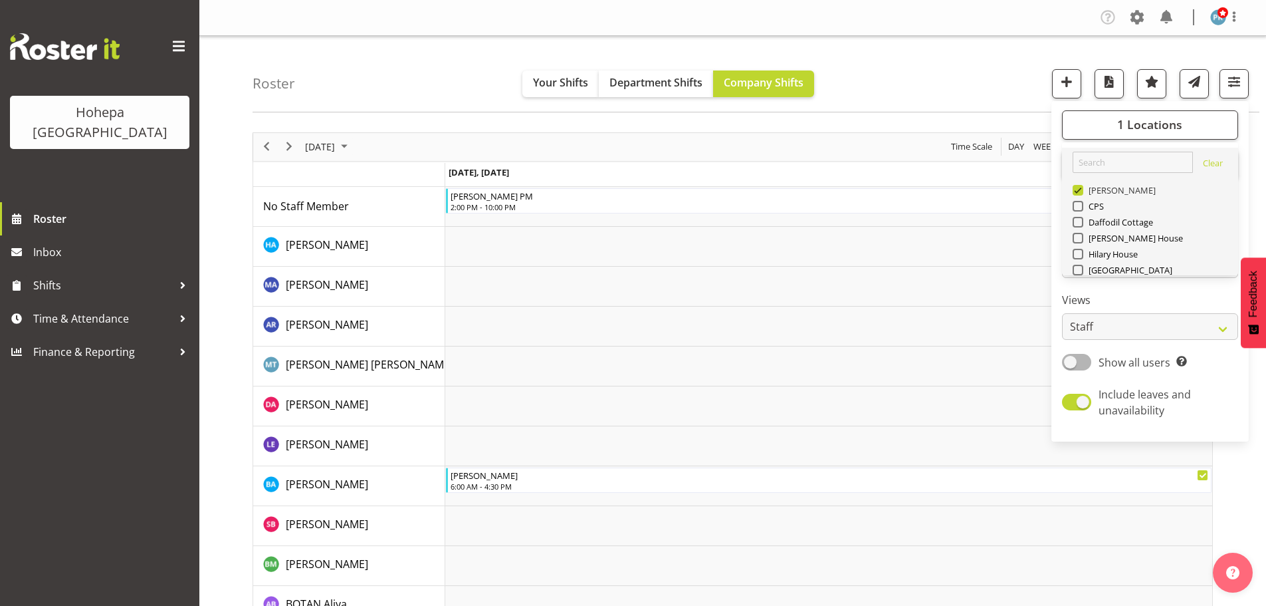
click at [1076, 194] on span at bounding box center [1078, 190] width 11 height 11
click at [1076, 194] on input "[PERSON_NAME]" at bounding box center [1077, 189] width 9 height 9
checkbox input "false"
click at [1083, 270] on span at bounding box center [1078, 270] width 11 height 11
click at [1082, 270] on input "[GEOGRAPHIC_DATA]" at bounding box center [1077, 269] width 9 height 9
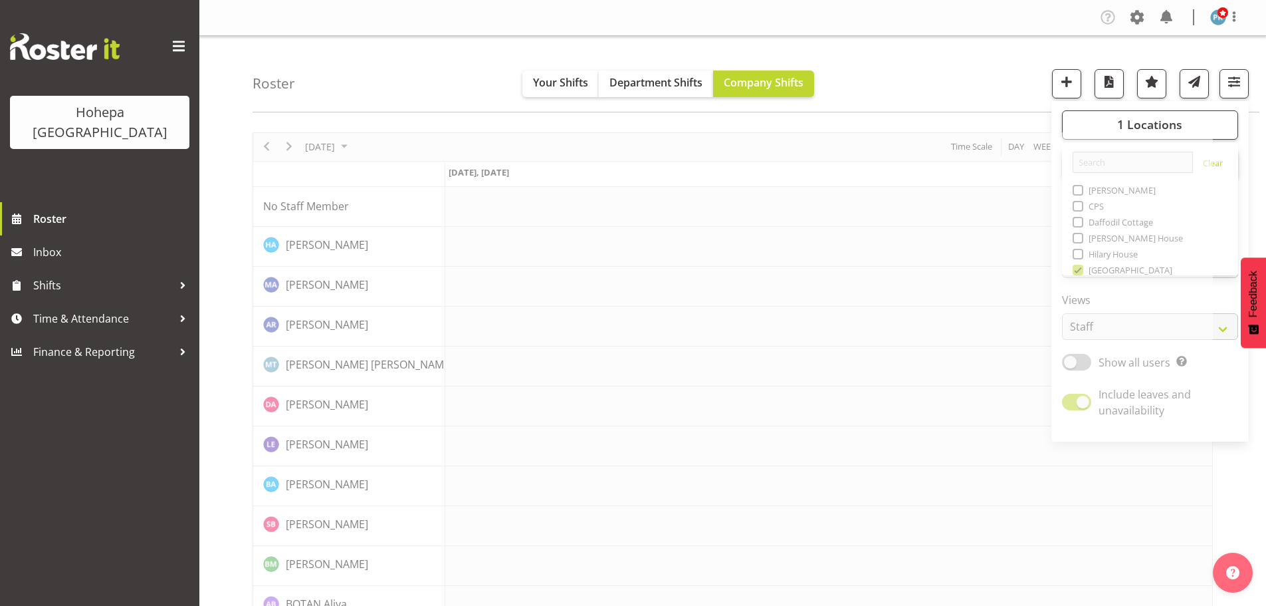
click at [994, 80] on div "Roster Your Shifts Department Shifts Company Shifts 1 Locations [GEOGRAPHIC_DAT…" at bounding box center [756, 74] width 1007 height 76
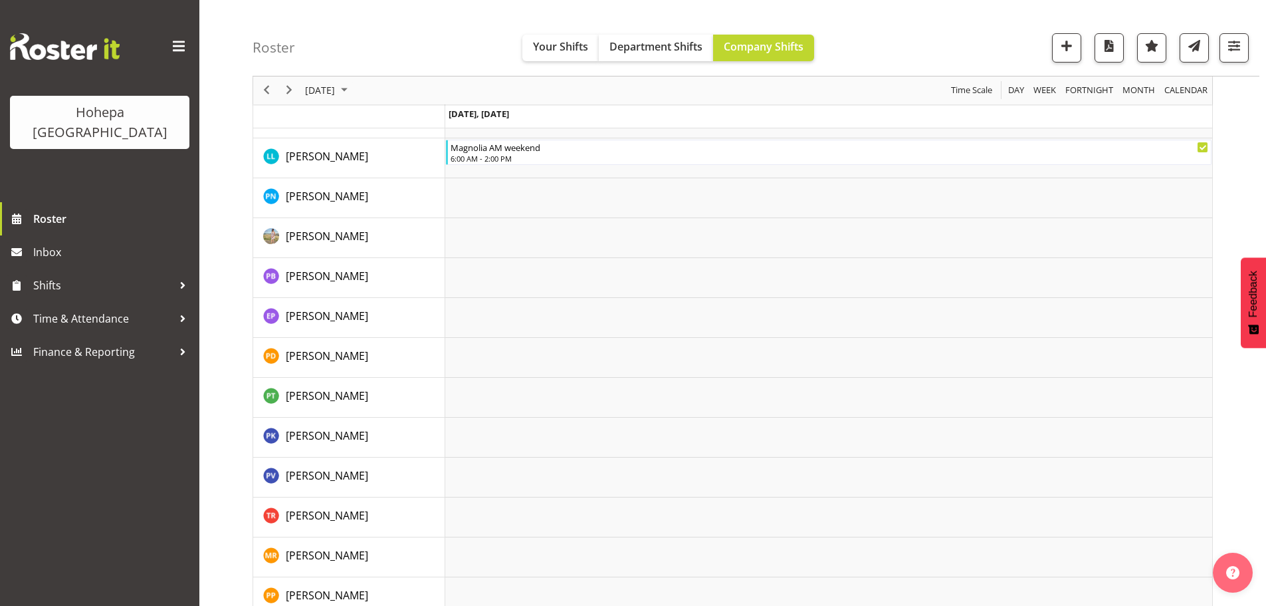
scroll to position [1829, 0]
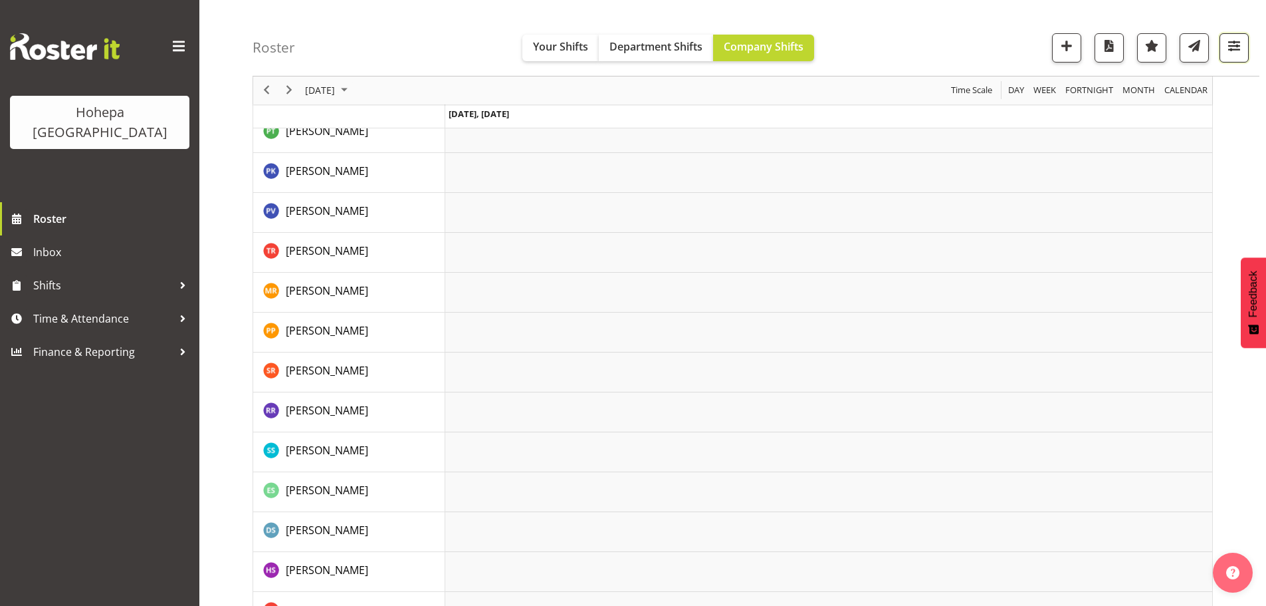
click at [1232, 49] on span "button" at bounding box center [1234, 45] width 17 height 17
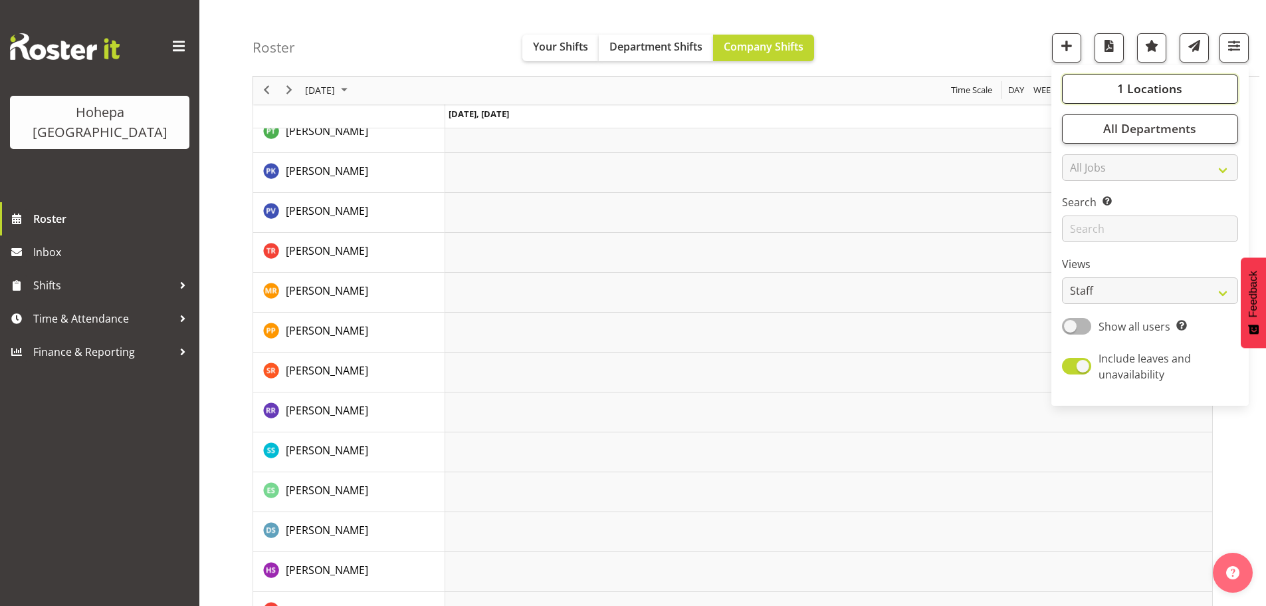
click at [1157, 93] on span "1 Locations" at bounding box center [1150, 89] width 65 height 16
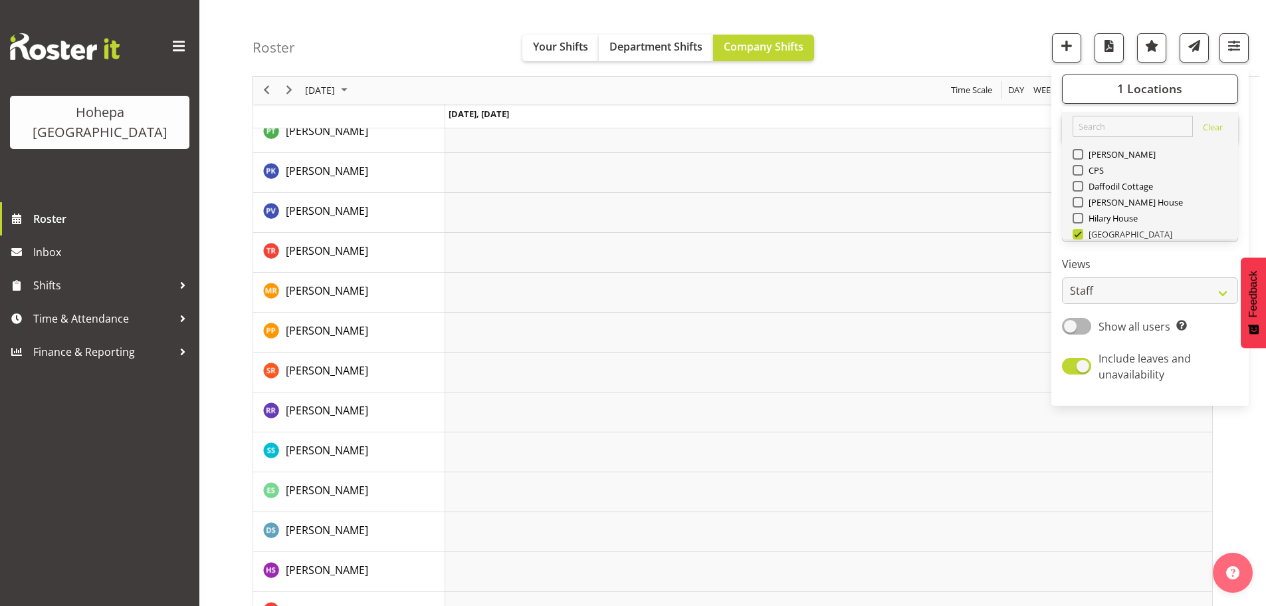
click at [1078, 235] on span at bounding box center [1078, 234] width 11 height 11
click at [1078, 235] on input "[GEOGRAPHIC_DATA]" at bounding box center [1077, 234] width 9 height 9
checkbox input "false"
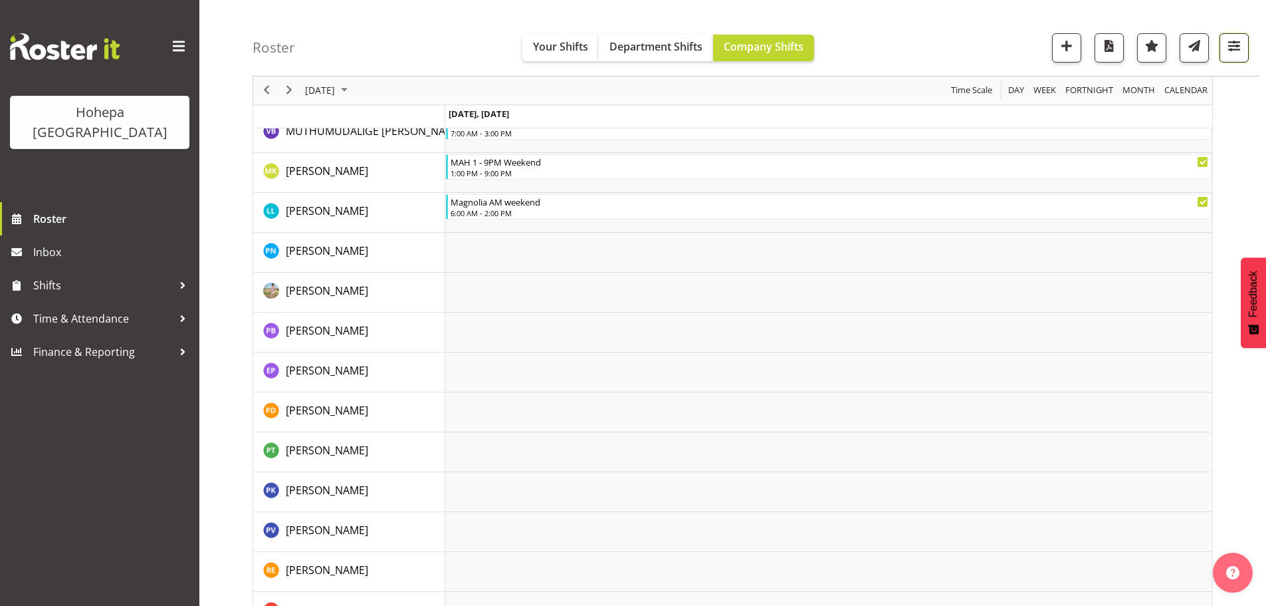
click at [1227, 47] on span "button" at bounding box center [1234, 45] width 17 height 17
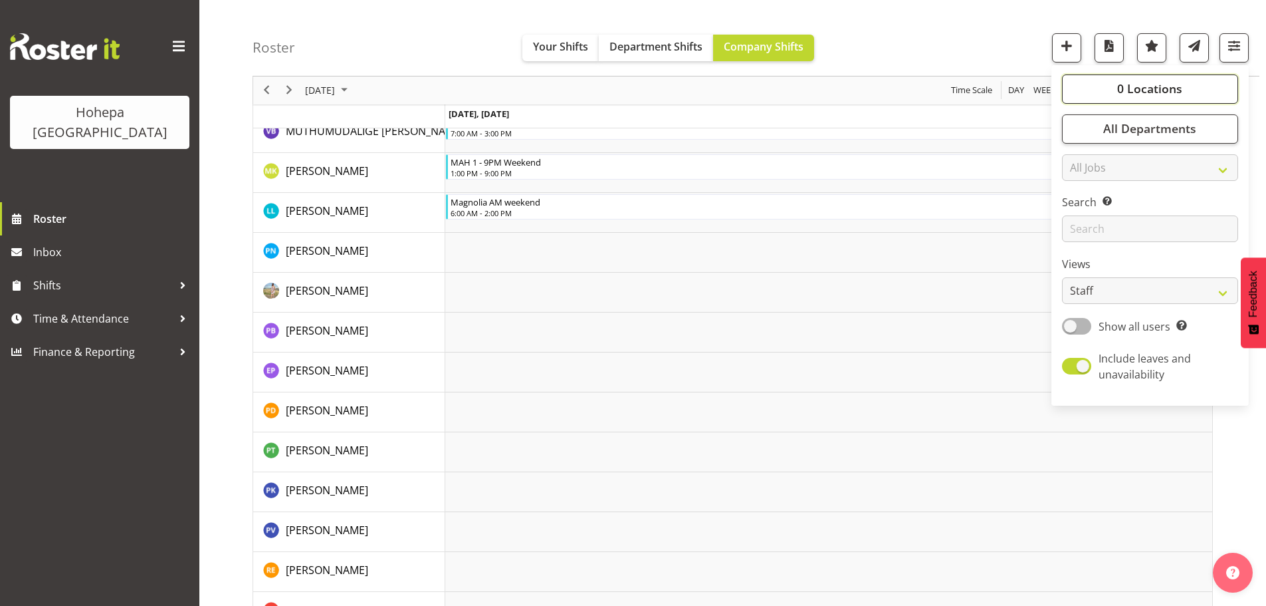
click at [1141, 92] on span "0 Locations" at bounding box center [1150, 89] width 65 height 16
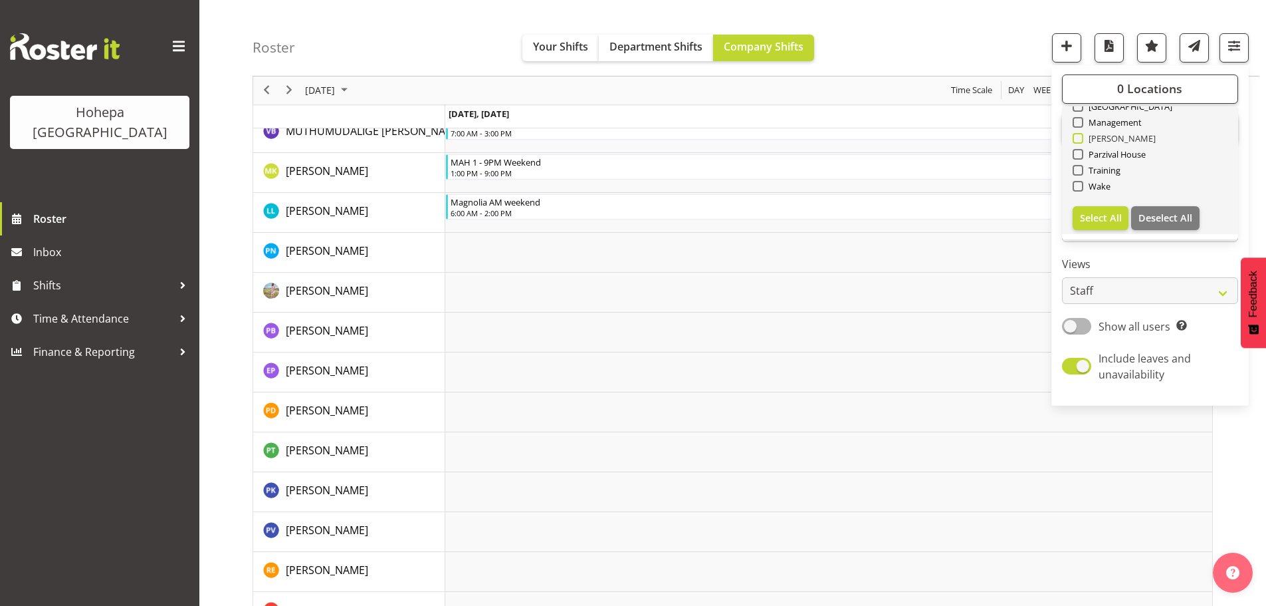
click at [1079, 140] on span at bounding box center [1078, 138] width 11 height 11
click at [1079, 140] on input "[PERSON_NAME]" at bounding box center [1077, 138] width 9 height 9
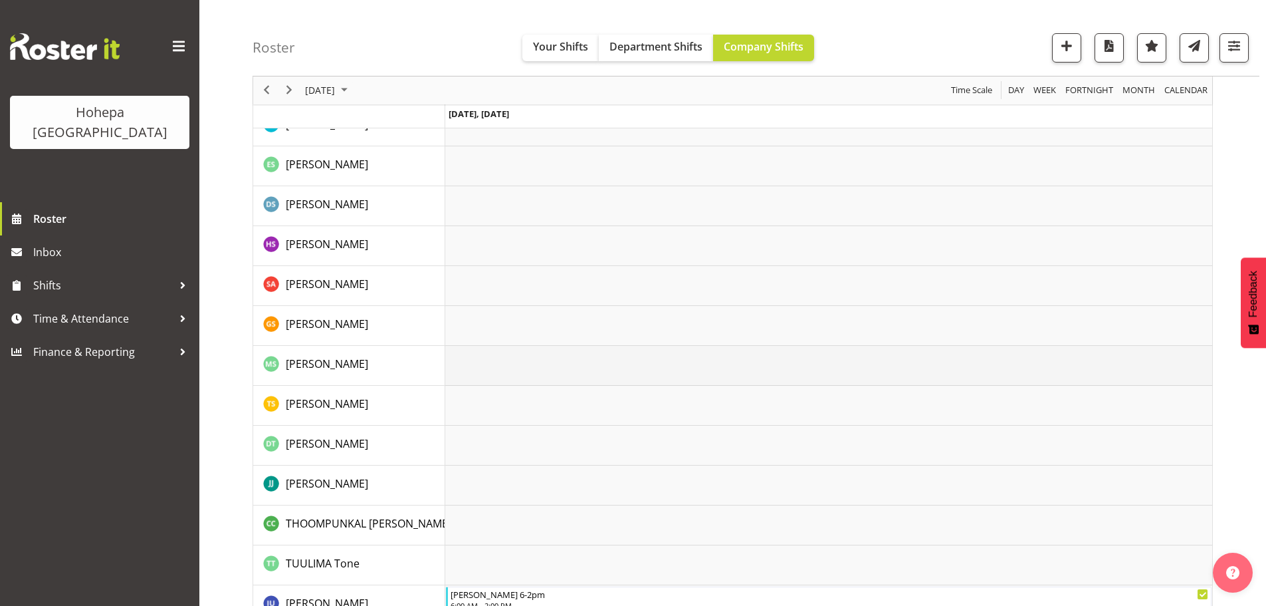
scroll to position [2702, 0]
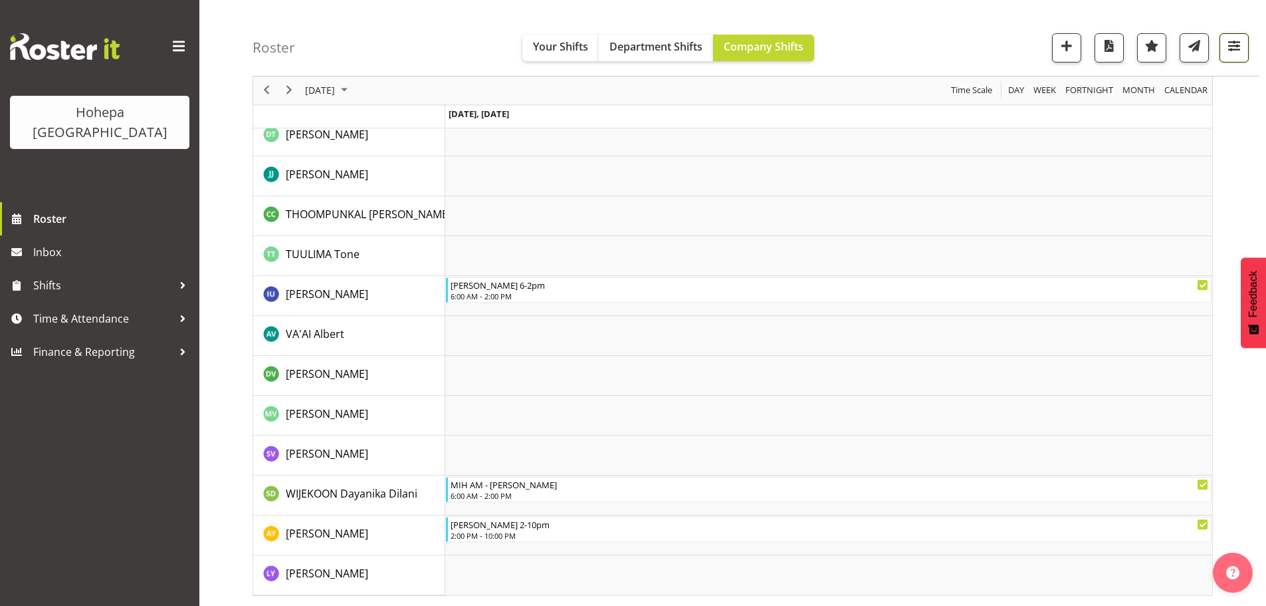
click at [1232, 53] on span "button" at bounding box center [1234, 45] width 17 height 17
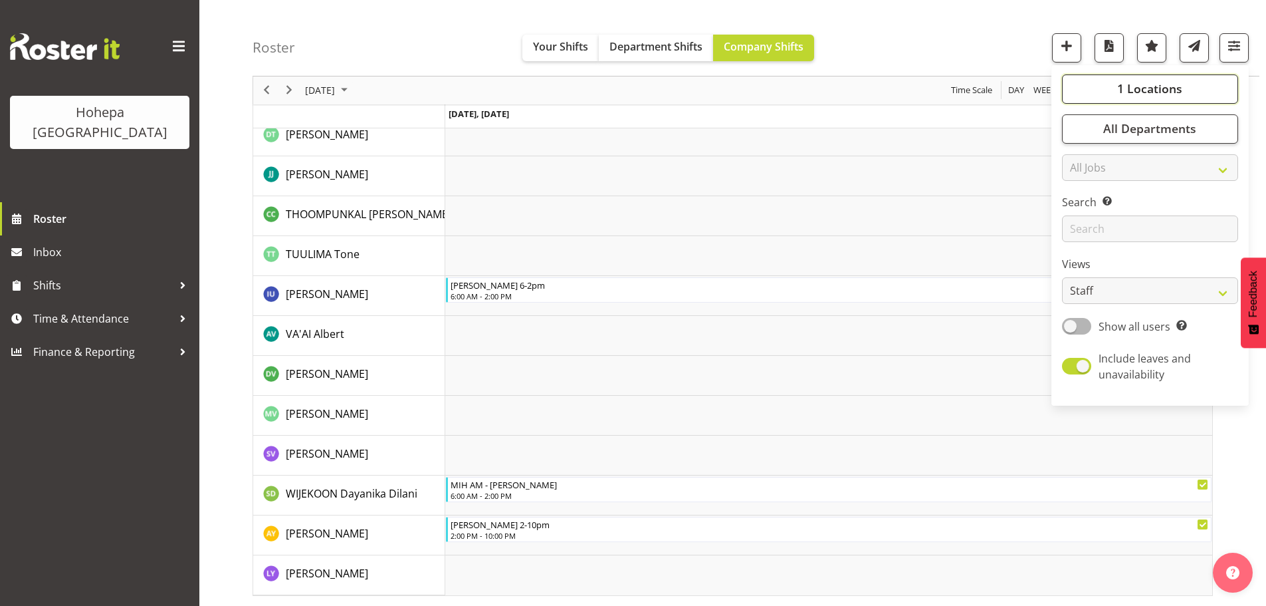
click at [1098, 94] on button "1 Locations" at bounding box center [1150, 88] width 176 height 29
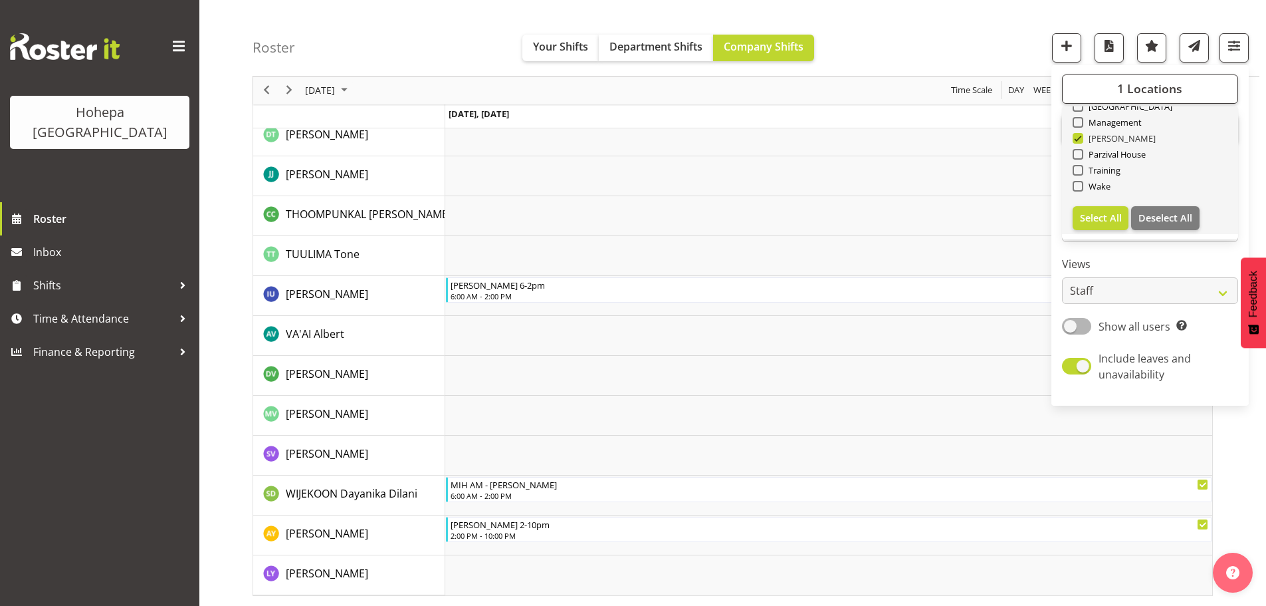
click at [1085, 138] on span "[PERSON_NAME]" at bounding box center [1120, 138] width 73 height 11
click at [1082, 138] on input "[PERSON_NAME]" at bounding box center [1077, 138] width 9 height 9
checkbox input "false"
click at [1078, 154] on span at bounding box center [1078, 154] width 11 height 11
click at [1078, 154] on input "Parzival House" at bounding box center [1077, 154] width 9 height 9
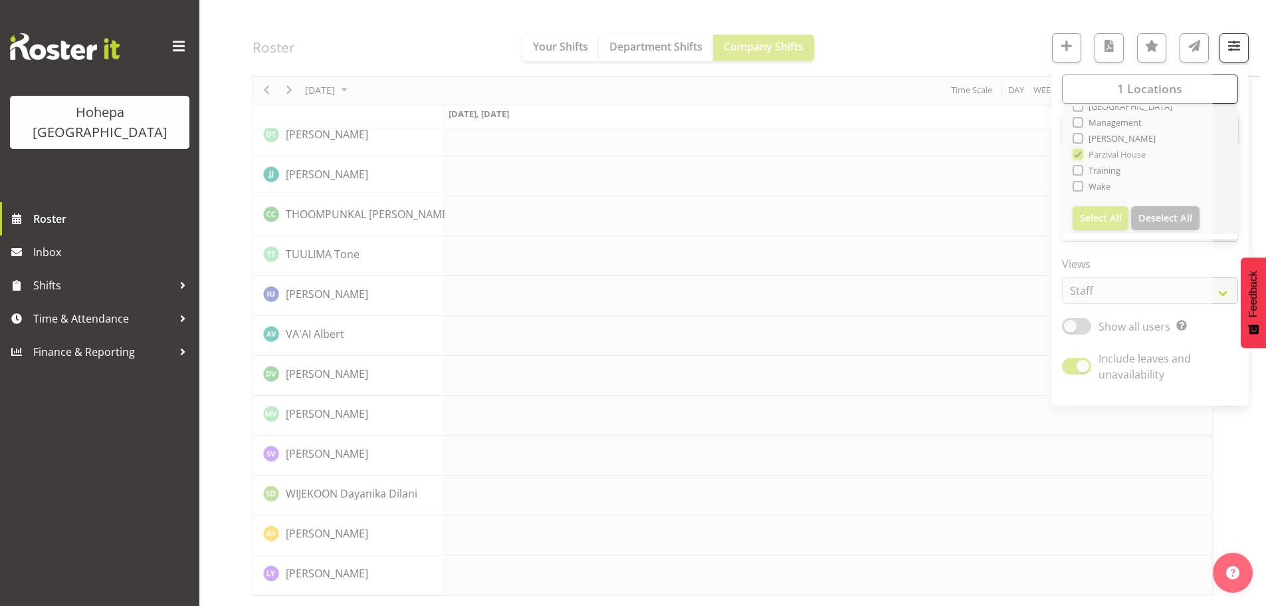
scroll to position [2623, 0]
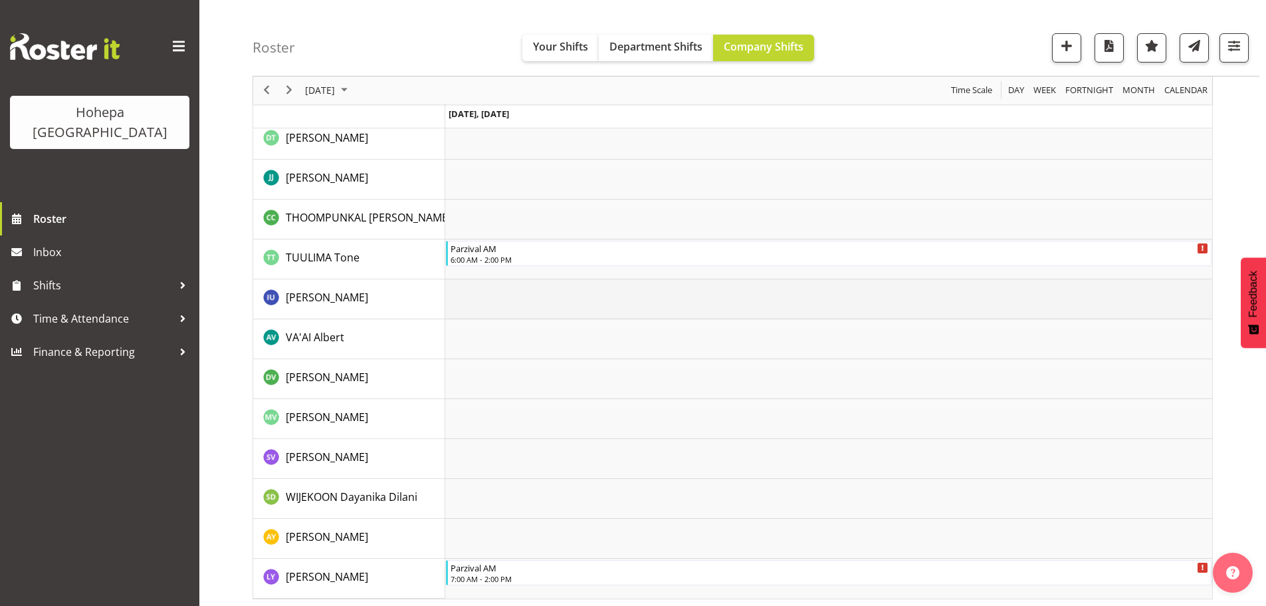
scroll to position [2609, 0]
click at [1233, 44] on span "button" at bounding box center [1234, 45] width 17 height 17
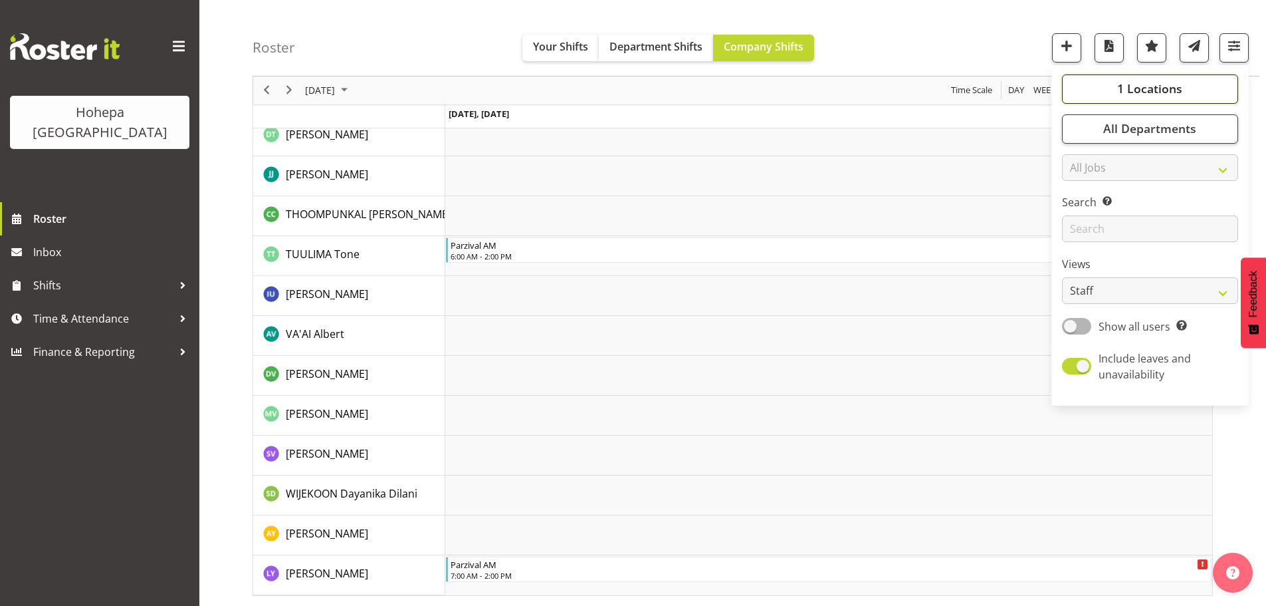
drag, startPoint x: 1160, startPoint y: 83, endPoint x: 1154, endPoint y: 88, distance: 7.6
click at [1159, 84] on span "1 Locations" at bounding box center [1150, 89] width 65 height 16
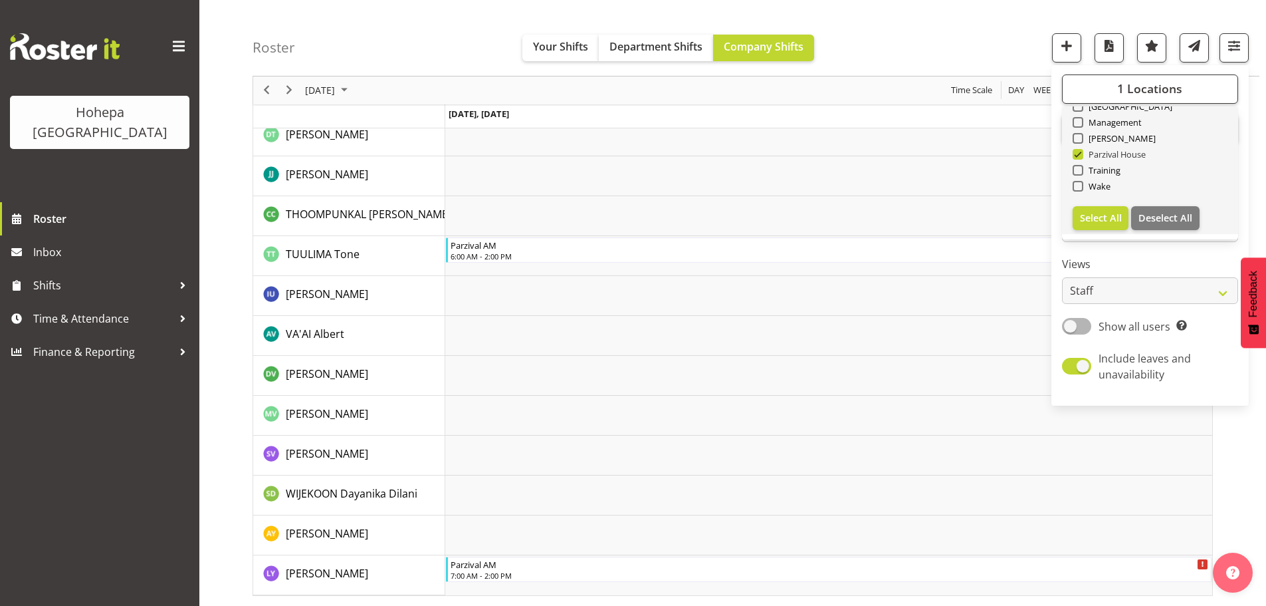
click at [1078, 156] on span at bounding box center [1078, 154] width 11 height 11
click at [1078, 156] on input "Parzival House" at bounding box center [1077, 154] width 9 height 9
checkbox input "false"
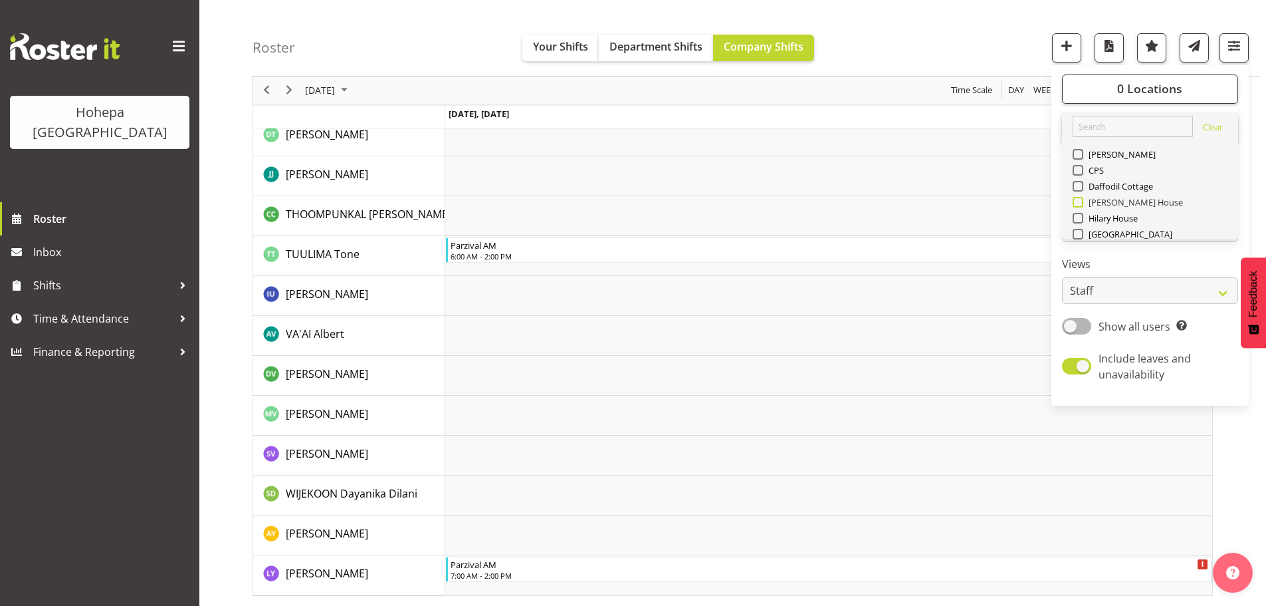
click at [1079, 200] on span at bounding box center [1078, 202] width 11 height 11
click at [1079, 200] on input "[PERSON_NAME] House" at bounding box center [1077, 202] width 9 height 9
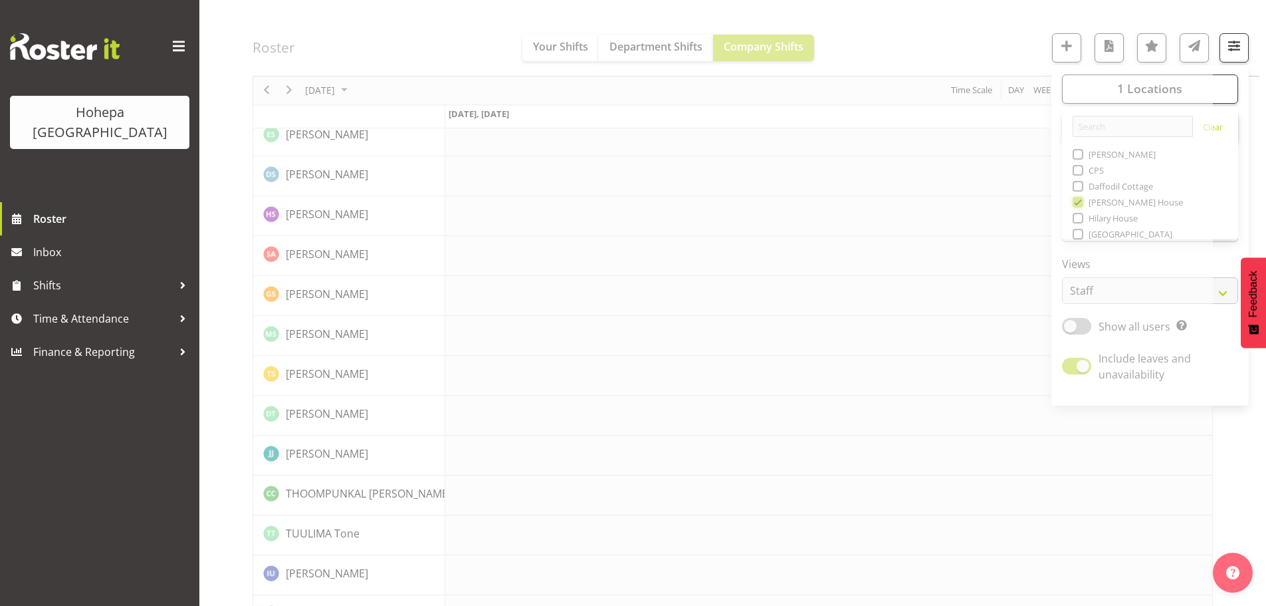
scroll to position [2609, 0]
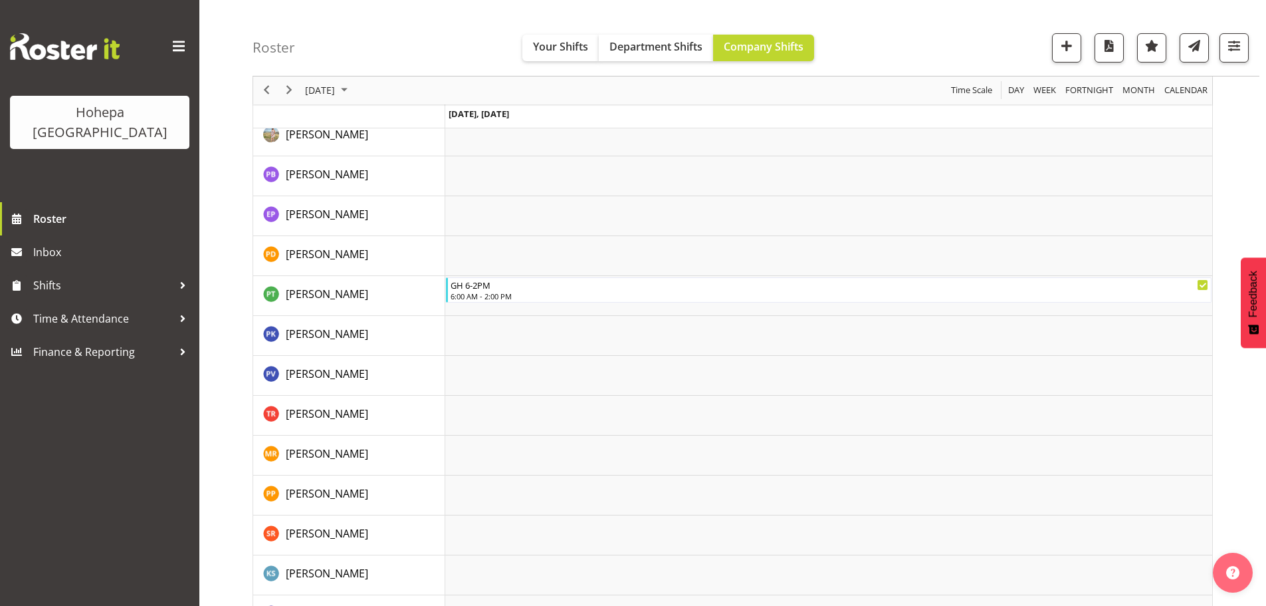
scroll to position [1665, 0]
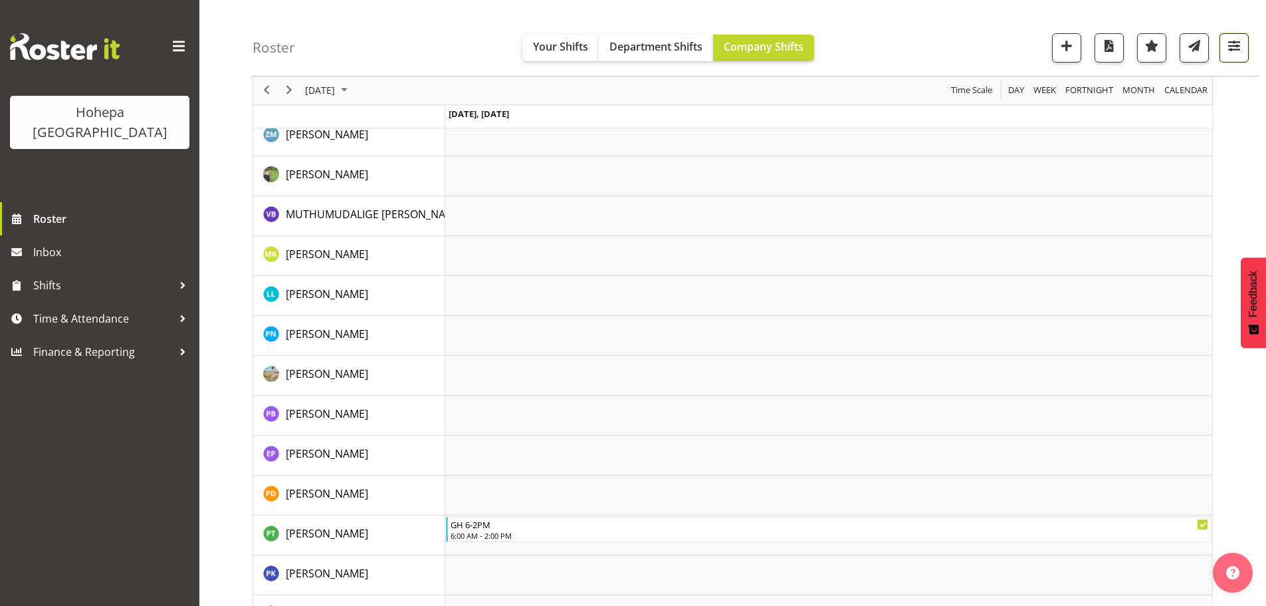
click at [1232, 48] on span "button" at bounding box center [1234, 45] width 17 height 17
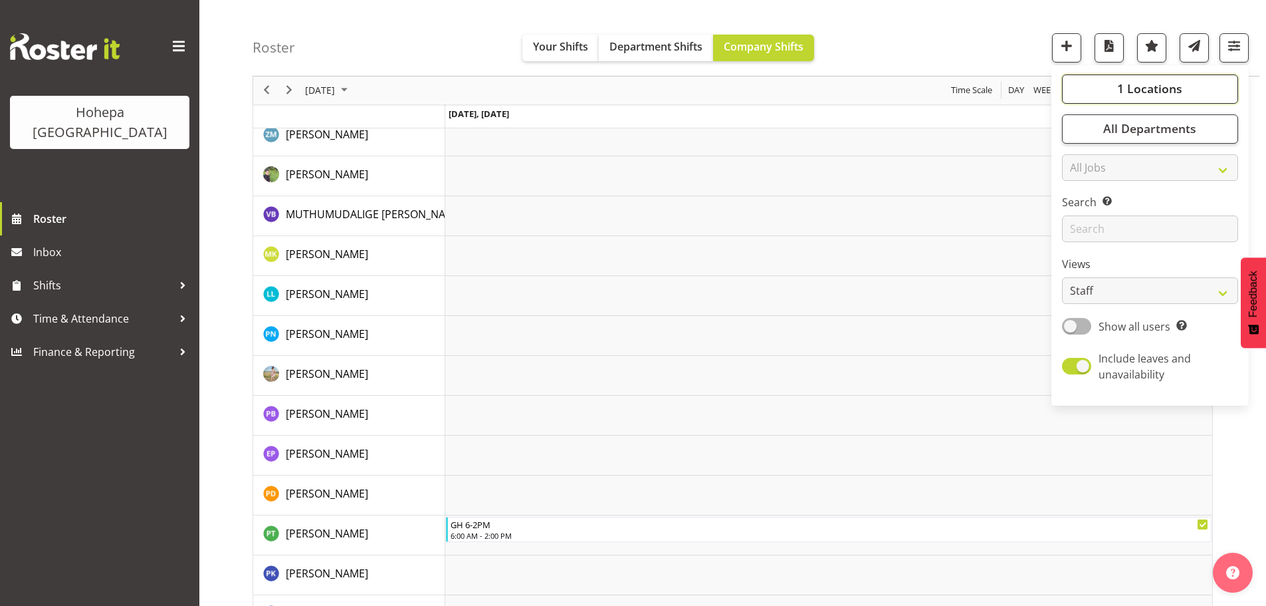
click at [1167, 92] on span "1 Locations" at bounding box center [1150, 89] width 65 height 16
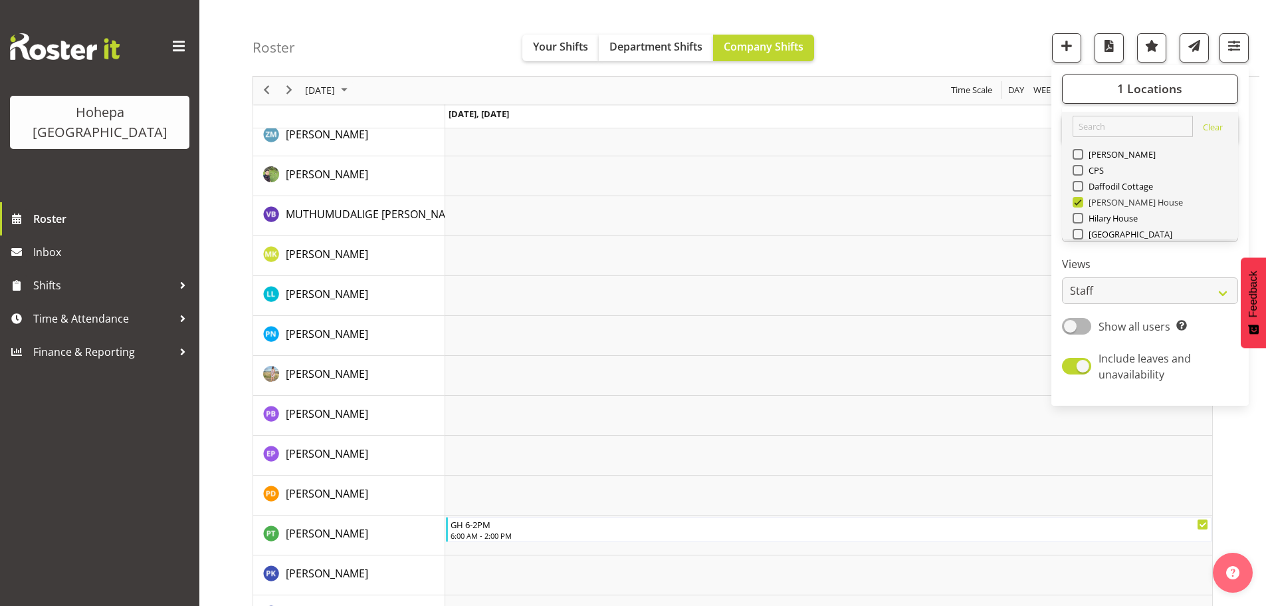
click at [1080, 203] on span at bounding box center [1078, 202] width 11 height 11
click at [1080, 203] on input "[PERSON_NAME] House" at bounding box center [1077, 202] width 9 height 9
checkbox input "false"
click at [1077, 188] on span at bounding box center [1078, 186] width 11 height 11
click at [1077, 188] on input "Daffodil Cottage" at bounding box center [1077, 186] width 9 height 9
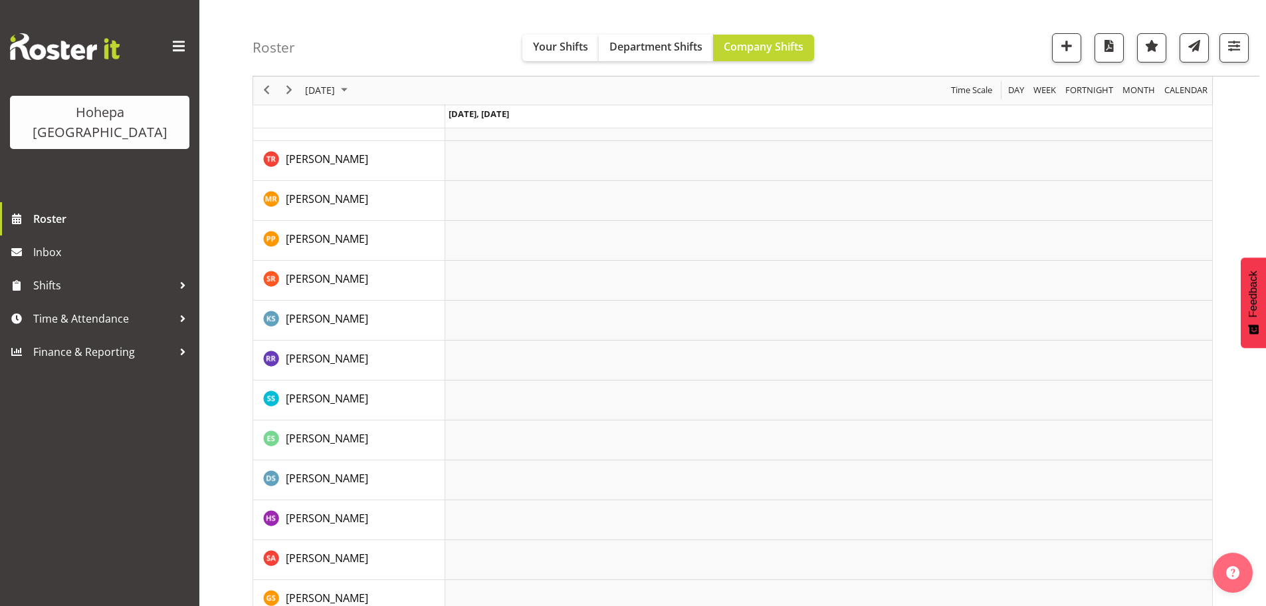
scroll to position [2863, 0]
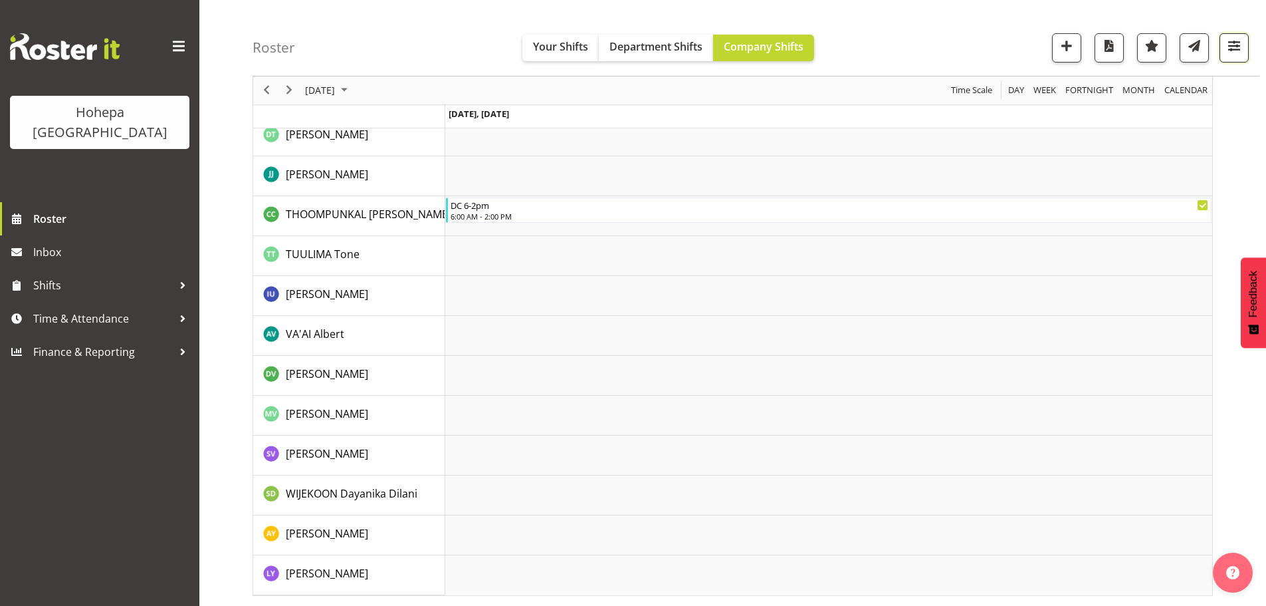
click at [1231, 48] on span "button" at bounding box center [1234, 45] width 17 height 17
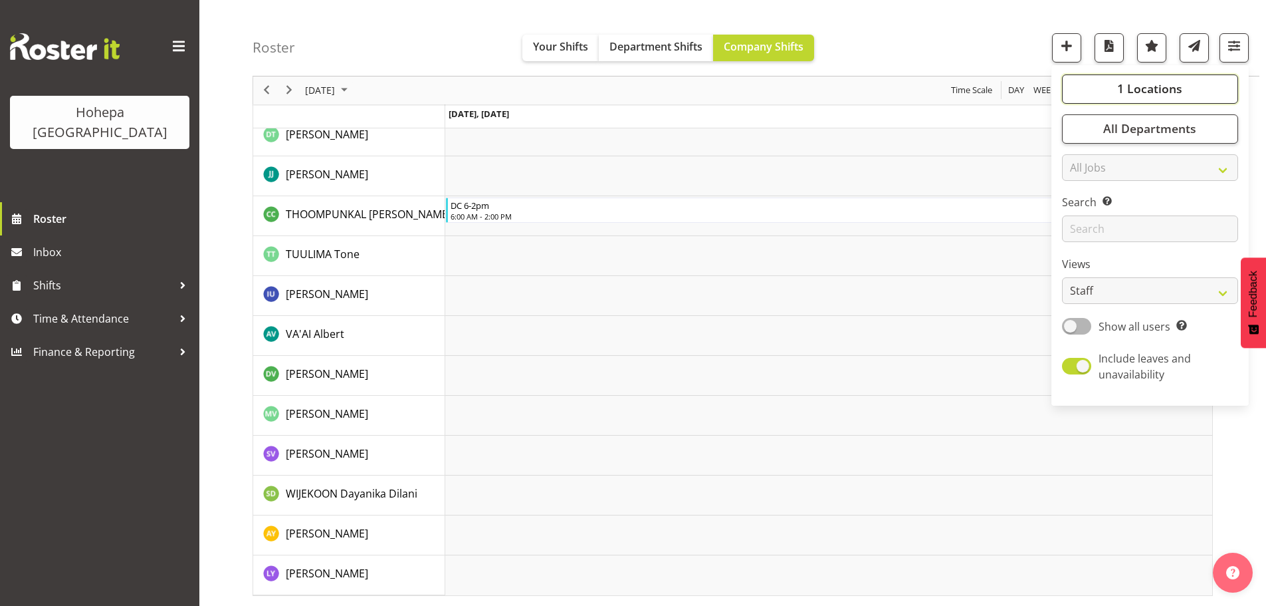
click at [1135, 88] on span "1 Locations" at bounding box center [1150, 89] width 65 height 16
drag, startPoint x: 1080, startPoint y: 186, endPoint x: 1074, endPoint y: 207, distance: 22.1
click at [1080, 186] on span at bounding box center [1078, 186] width 11 height 11
click at [1080, 186] on input "Daffodil Cottage" at bounding box center [1077, 186] width 9 height 9
checkbox input "false"
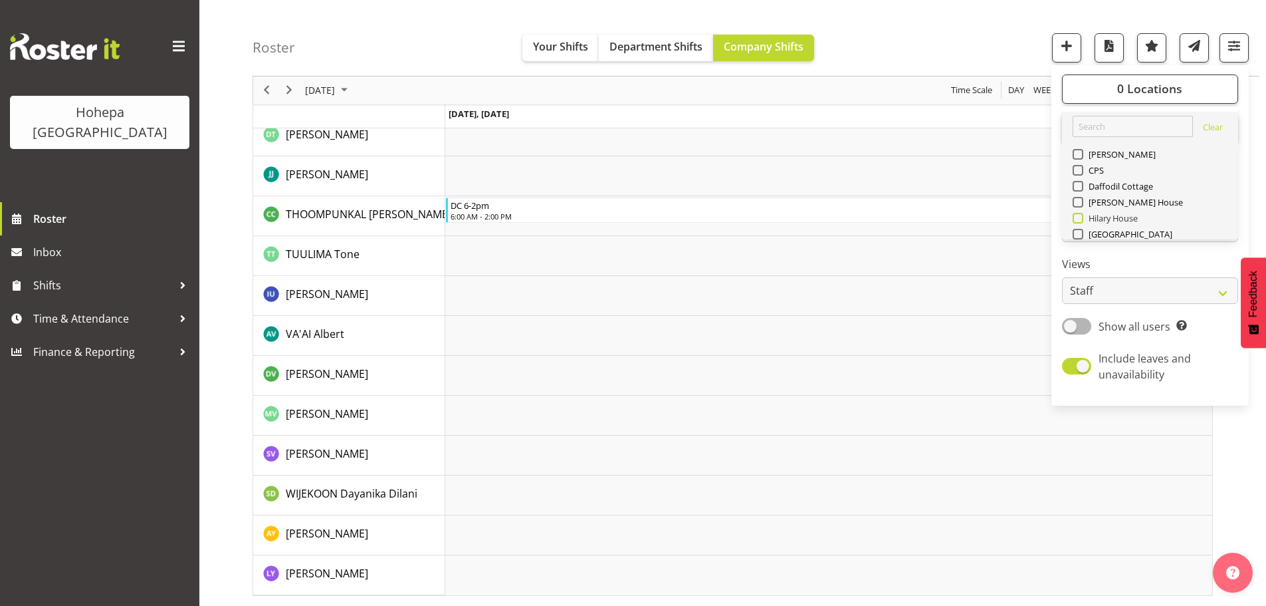
click at [1081, 221] on span at bounding box center [1078, 218] width 11 height 11
click at [1081, 221] on input "Hilary House" at bounding box center [1077, 218] width 9 height 9
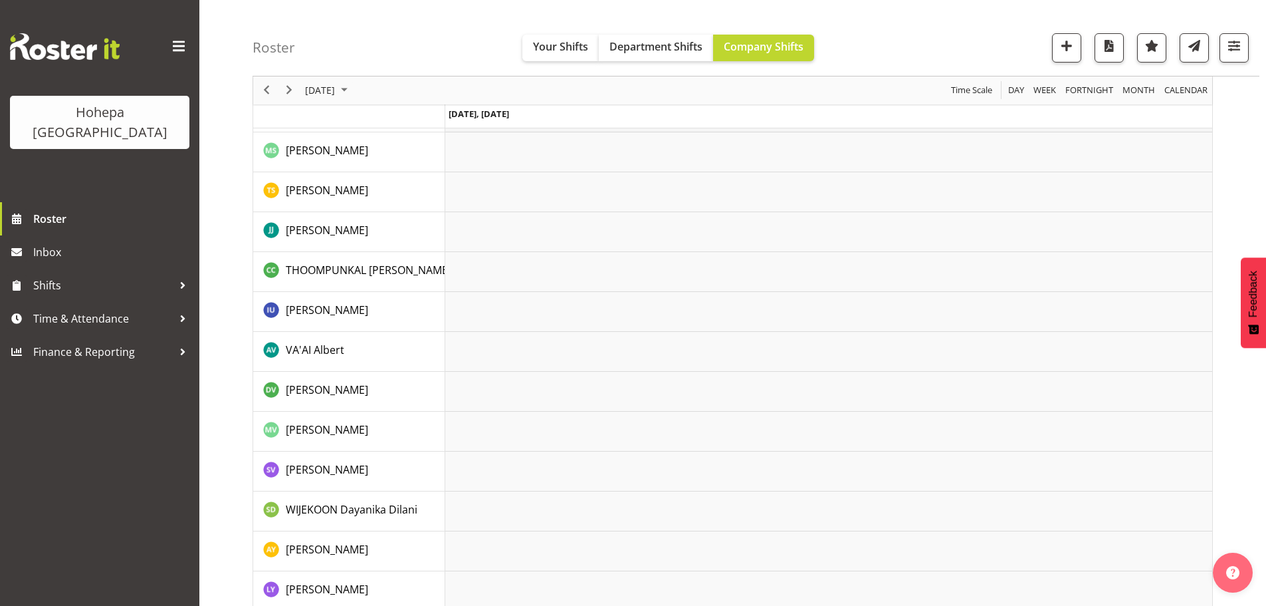
scroll to position [2384, 0]
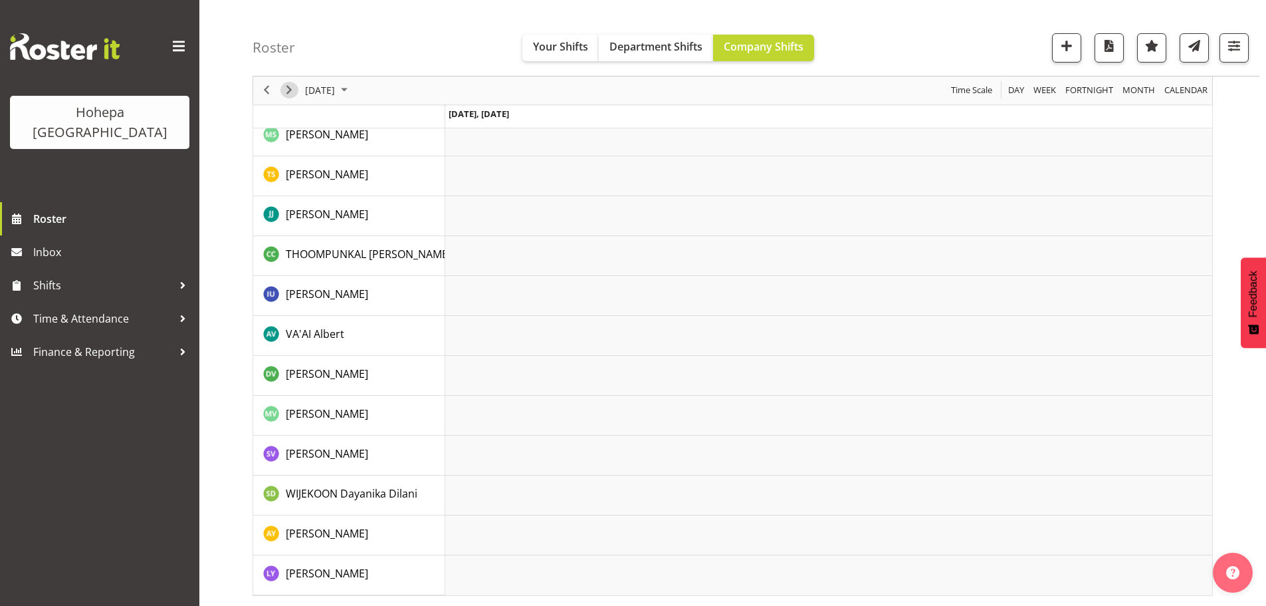
click at [290, 92] on span "Next" at bounding box center [289, 90] width 16 height 17
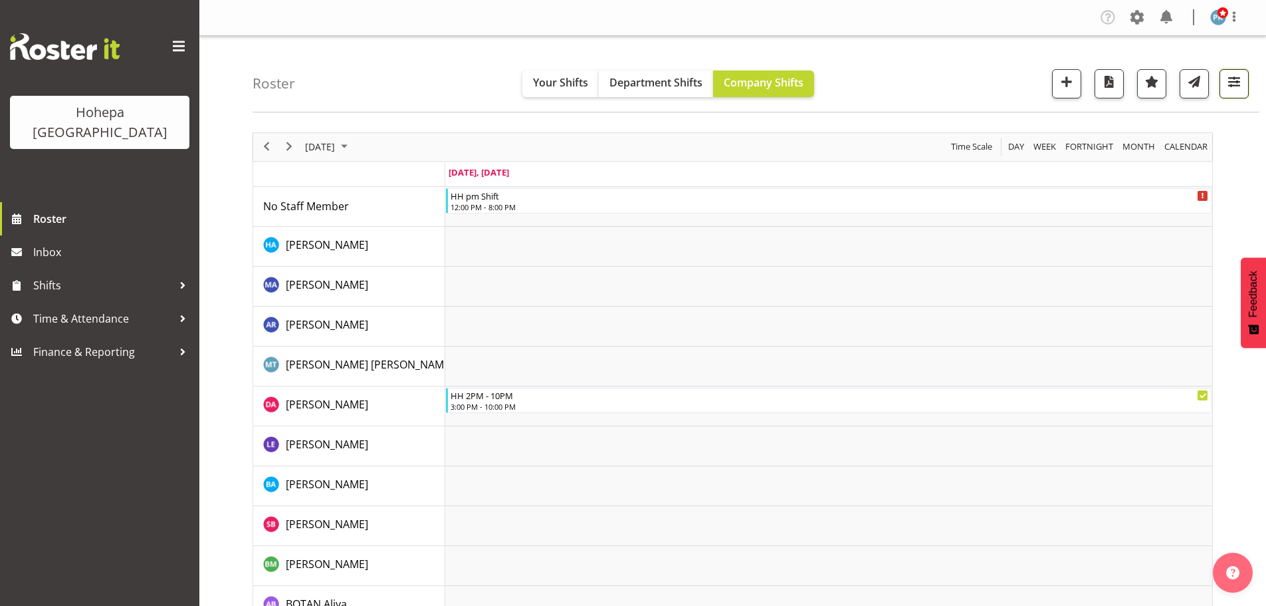
click at [1231, 87] on span "button" at bounding box center [1234, 81] width 17 height 17
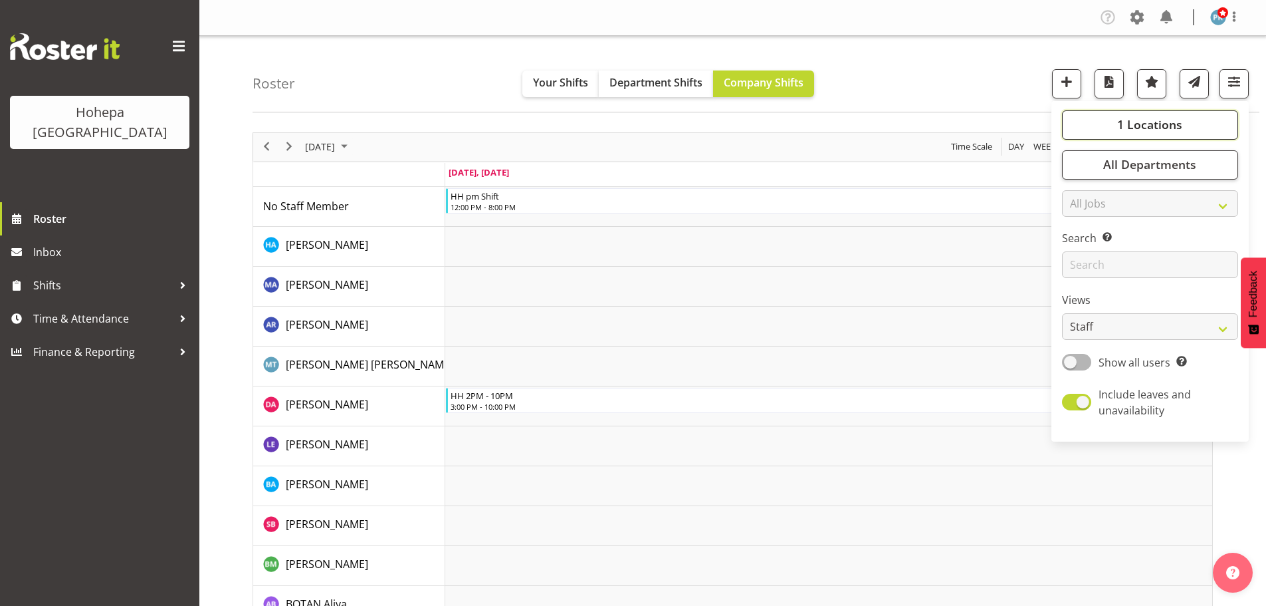
click at [1122, 126] on span "1 Locations" at bounding box center [1150, 124] width 65 height 16
click at [1082, 255] on span at bounding box center [1078, 254] width 11 height 11
click at [1082, 255] on input "Hilary House" at bounding box center [1077, 253] width 9 height 9
checkbox input "false"
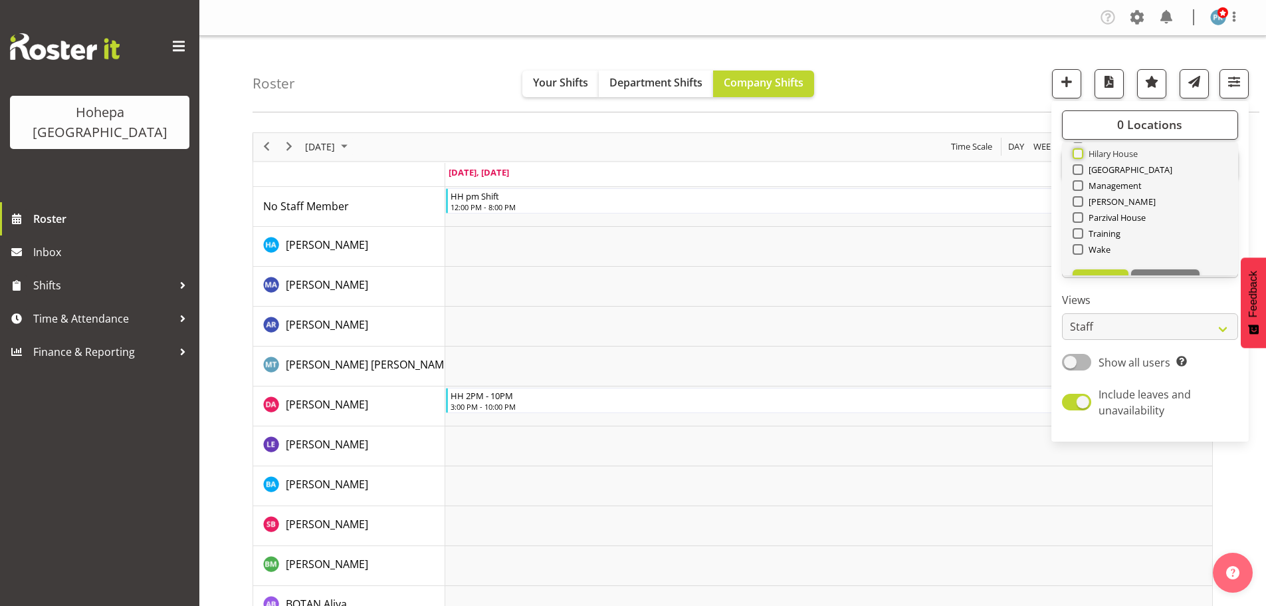
scroll to position [128, 0]
click at [1075, 223] on span at bounding box center [1078, 222] width 11 height 11
click at [1075, 223] on input "Wake" at bounding box center [1077, 221] width 9 height 9
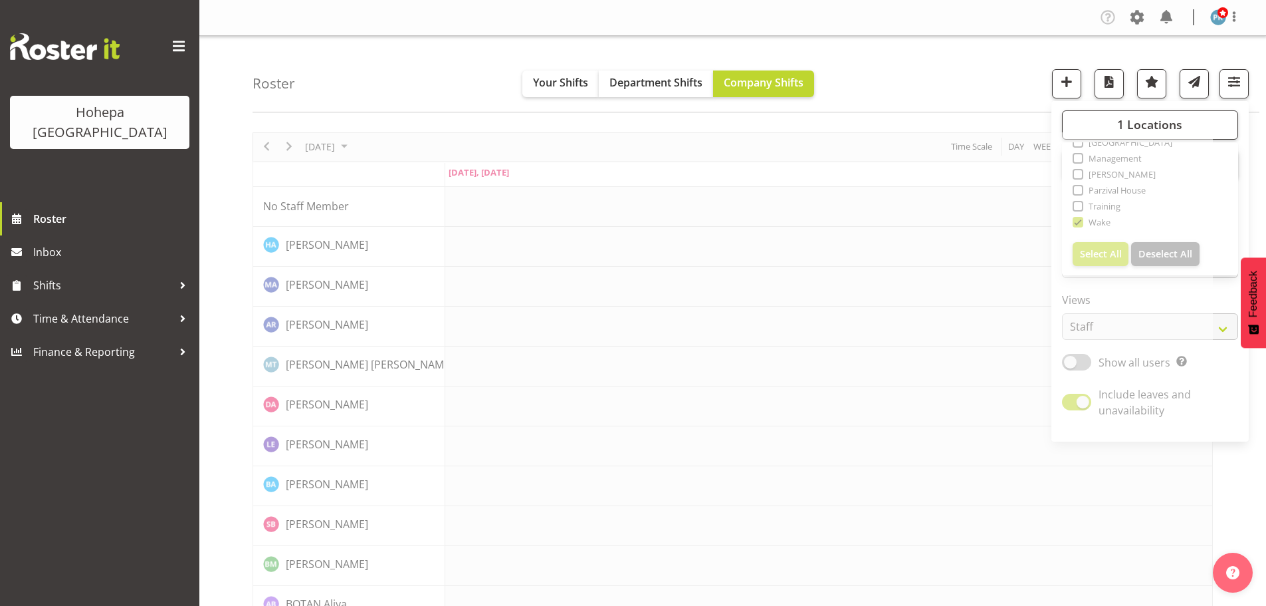
click at [989, 88] on div "Roster Your Shifts Department Shifts Company Shifts 1 Locations [GEOGRAPHIC_DAT…" at bounding box center [756, 74] width 1007 height 76
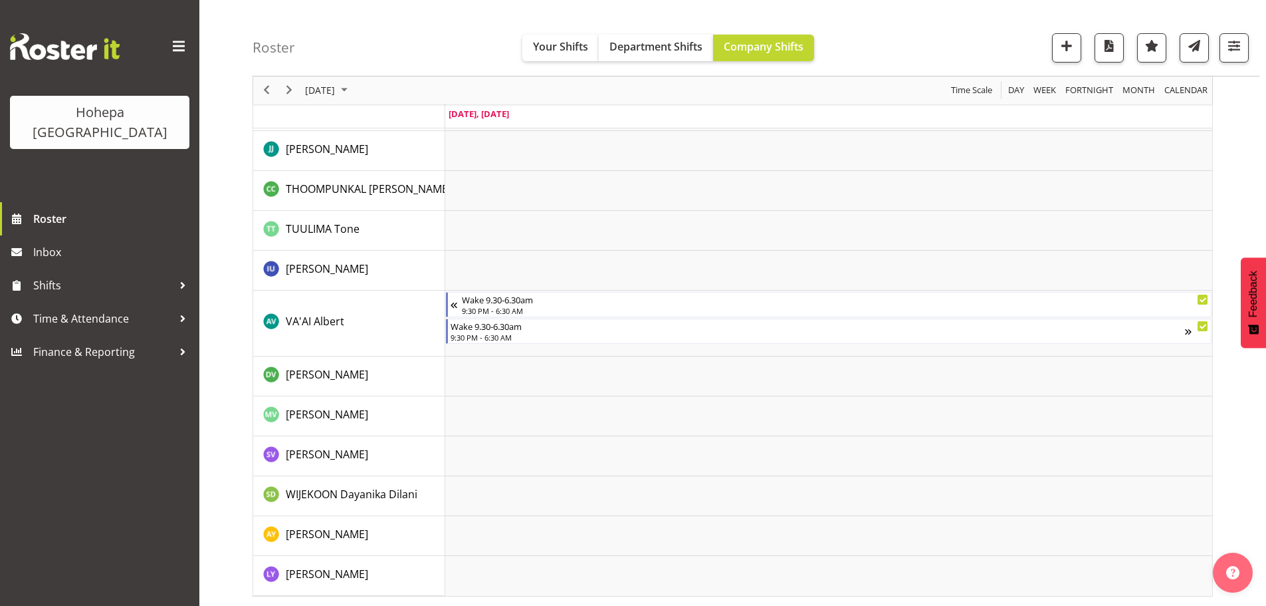
scroll to position [2992, 0]
click at [1231, 47] on span "button" at bounding box center [1234, 45] width 17 height 17
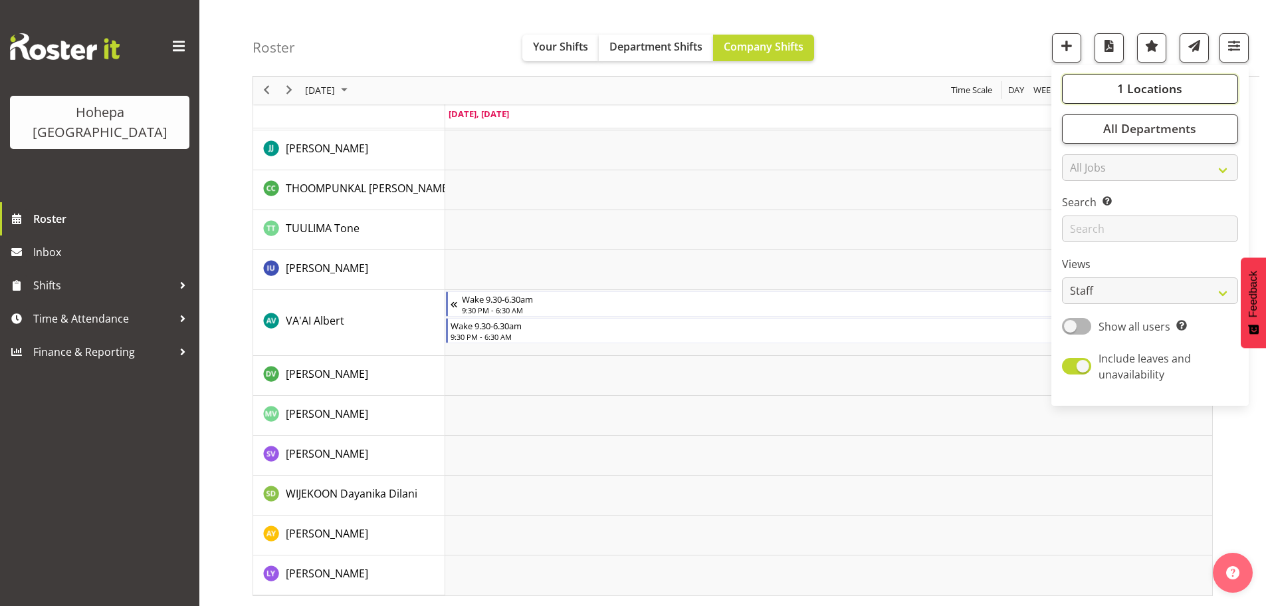
click at [1150, 92] on span "1 Locations" at bounding box center [1150, 89] width 65 height 16
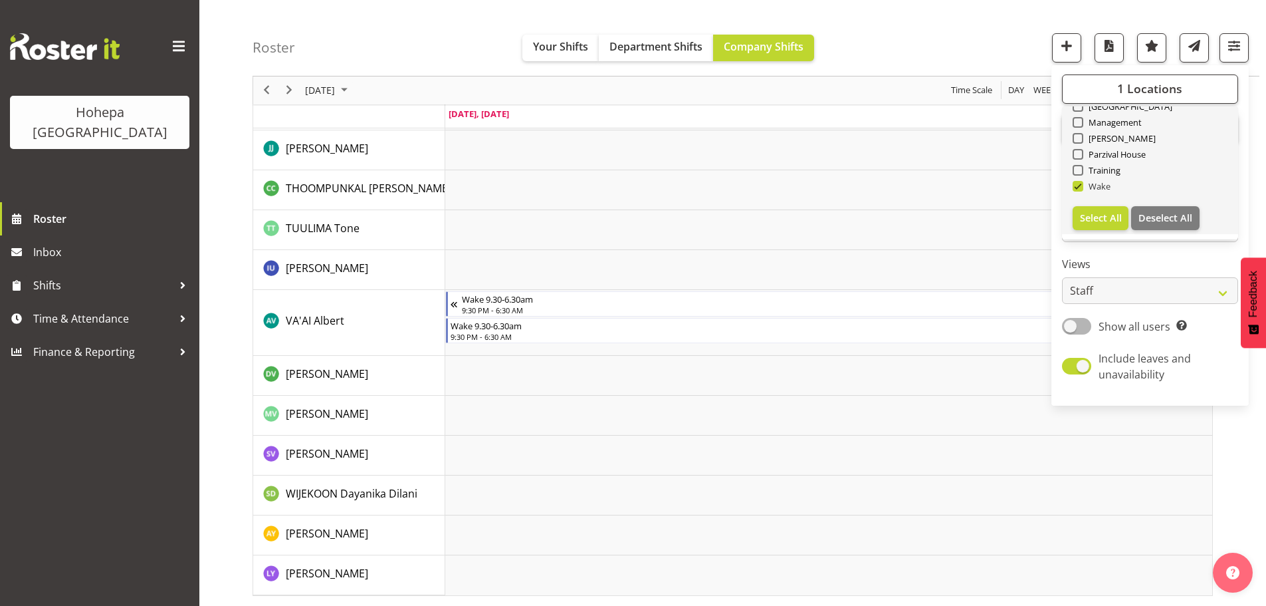
drag, startPoint x: 1077, startPoint y: 187, endPoint x: 1100, endPoint y: 164, distance: 32.4
click at [1077, 186] on span at bounding box center [1078, 186] width 11 height 11
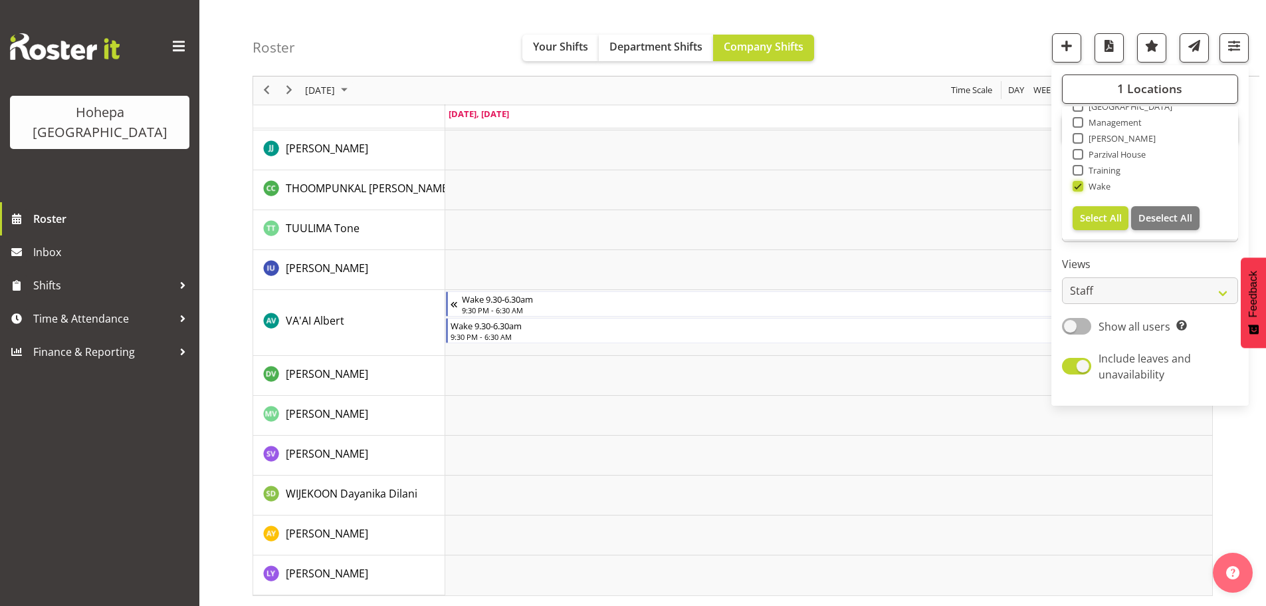
click at [1077, 186] on input "Wake" at bounding box center [1077, 186] width 9 height 9
checkbox input "false"
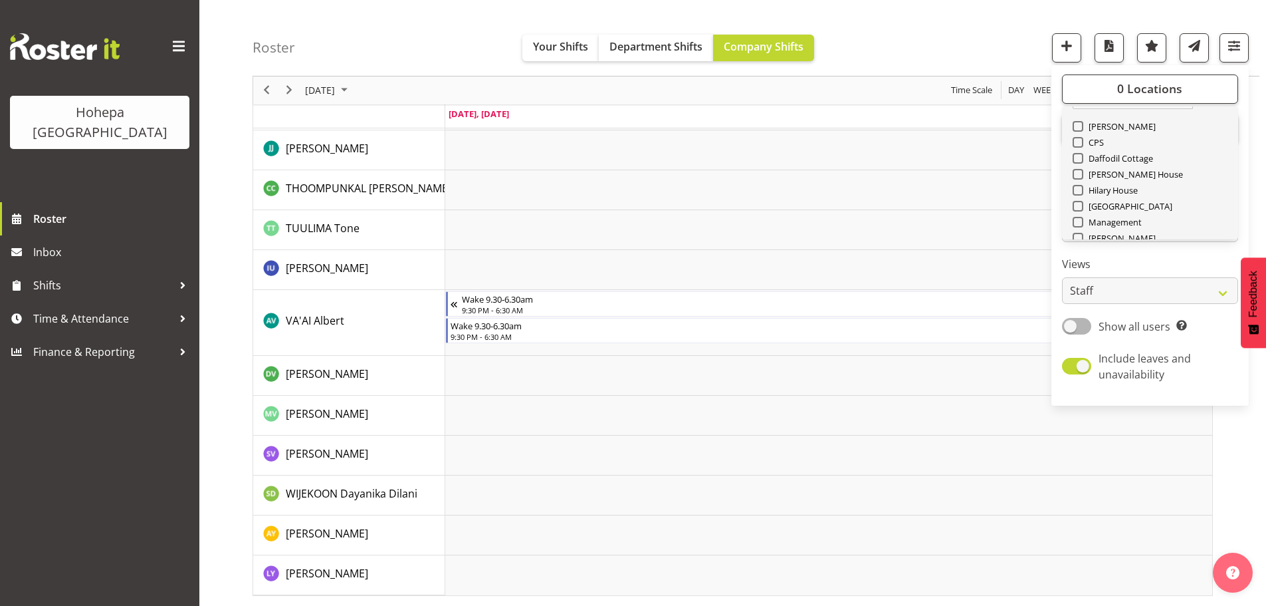
scroll to position [0, 0]
click at [1080, 156] on span at bounding box center [1078, 154] width 11 height 11
click at [1080, 156] on input "[PERSON_NAME]" at bounding box center [1077, 154] width 9 height 9
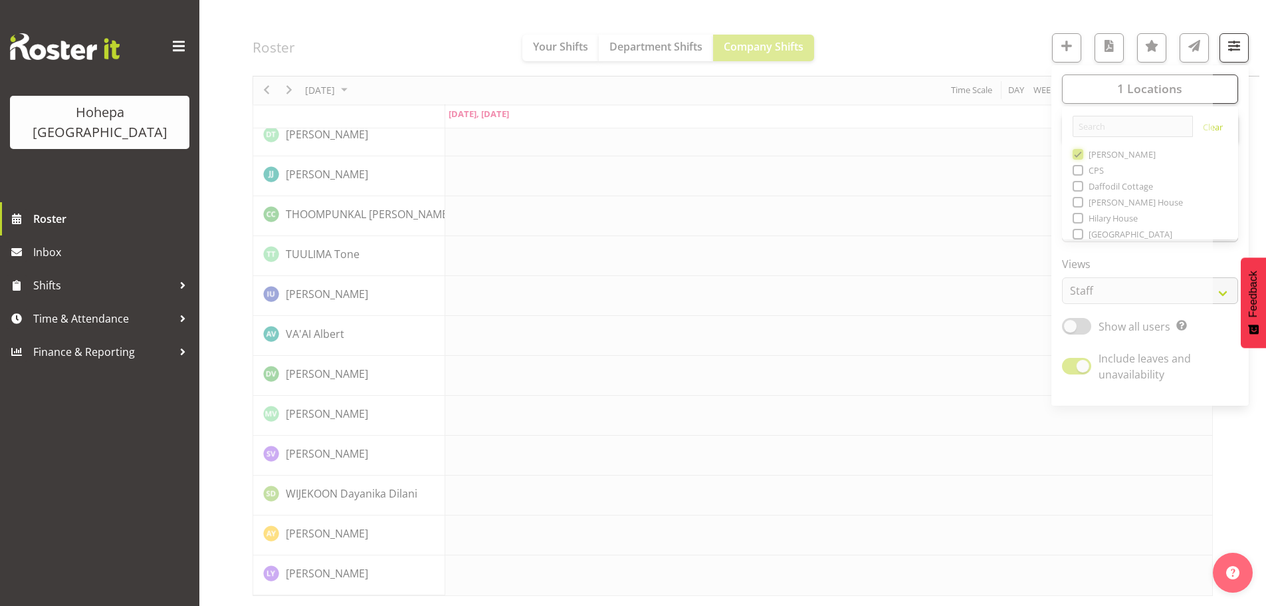
scroll to position [2863, 0]
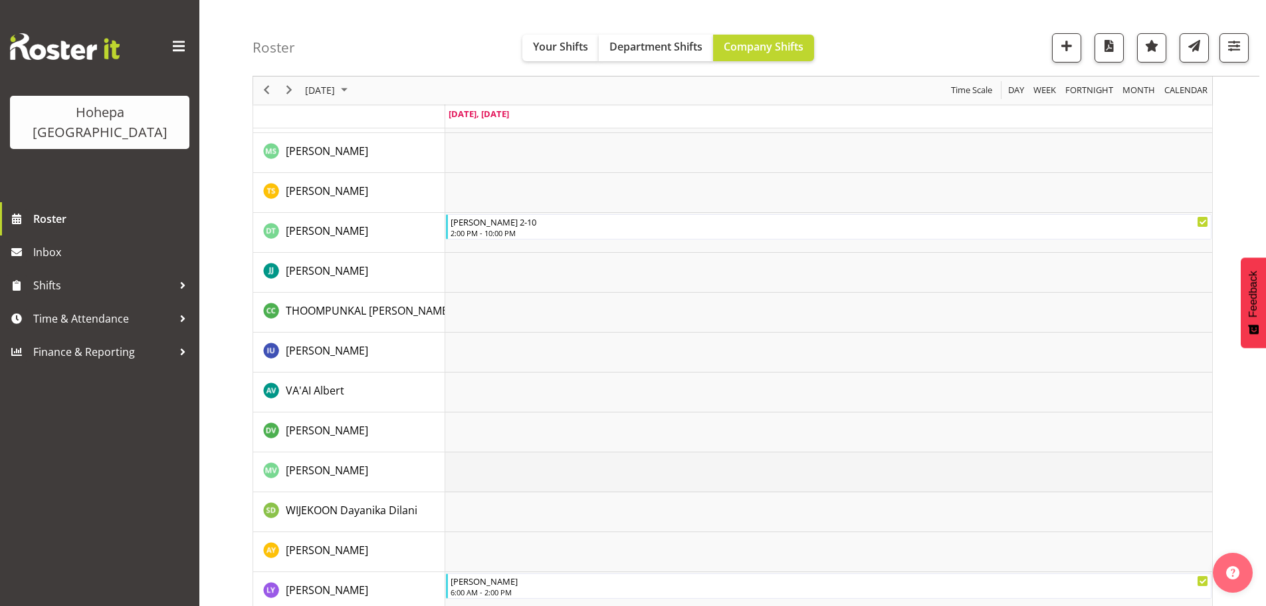
scroll to position [2450, 0]
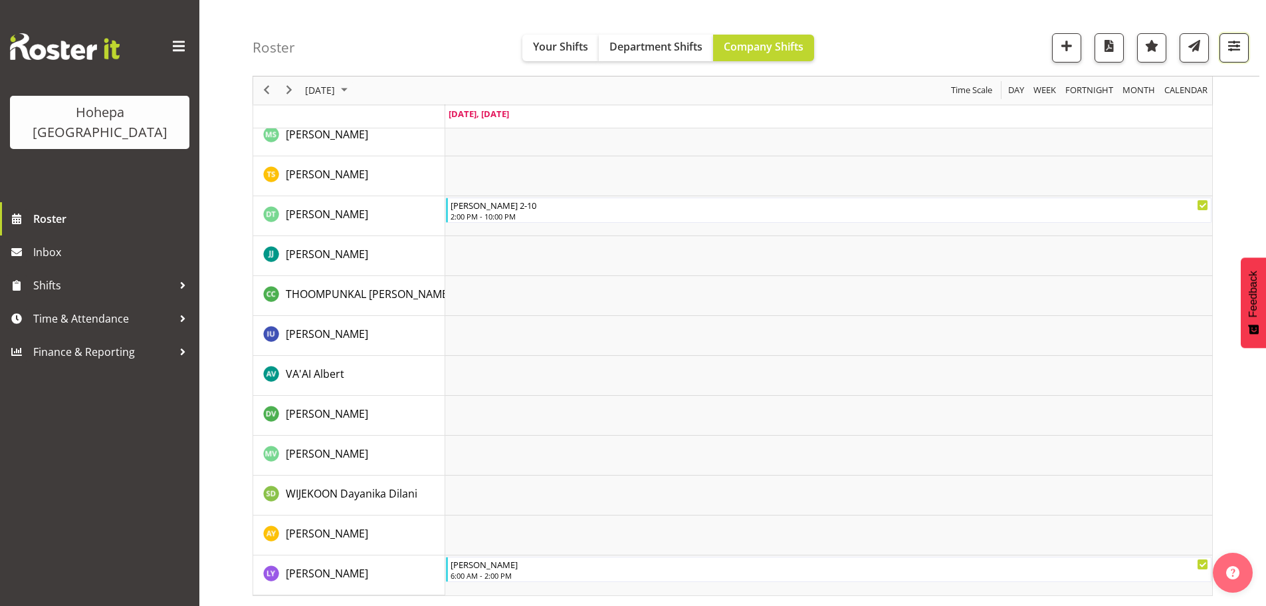
drag, startPoint x: 1235, startPoint y: 51, endPoint x: 1229, endPoint y: 52, distance: 6.8
click at [1235, 50] on span "button" at bounding box center [1234, 45] width 17 height 17
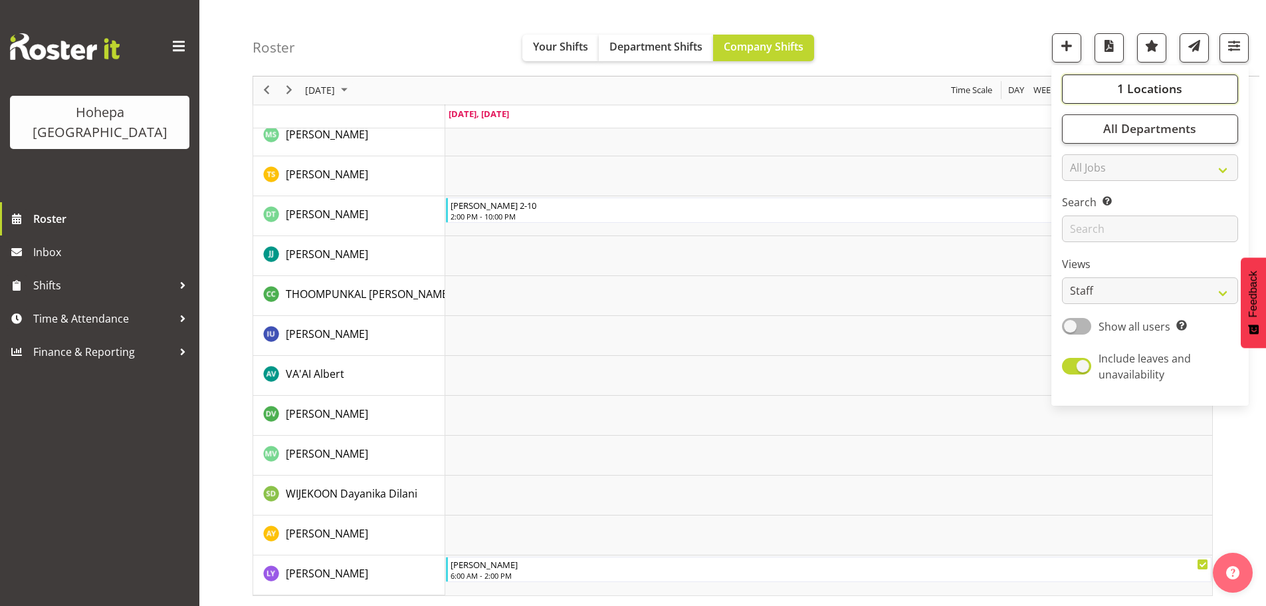
click at [1155, 90] on span "1 Locations" at bounding box center [1150, 89] width 65 height 16
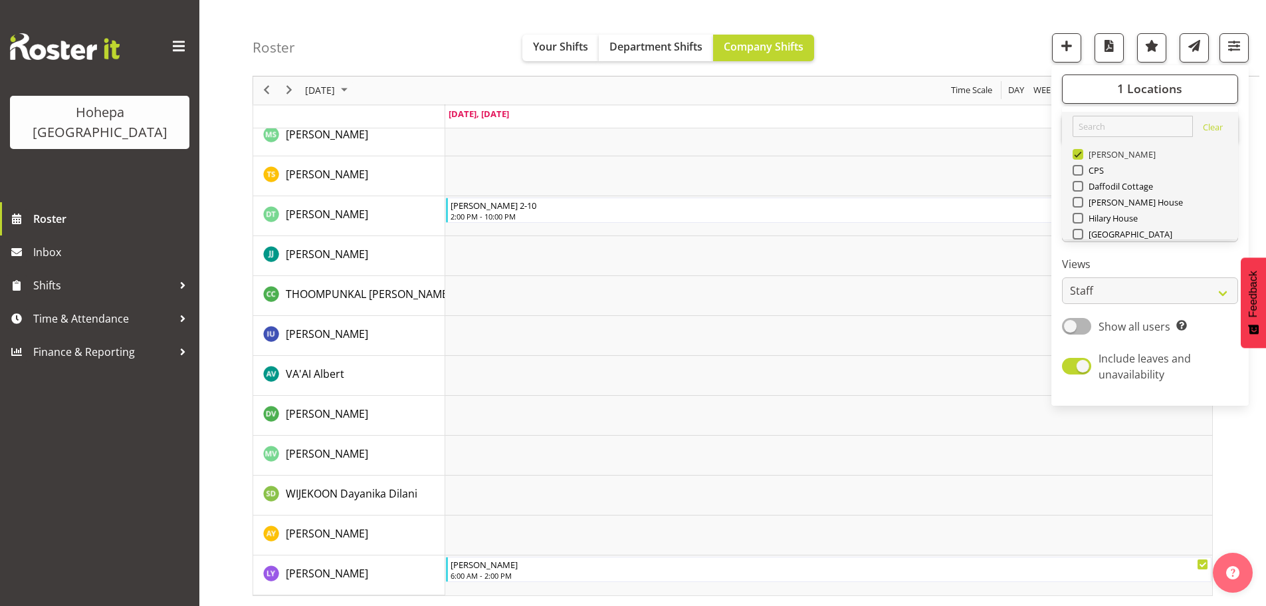
click at [1078, 158] on span at bounding box center [1078, 154] width 11 height 11
click at [1078, 158] on input "[PERSON_NAME]" at bounding box center [1077, 154] width 9 height 9
checkbox input "false"
click at [1076, 236] on span at bounding box center [1078, 234] width 11 height 11
click at [1076, 236] on input "[GEOGRAPHIC_DATA]" at bounding box center [1077, 234] width 9 height 9
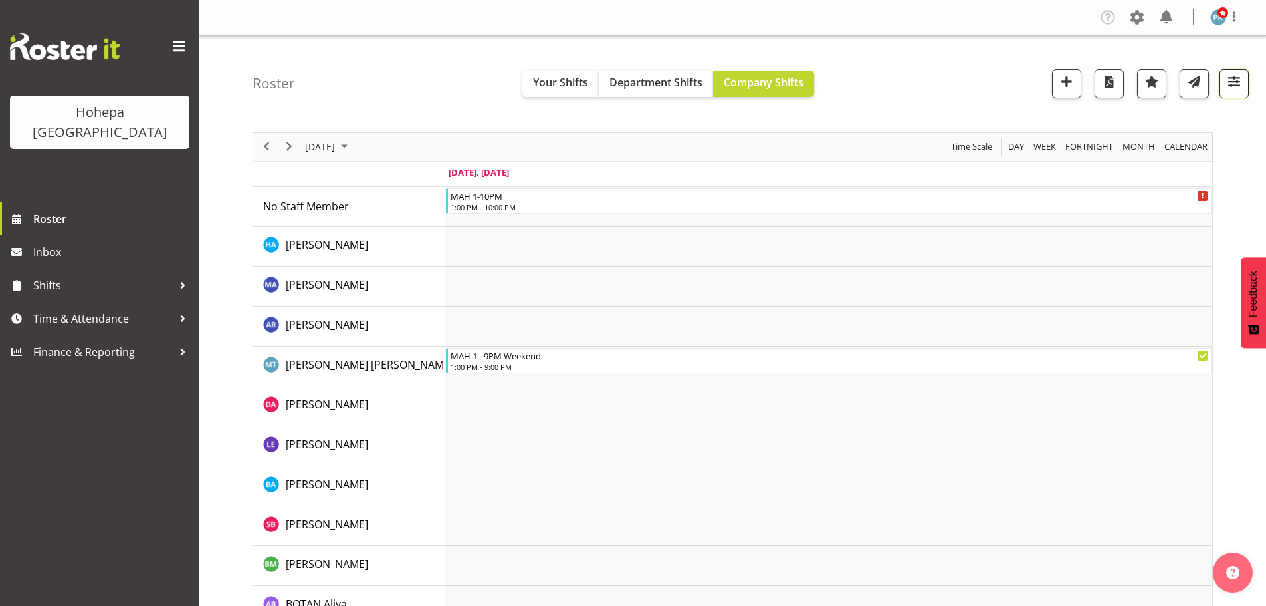
click at [1239, 84] on span "button" at bounding box center [1234, 81] width 17 height 17
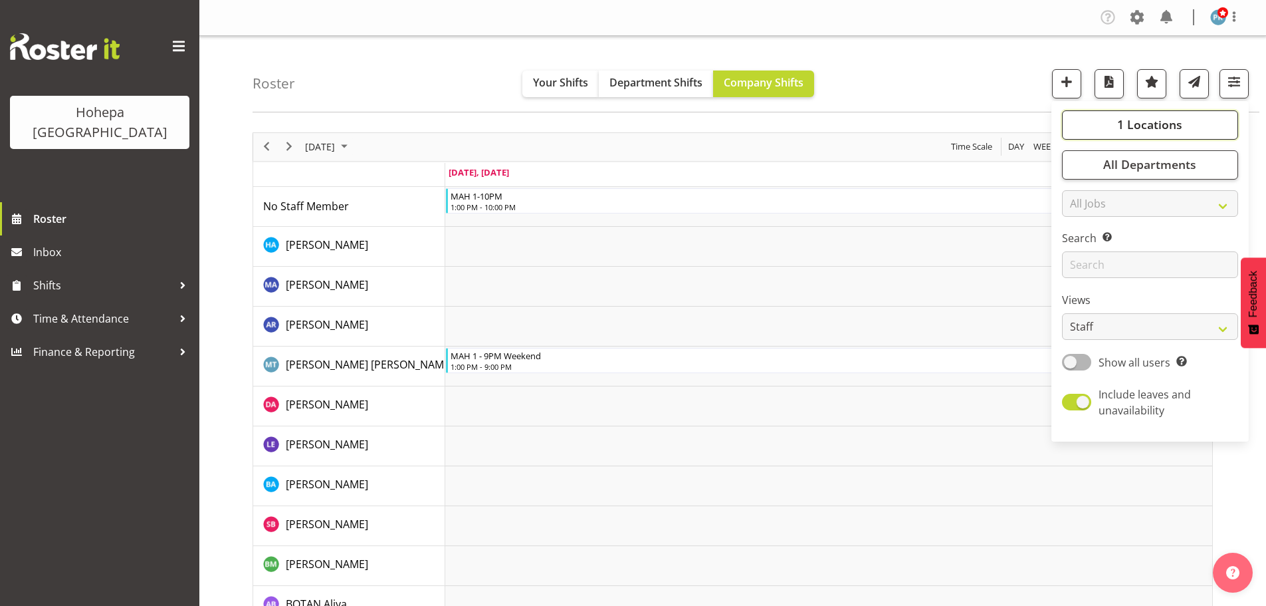
click at [1125, 131] on span "1 Locations" at bounding box center [1150, 124] width 65 height 16
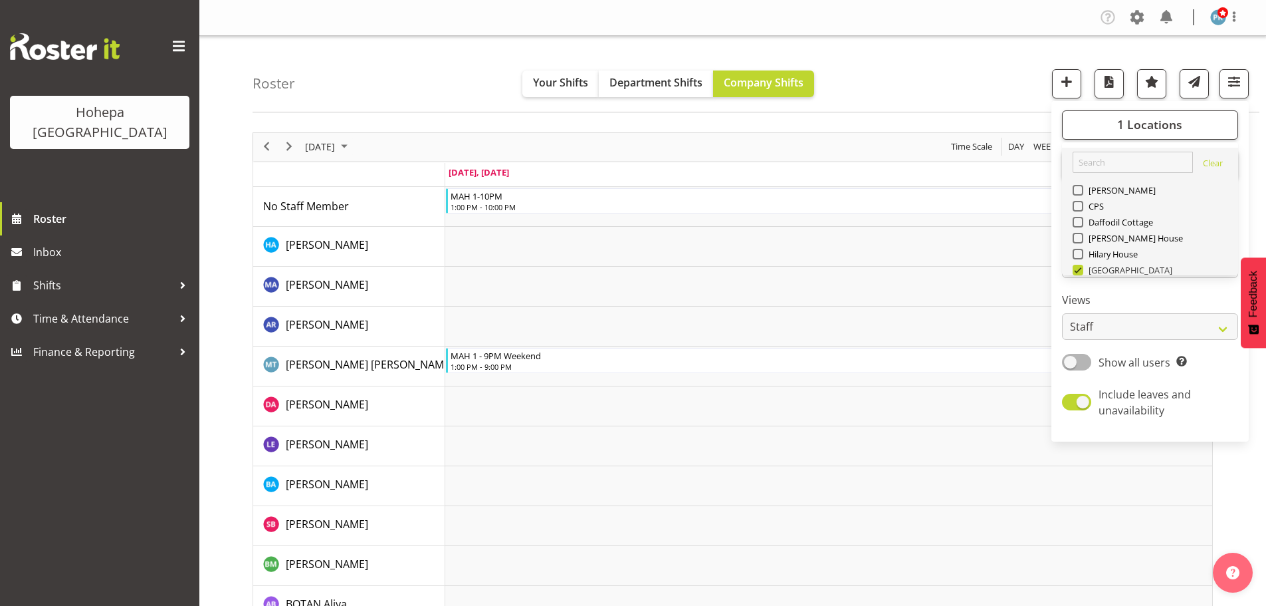
click at [1080, 270] on span at bounding box center [1078, 270] width 11 height 11
click at [1080, 270] on input "[GEOGRAPHIC_DATA]" at bounding box center [1077, 269] width 9 height 9
checkbox input "false"
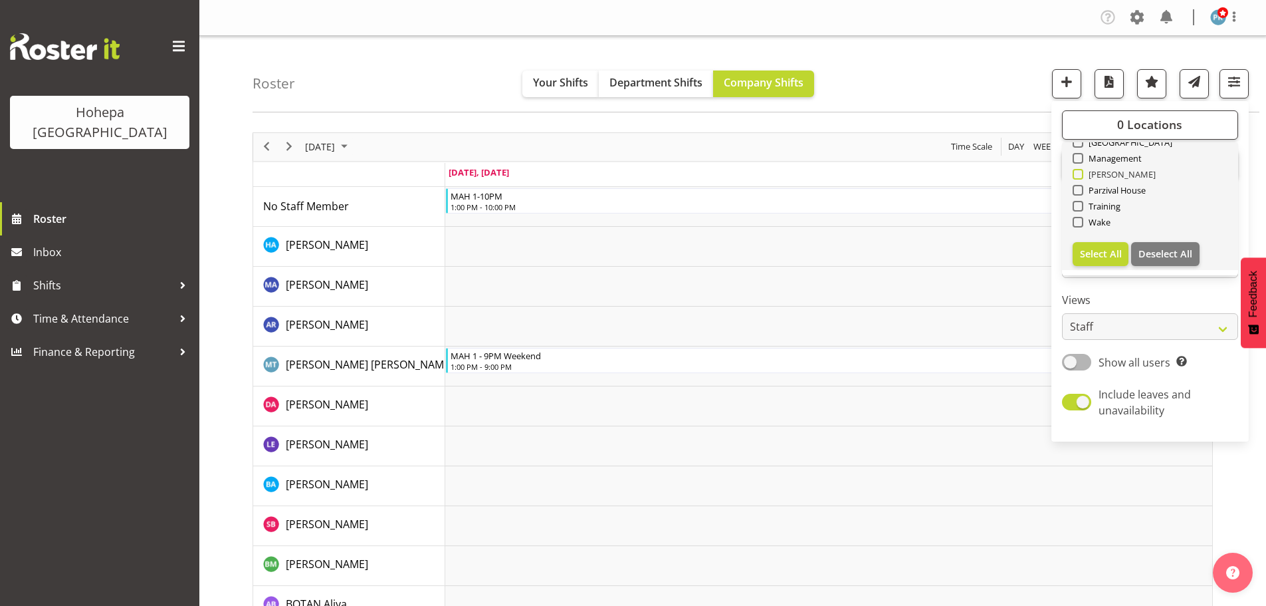
click at [1078, 178] on span at bounding box center [1078, 174] width 11 height 11
click at [1078, 178] on input "[PERSON_NAME]" at bounding box center [1077, 174] width 9 height 9
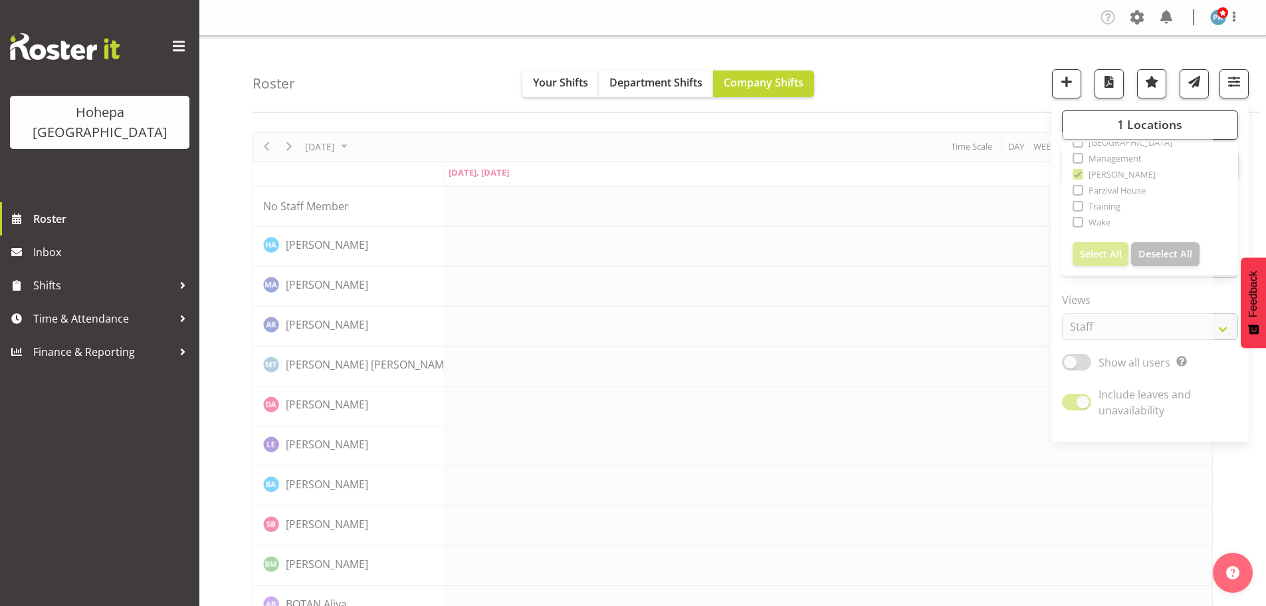
click at [790, 7] on nav "Company Settings Roles & Skills Tasks Jobs Employees Locations & Departments Ac…" at bounding box center [733, 18] width 1040 height 22
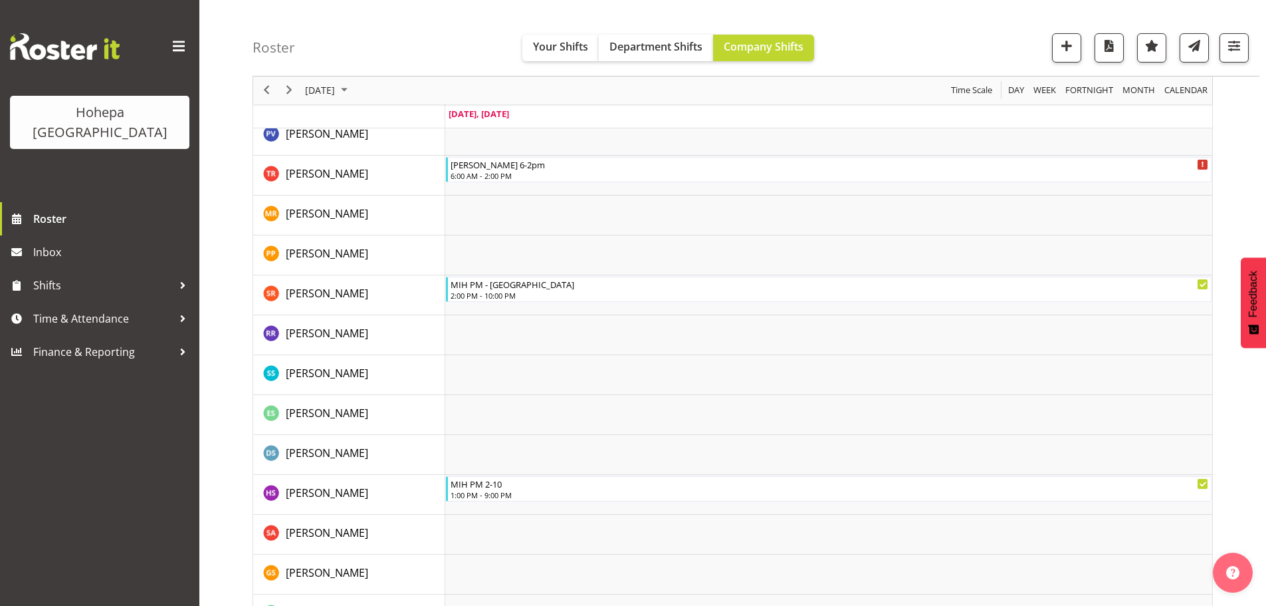
scroll to position [1878, 0]
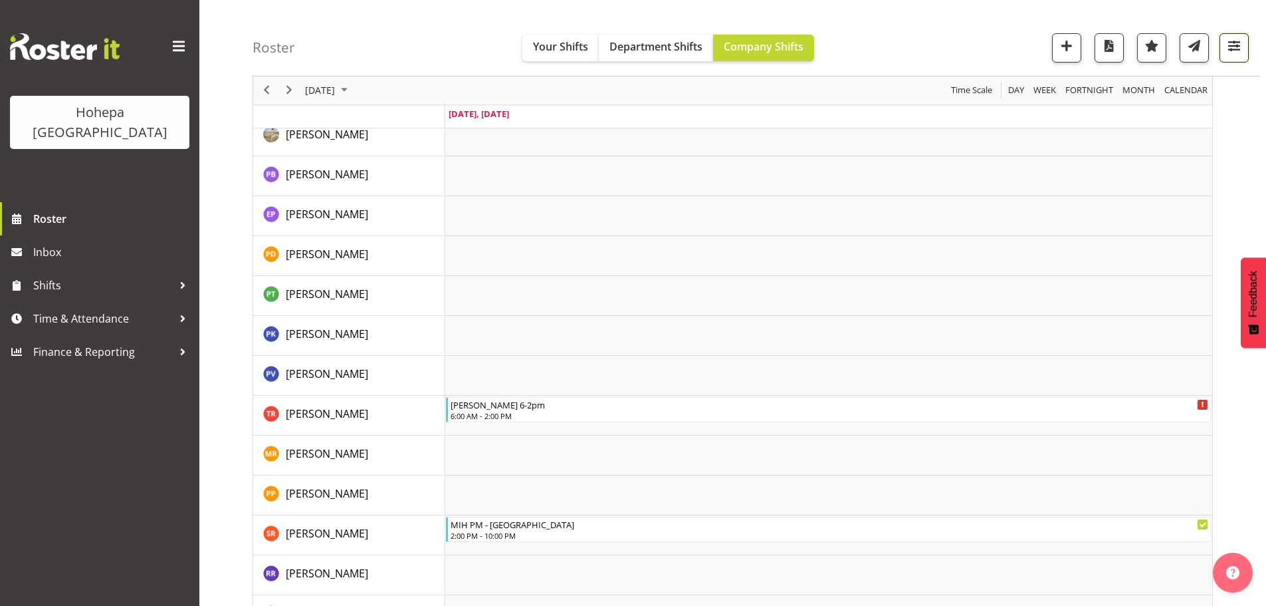
click at [1233, 41] on span "button" at bounding box center [1234, 45] width 17 height 17
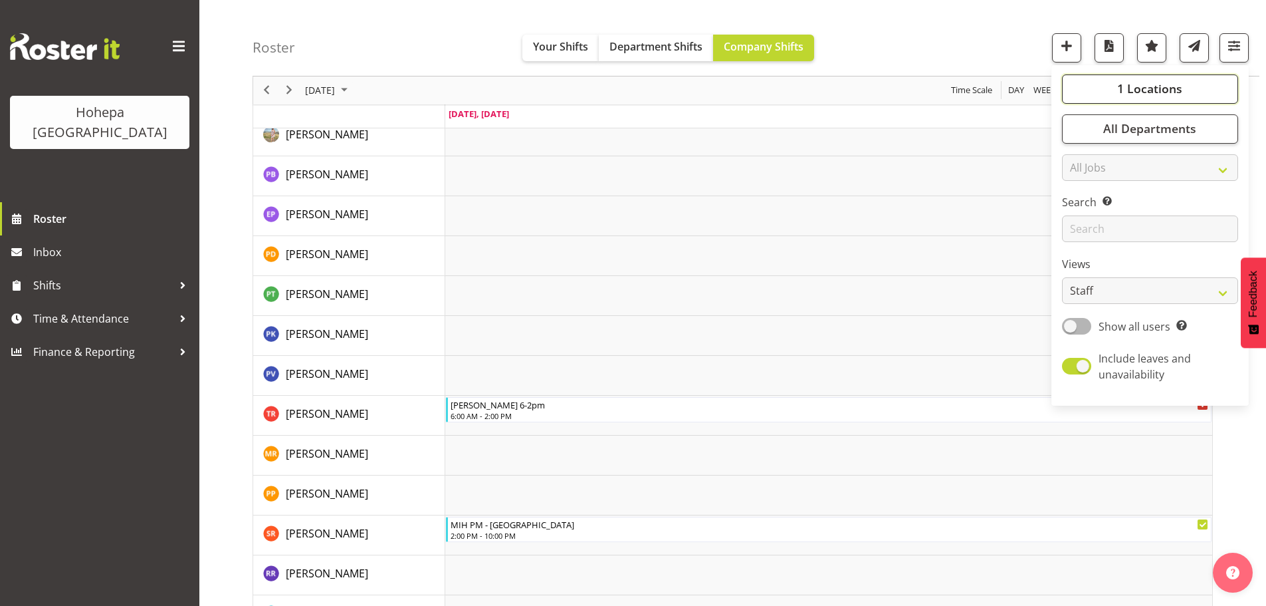
click at [1153, 83] on span "1 Locations" at bounding box center [1150, 89] width 65 height 16
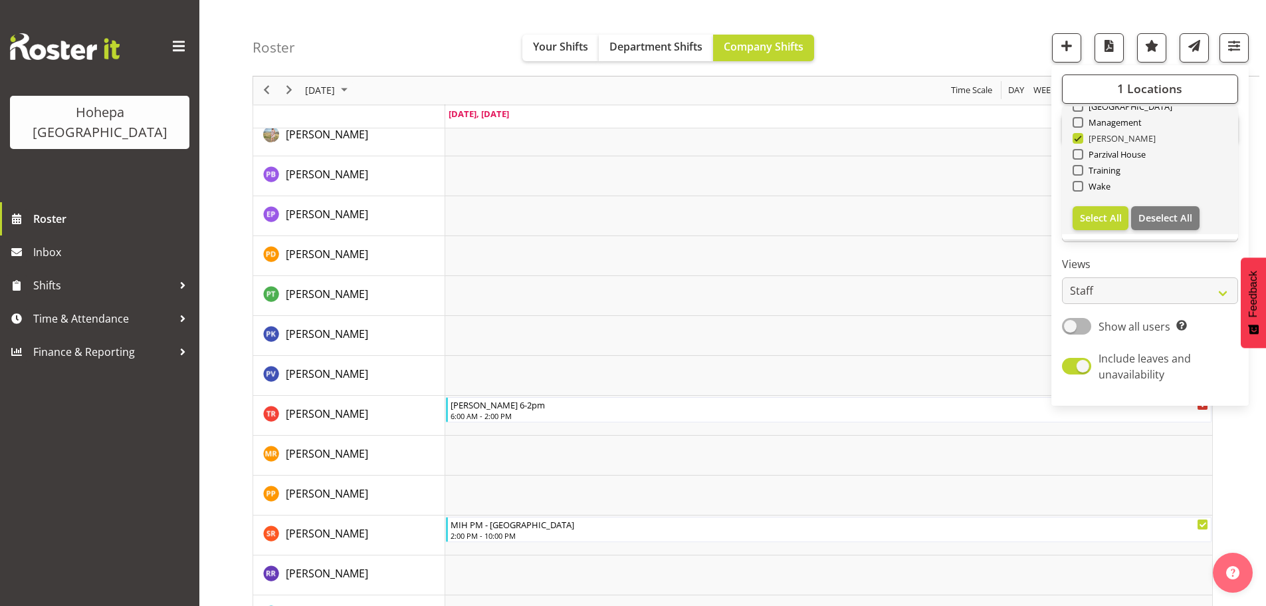
click at [1078, 135] on span at bounding box center [1078, 138] width 11 height 11
click at [1078, 135] on input "[PERSON_NAME]" at bounding box center [1077, 138] width 9 height 9
checkbox input "false"
click at [1079, 154] on span at bounding box center [1078, 154] width 11 height 11
click at [1079, 154] on input "Parzival House" at bounding box center [1077, 154] width 9 height 9
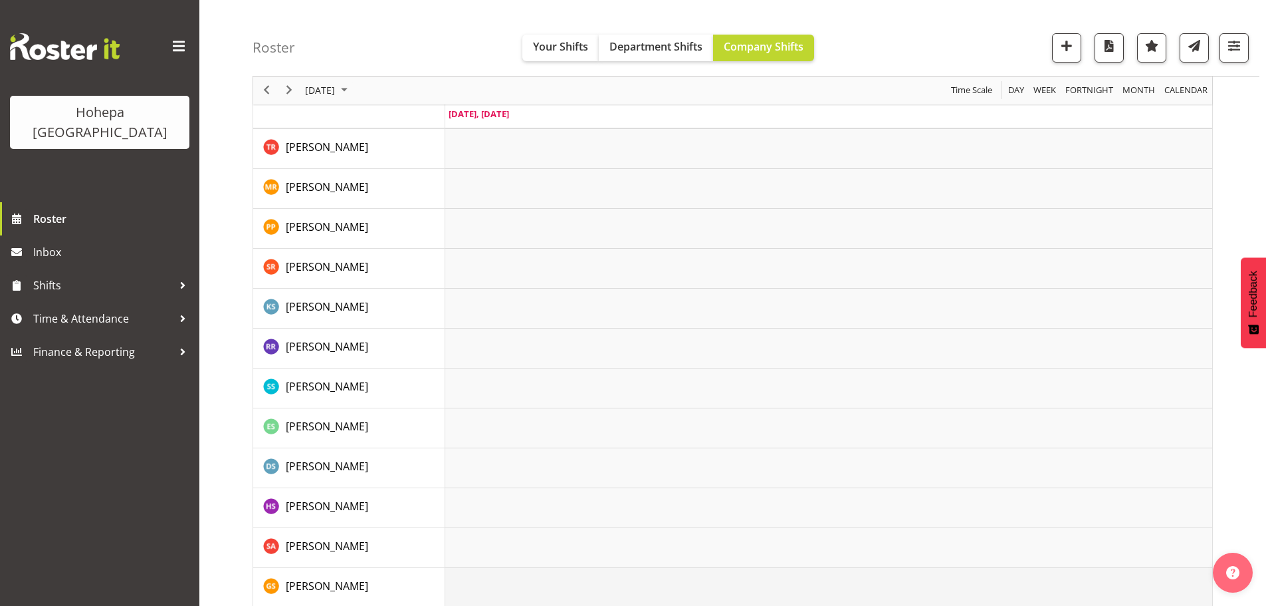
scroll to position [2863, 0]
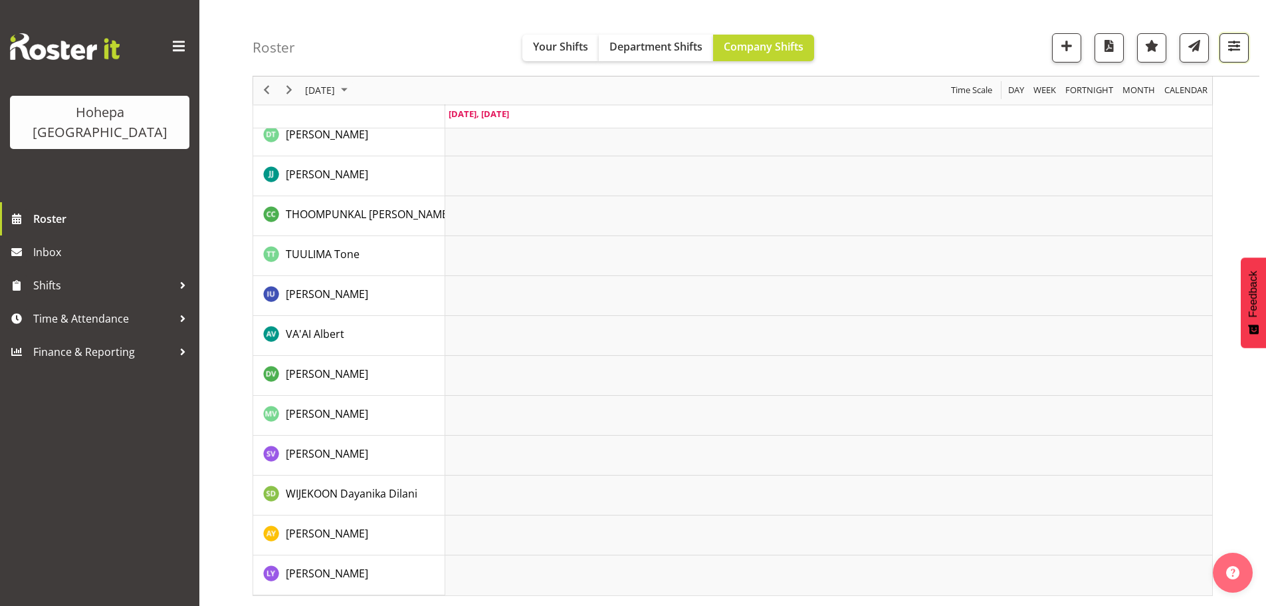
click at [1234, 41] on span "button" at bounding box center [1234, 45] width 17 height 17
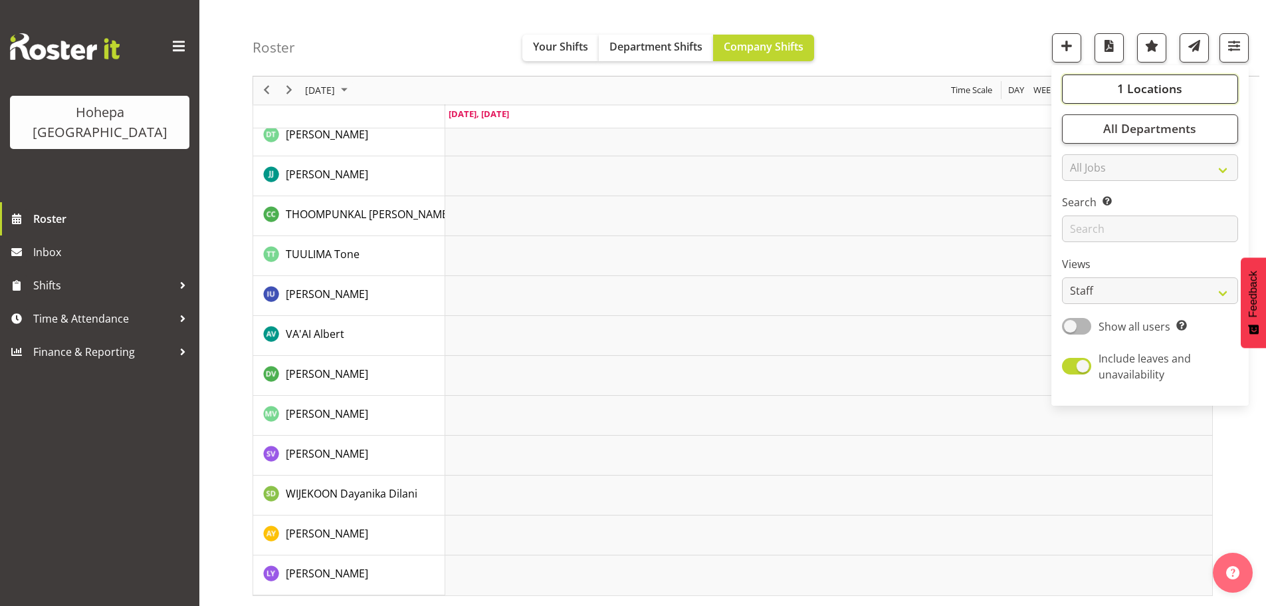
click at [1147, 93] on span "1 Locations" at bounding box center [1150, 89] width 65 height 16
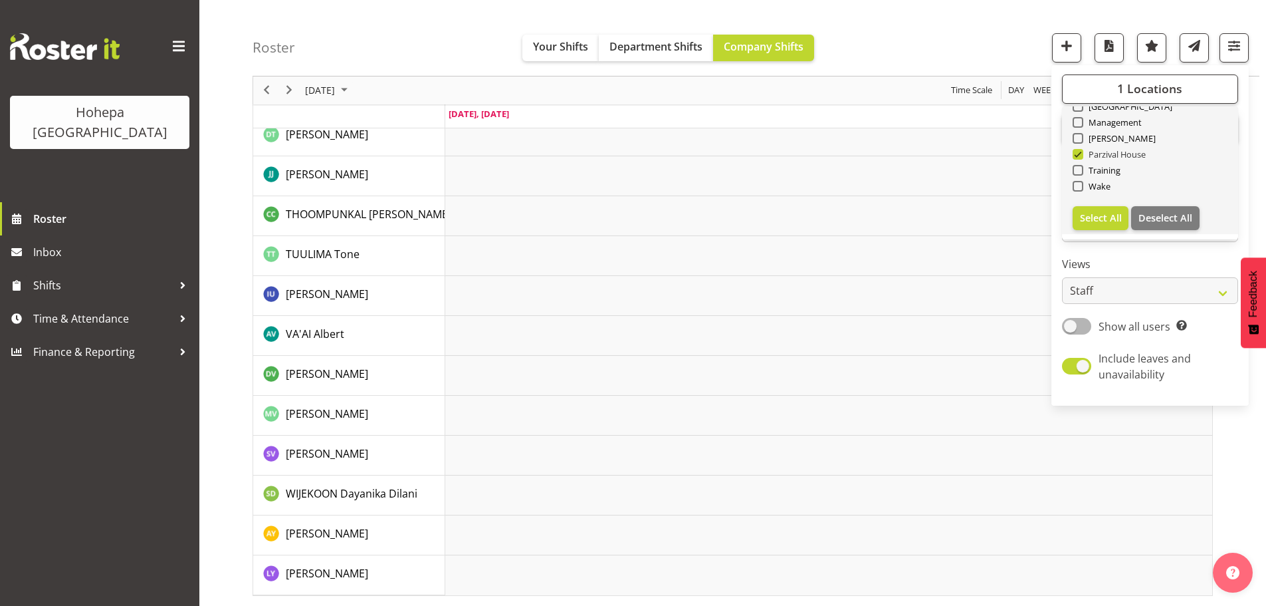
click at [1080, 154] on span at bounding box center [1078, 154] width 11 height 11
click at [1080, 154] on input "Parzival House" at bounding box center [1077, 154] width 9 height 9
checkbox input "false"
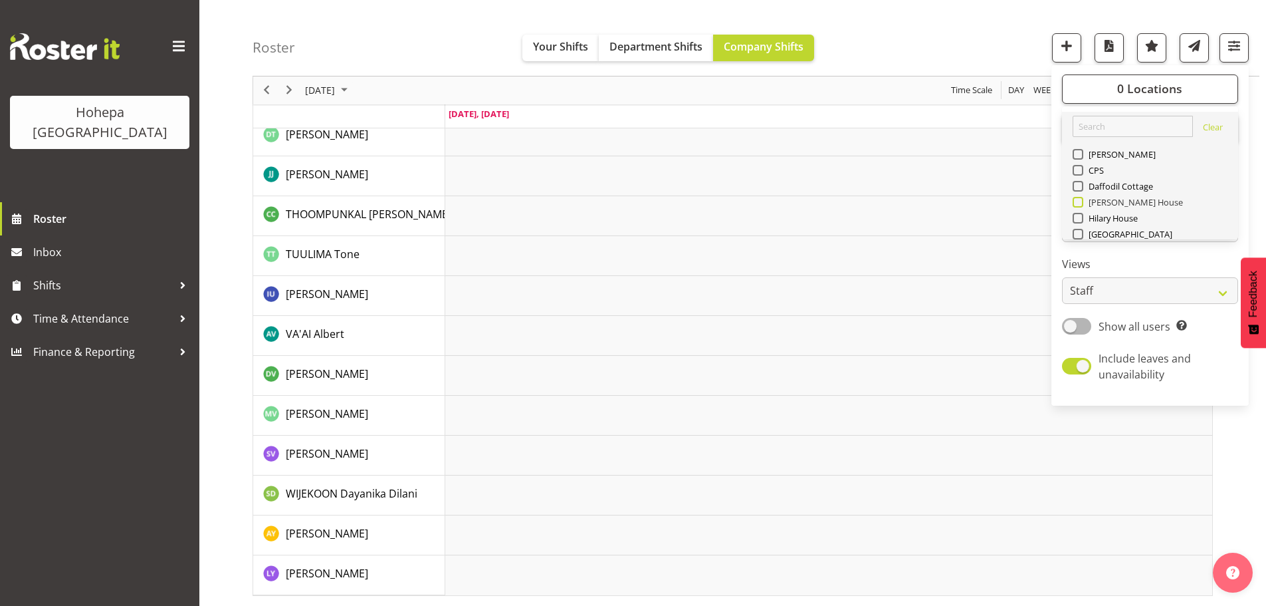
click at [1077, 201] on span at bounding box center [1078, 202] width 11 height 11
click at [1077, 201] on input "[PERSON_NAME] House" at bounding box center [1077, 202] width 9 height 9
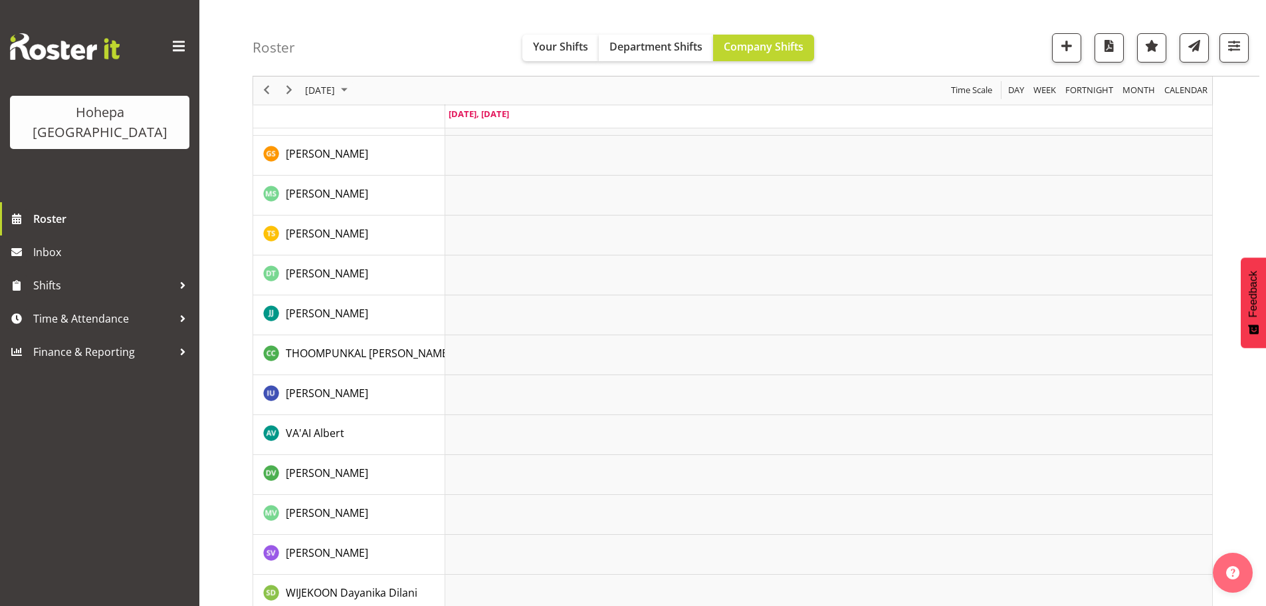
scroll to position [2636, 0]
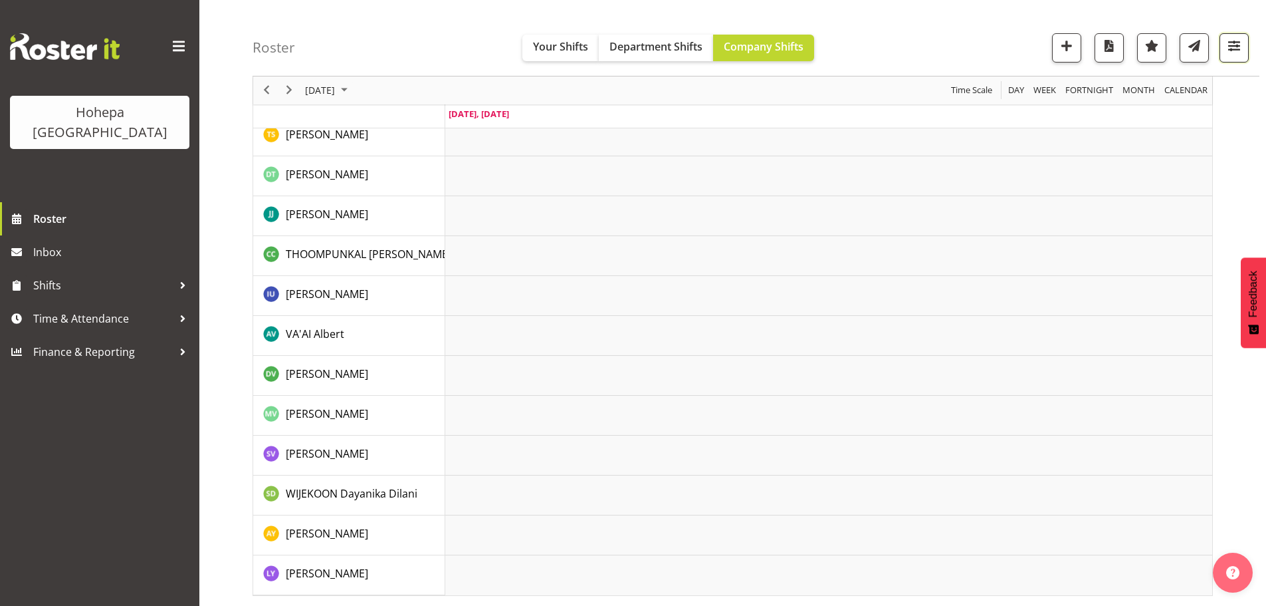
click at [1235, 46] on span "button" at bounding box center [1234, 45] width 17 height 17
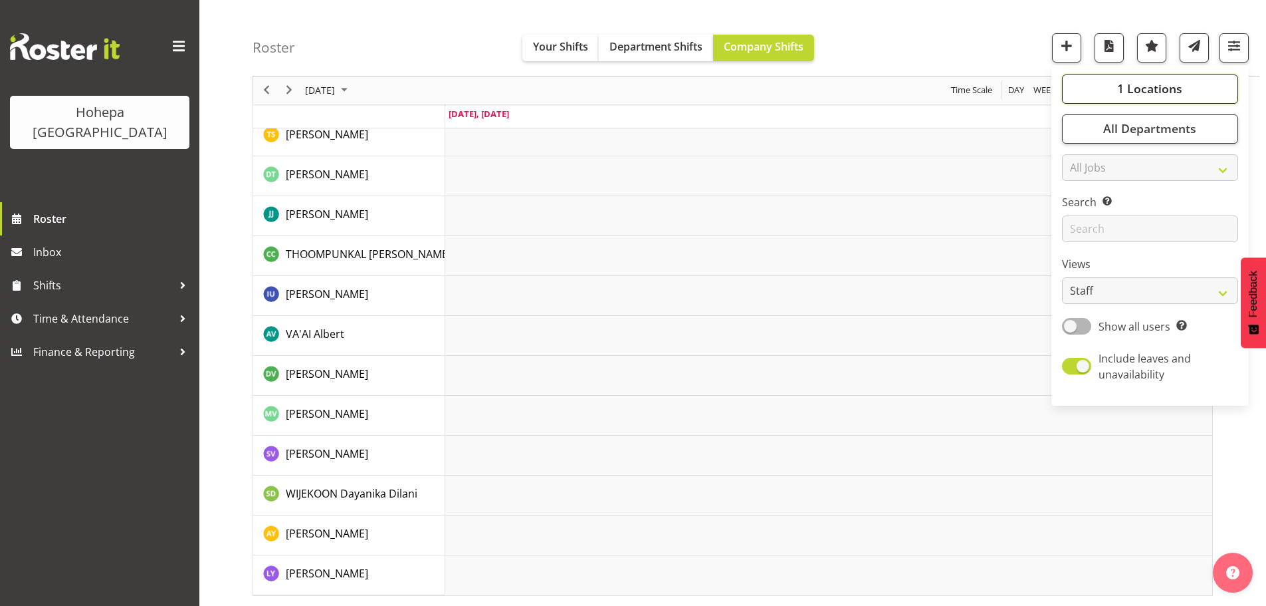
click at [1125, 87] on span "1 Locations" at bounding box center [1150, 89] width 65 height 16
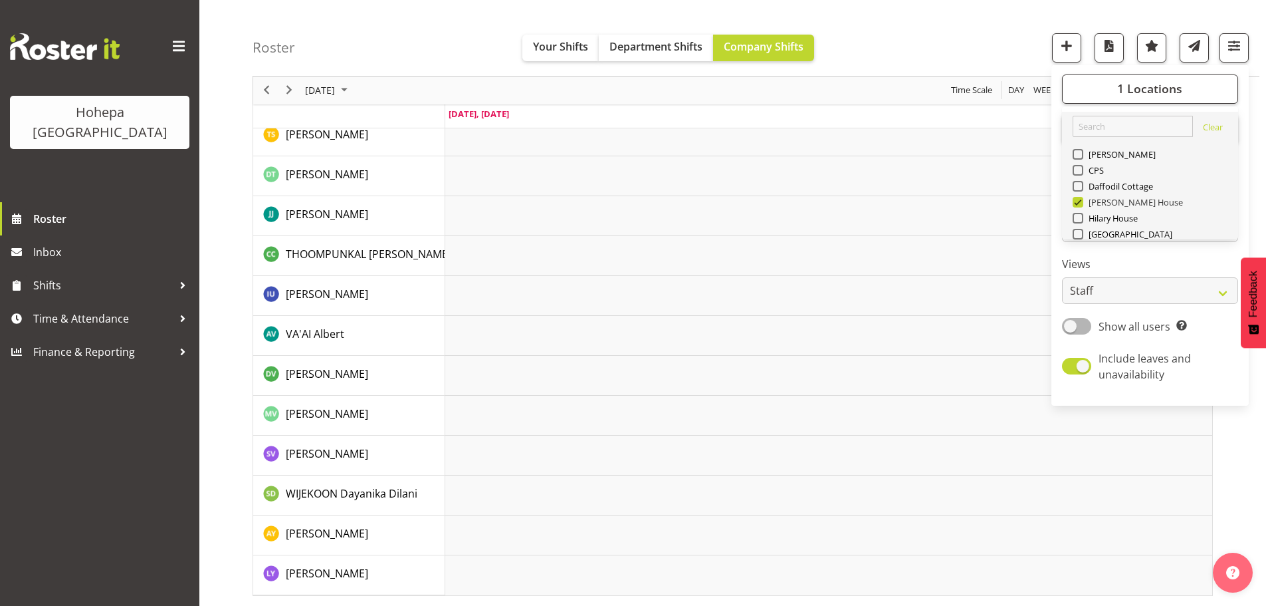
click at [1078, 205] on span at bounding box center [1078, 202] width 11 height 11
click at [1078, 205] on input "[PERSON_NAME] House" at bounding box center [1077, 202] width 9 height 9
checkbox input "false"
click at [1076, 185] on span at bounding box center [1078, 186] width 11 height 11
click at [1076, 185] on input "Daffodil Cottage" at bounding box center [1077, 186] width 9 height 9
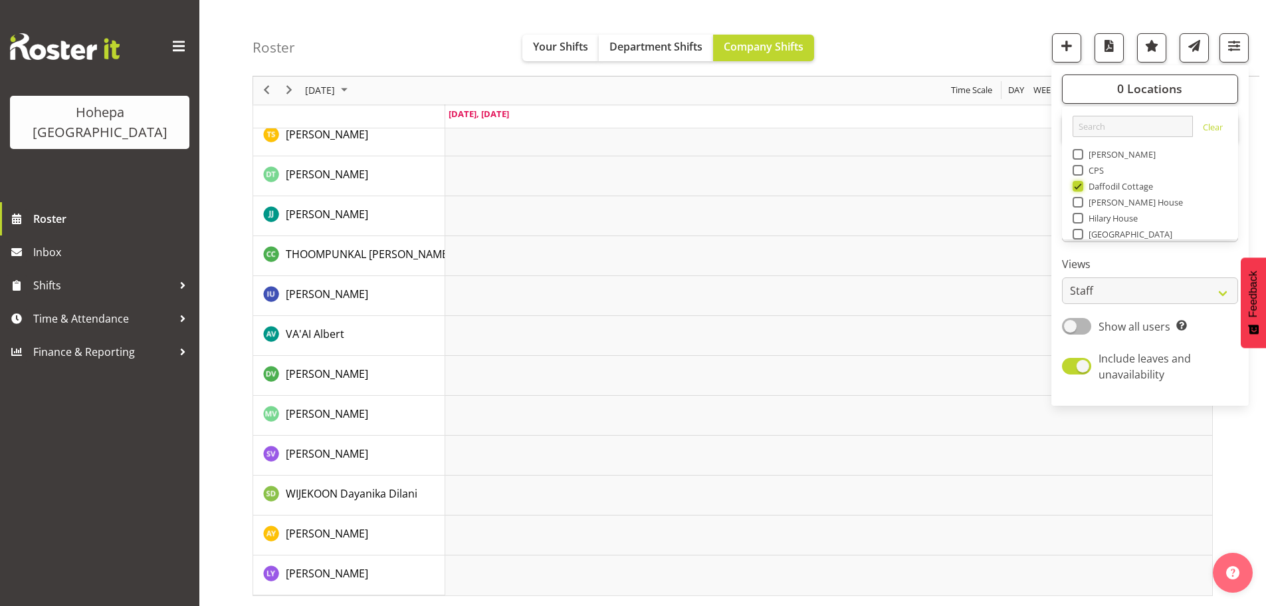
scroll to position [2583, 0]
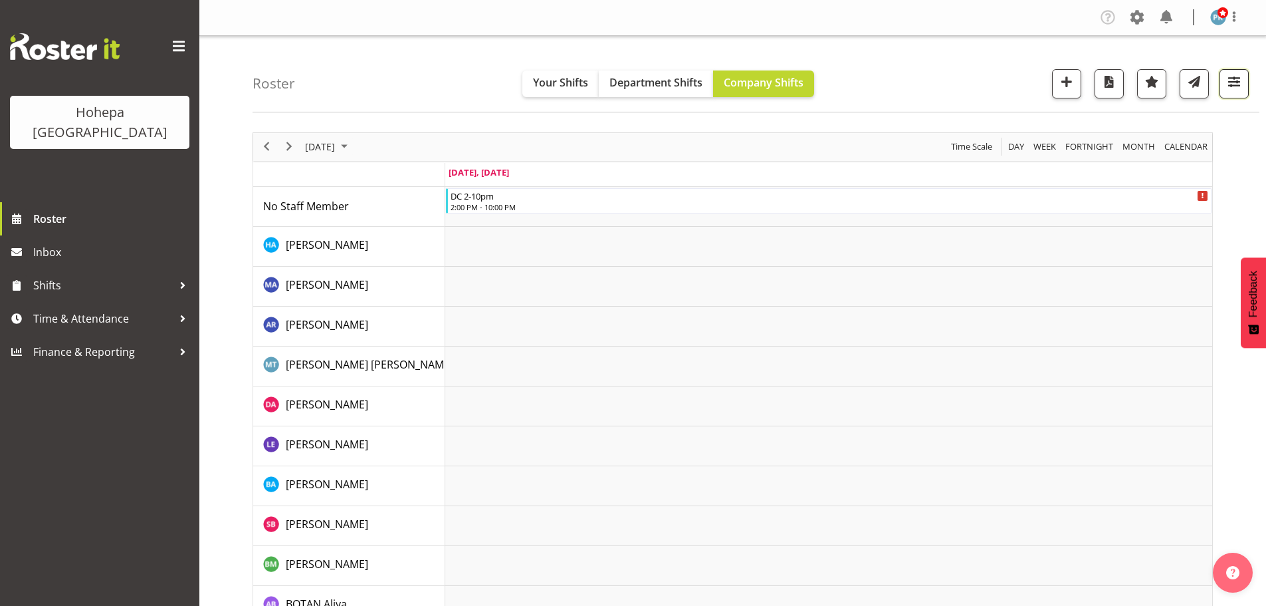
click at [1230, 86] on span "button" at bounding box center [1234, 81] width 17 height 17
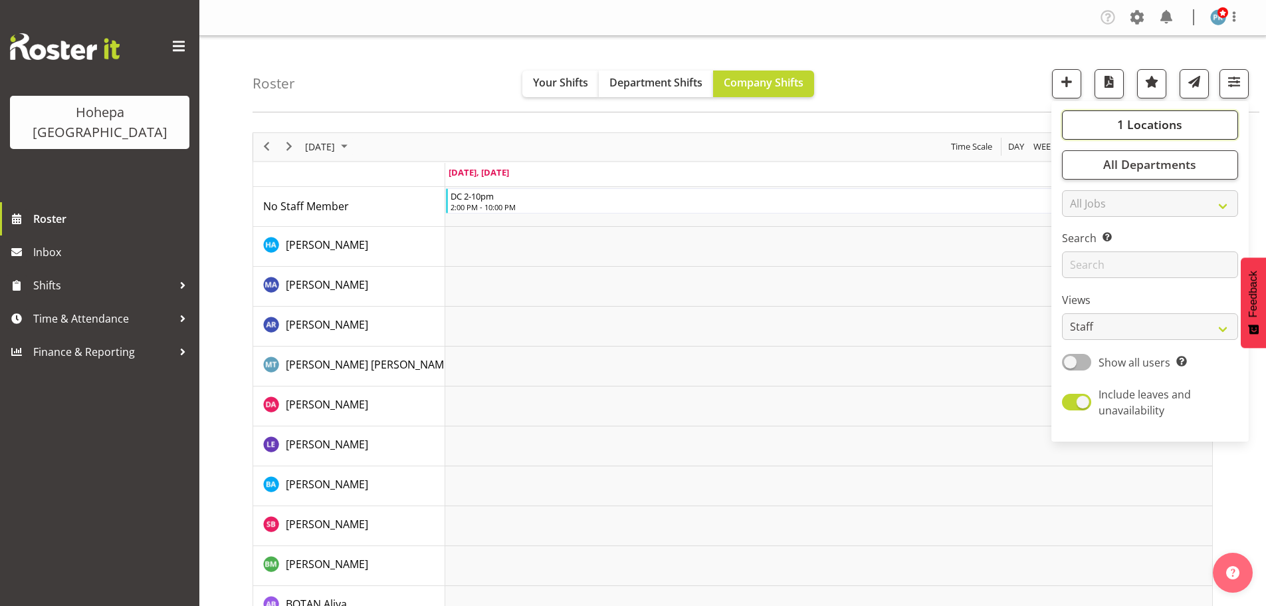
click at [1098, 128] on button "1 Locations" at bounding box center [1150, 124] width 176 height 29
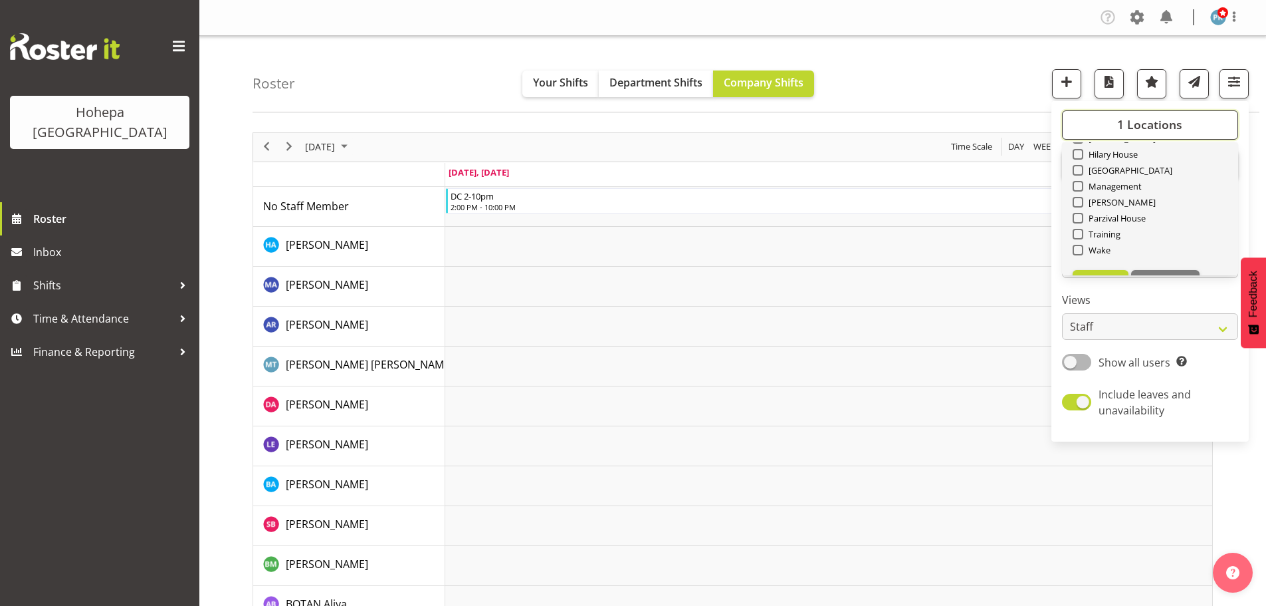
scroll to position [128, 0]
click at [1171, 255] on span "Deselect All" at bounding box center [1166, 253] width 54 height 13
checkbox input "false"
click at [1084, 257] on span "Select All" at bounding box center [1101, 253] width 42 height 13
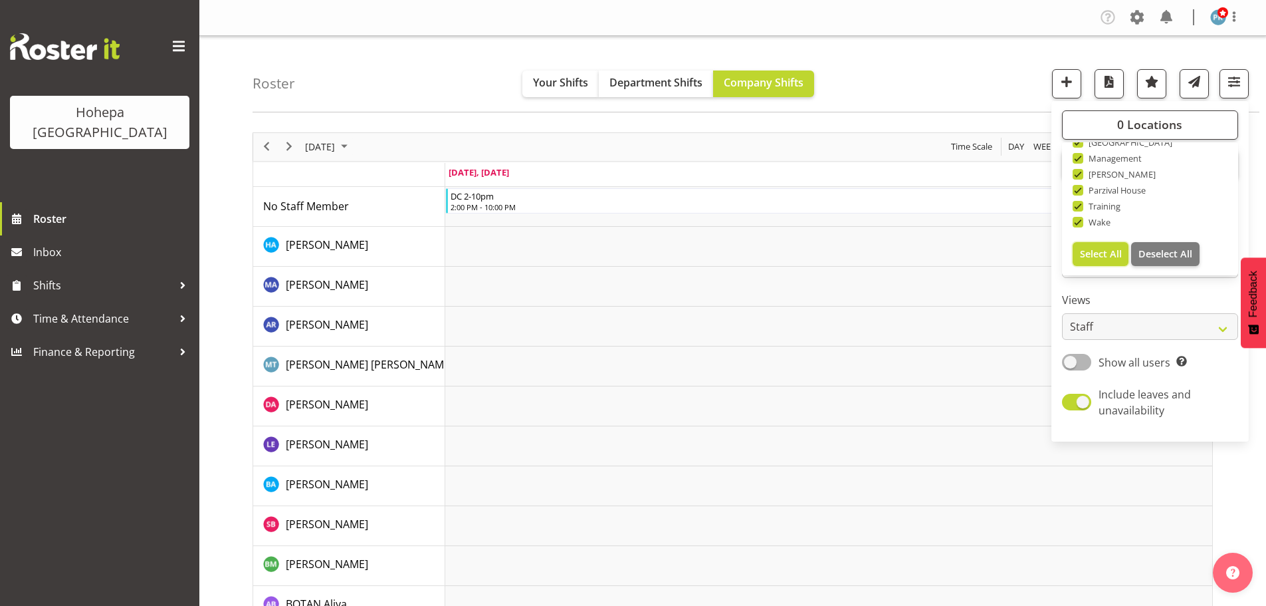
checkbox input "true"
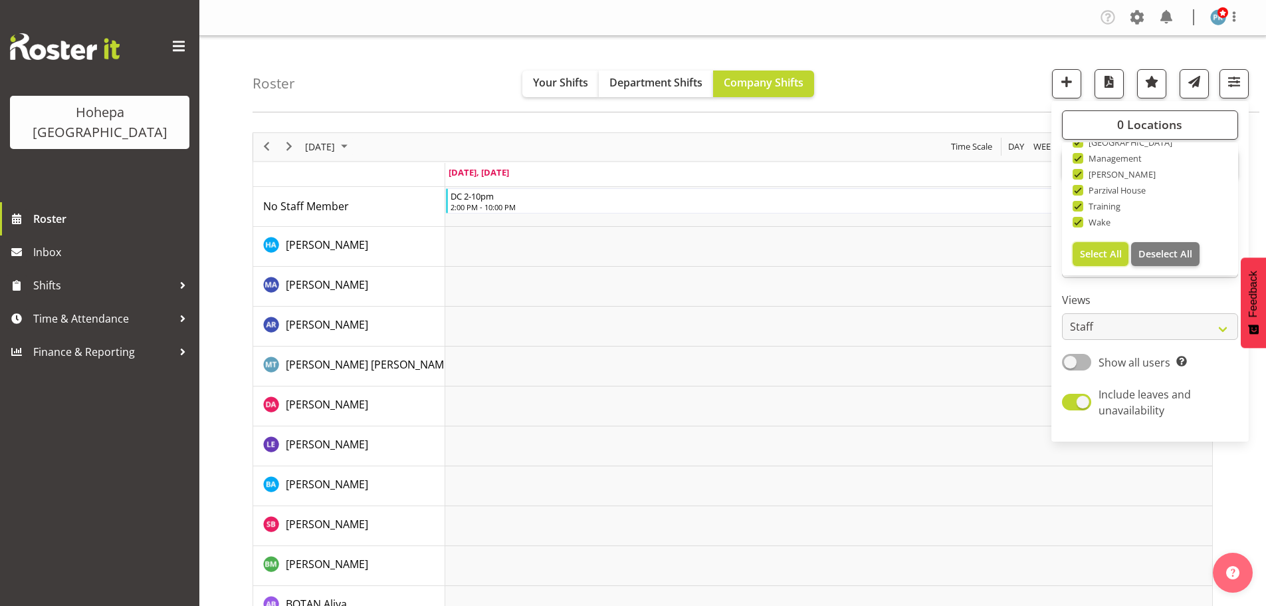
checkbox input "true"
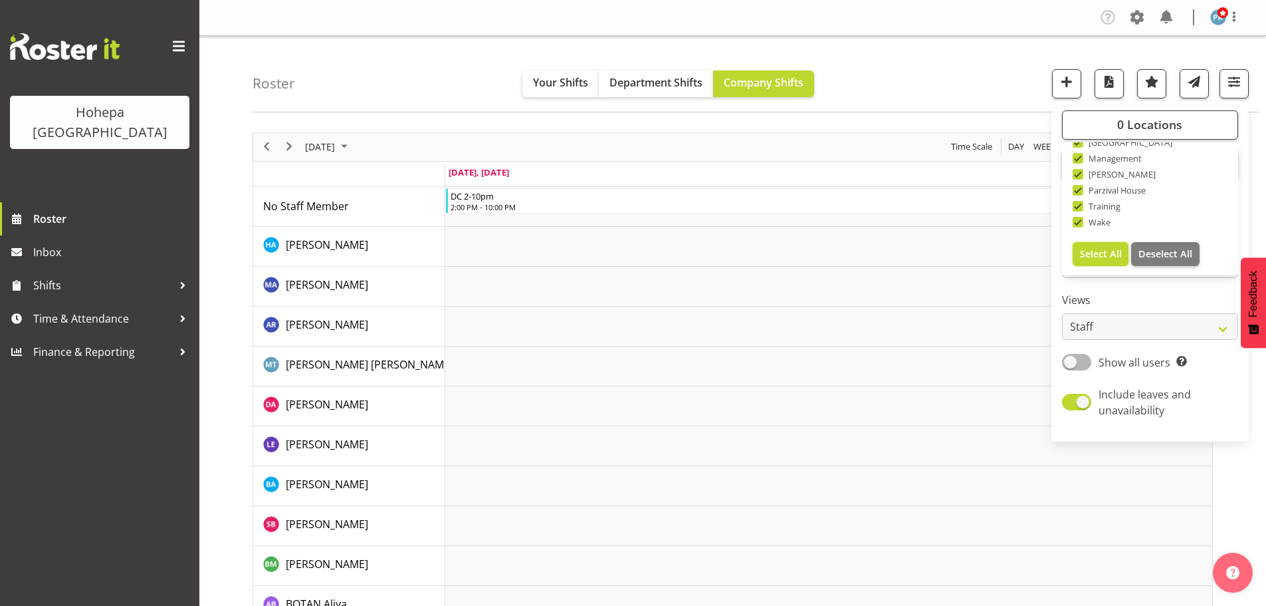
checkbox input "true"
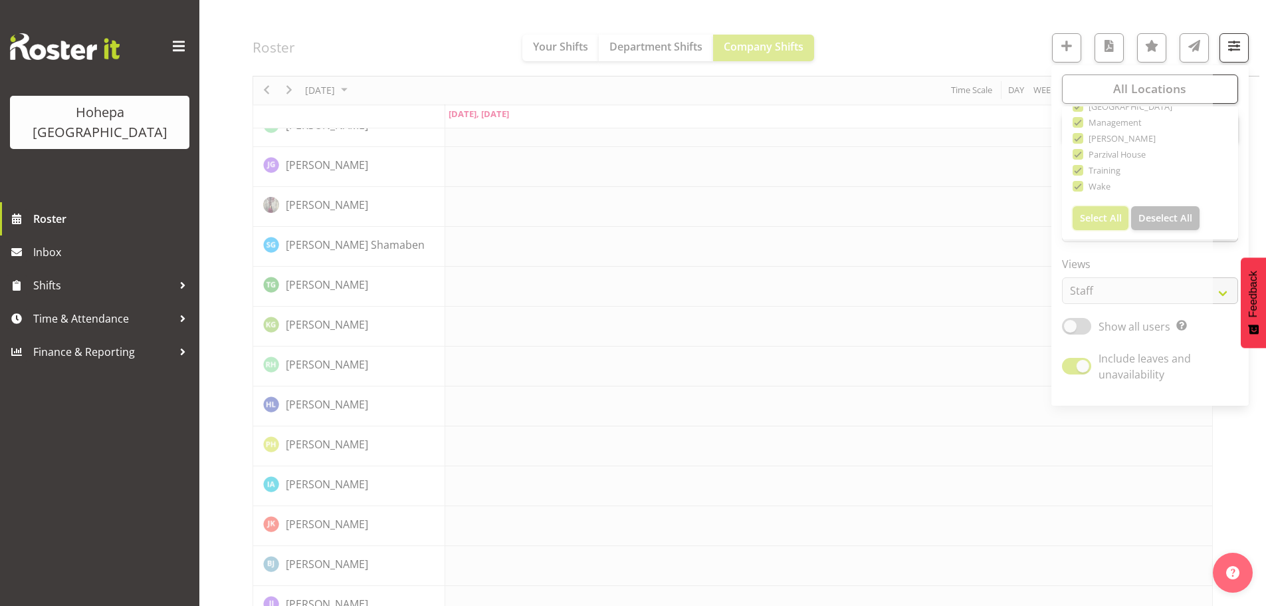
scroll to position [1156, 0]
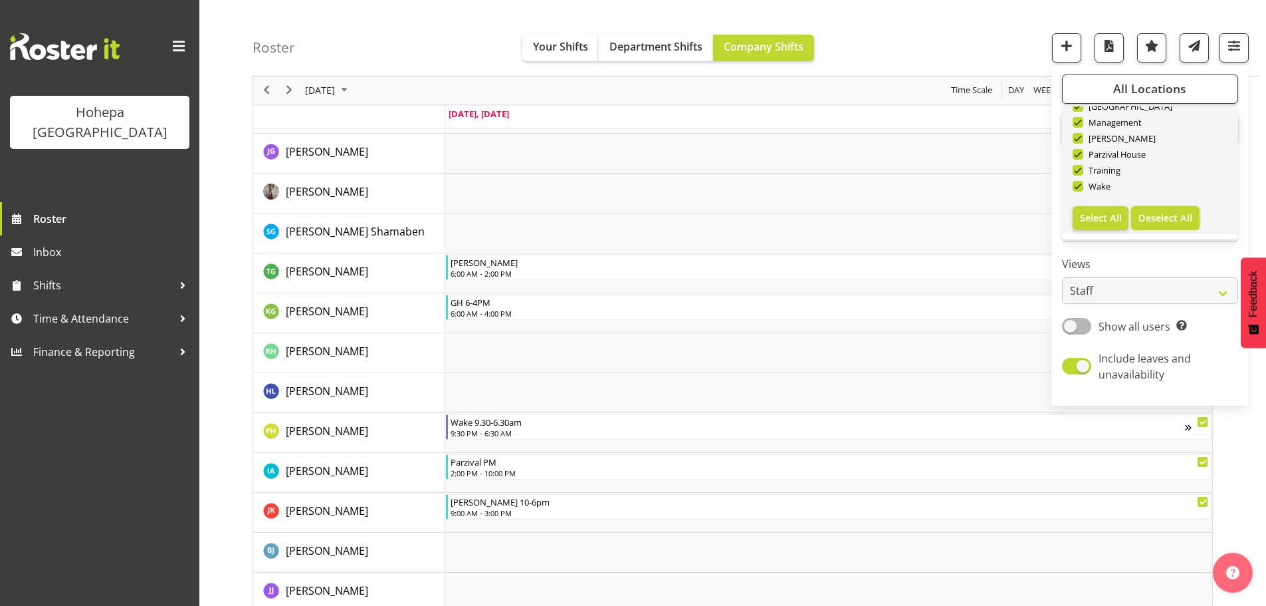
click at [1160, 219] on span "Deselect All" at bounding box center [1166, 217] width 54 height 13
checkbox input "false"
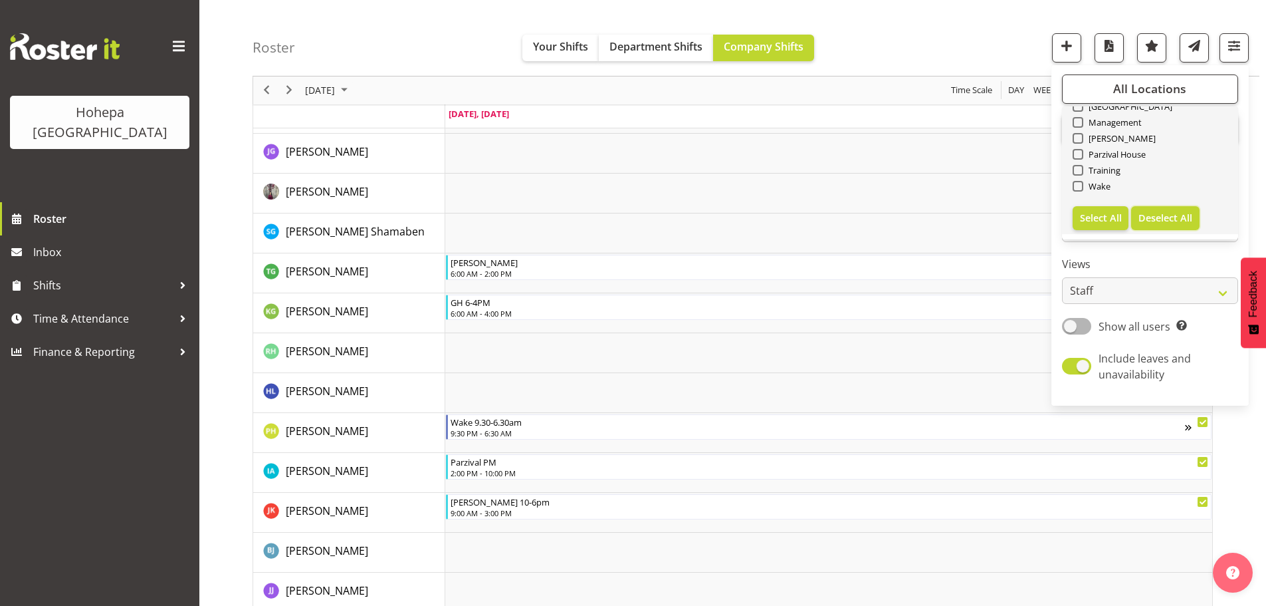
checkbox input "false"
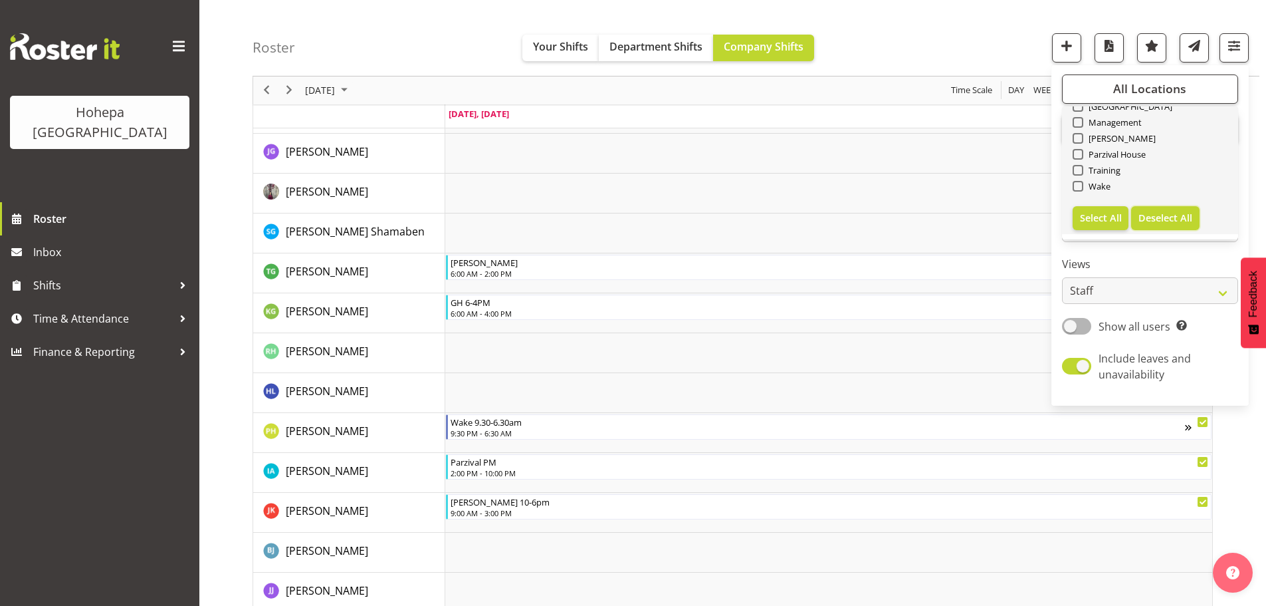
checkbox input "false"
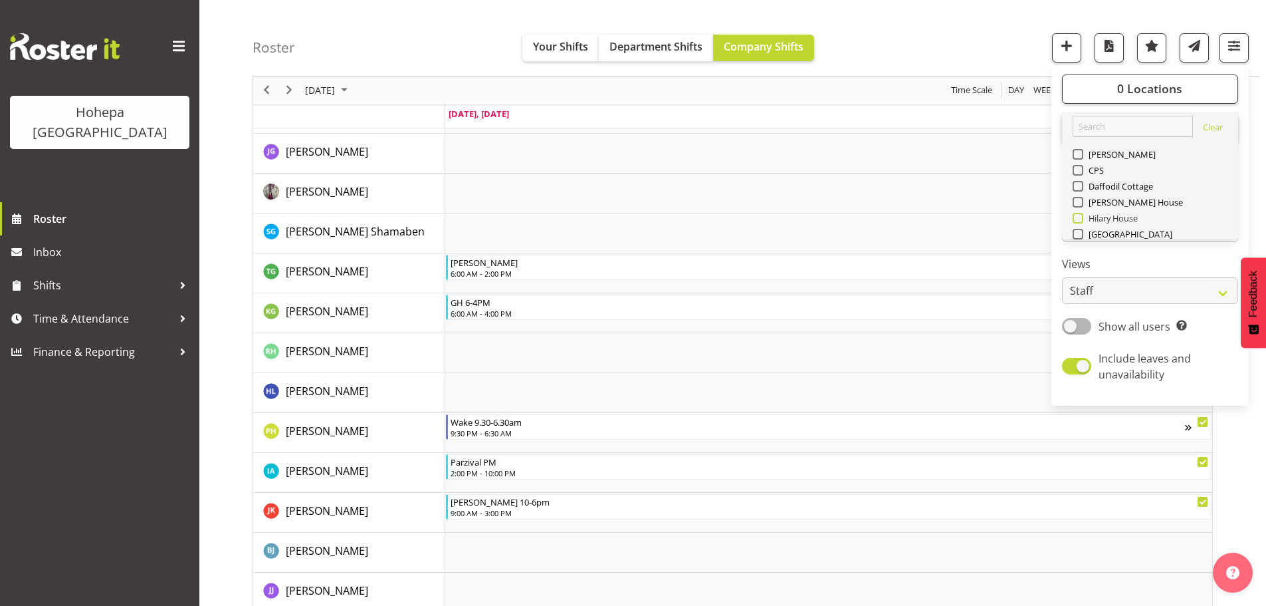
click at [1078, 217] on span at bounding box center [1078, 218] width 11 height 11
click at [1078, 217] on input "Hilary House" at bounding box center [1077, 218] width 9 height 9
checkbox input "true"
